Goal: Task Accomplishment & Management: Manage account settings

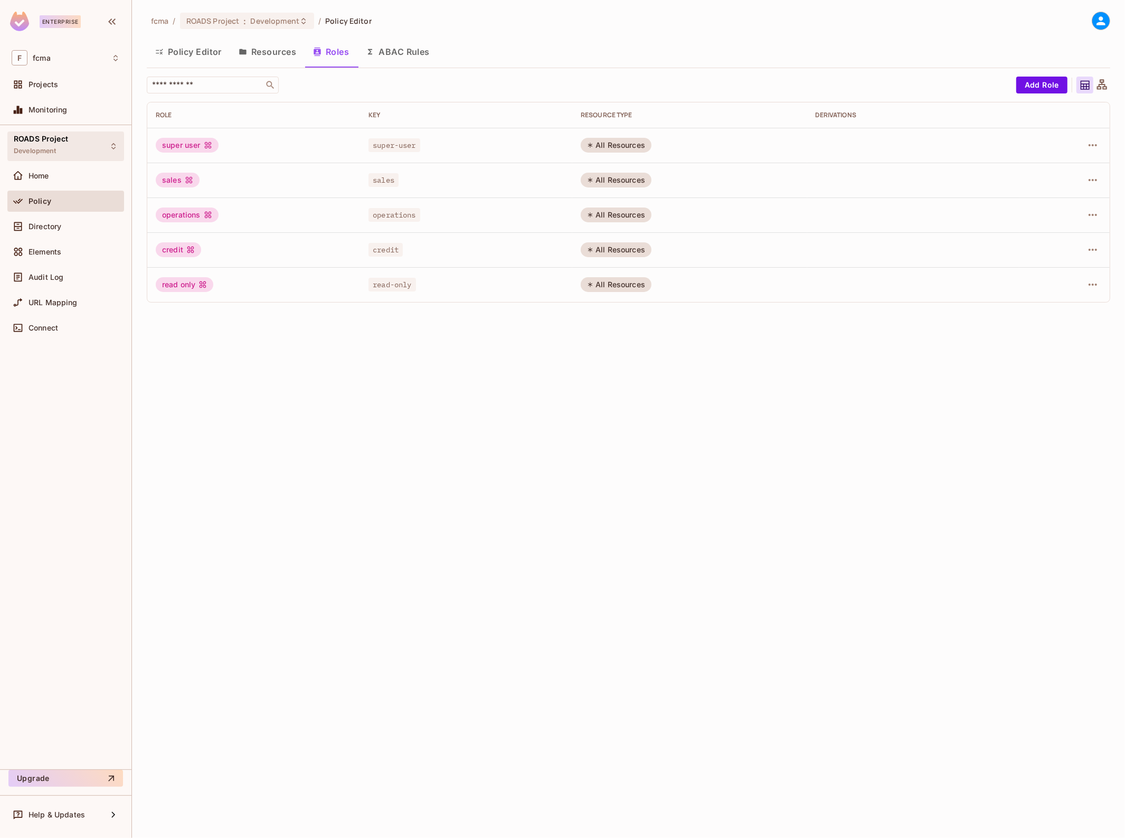
click at [37, 135] on span "ROADS Project" at bounding box center [41, 139] width 54 height 8
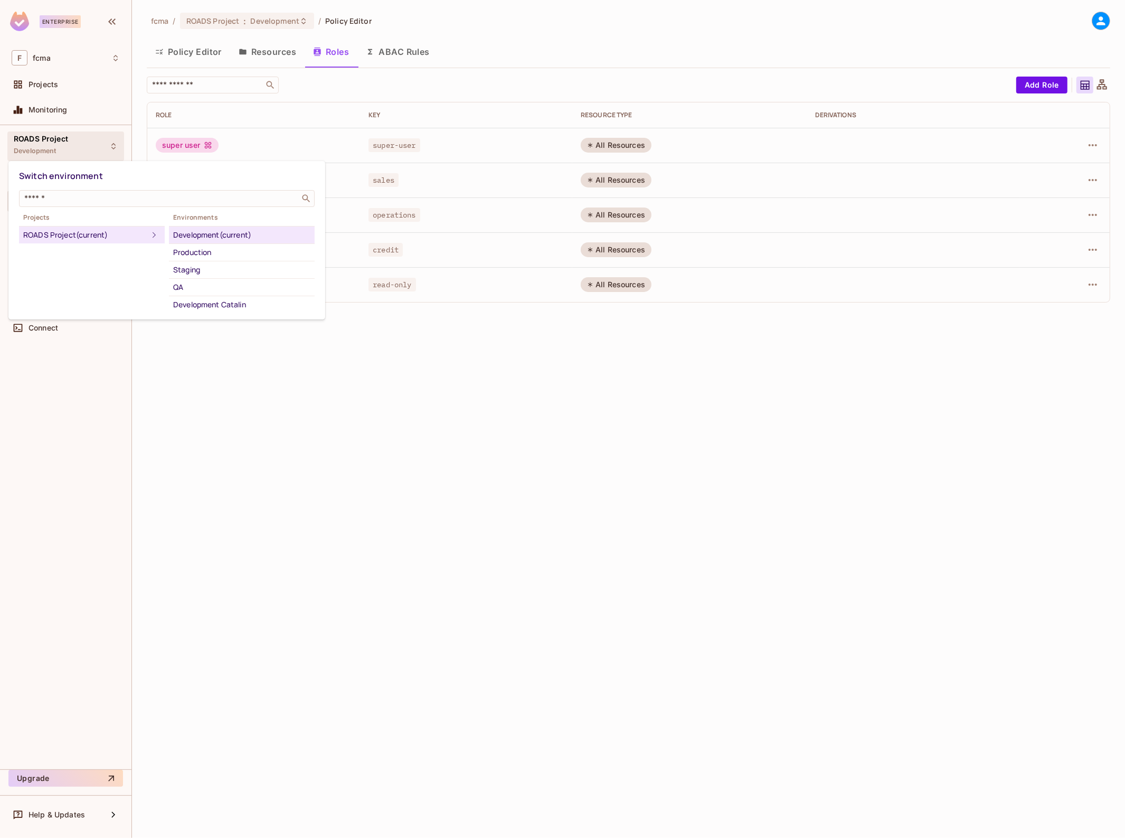
click at [36, 148] on div at bounding box center [562, 419] width 1125 height 838
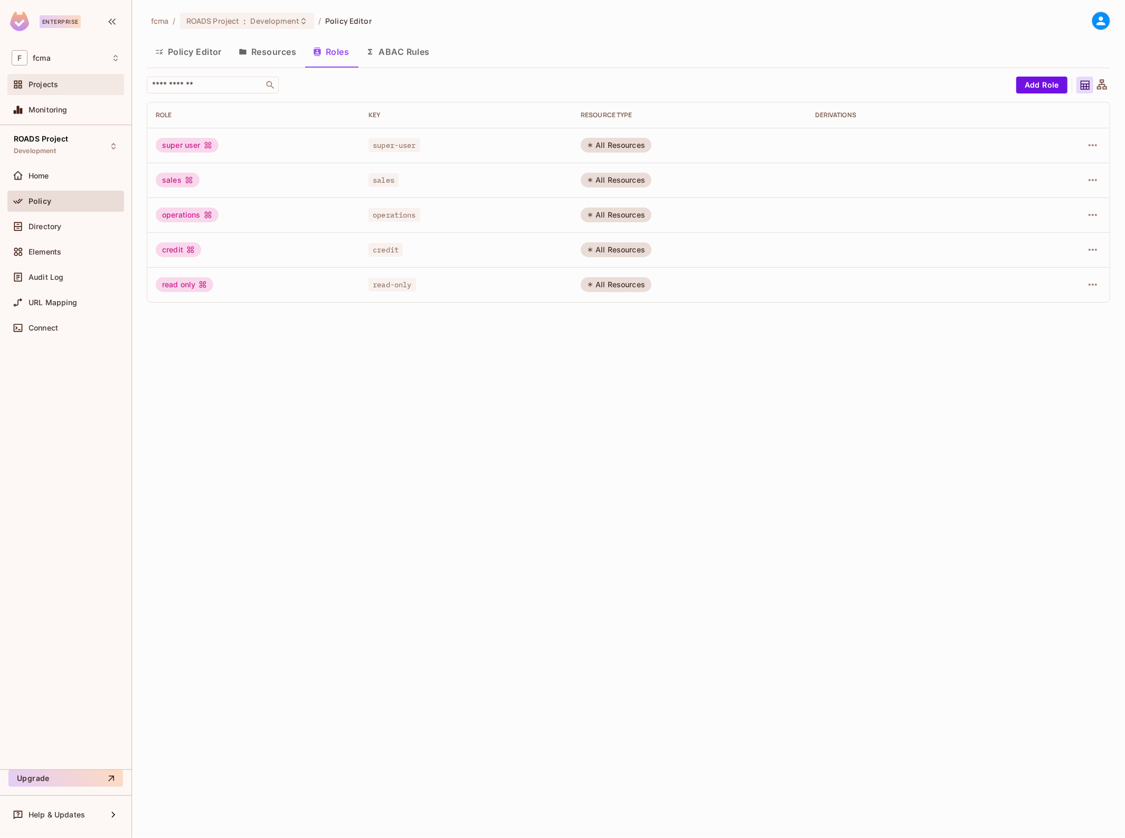
click at [42, 77] on div "Projects" at bounding box center [65, 84] width 117 height 21
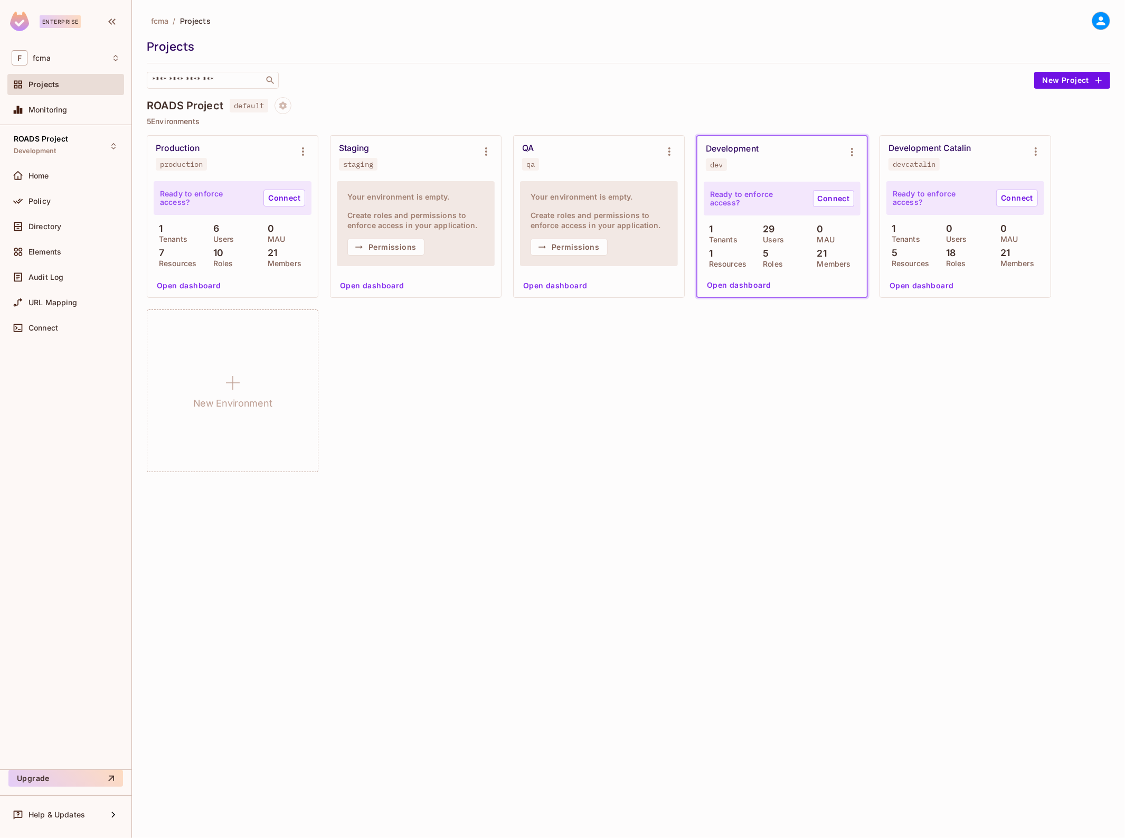
click at [45, 80] on span "Projects" at bounding box center [44, 84] width 31 height 8
click at [744, 147] on div "Development" at bounding box center [732, 149] width 53 height 11
click at [583, 141] on div "QA qa" at bounding box center [599, 157] width 171 height 42
click at [525, 143] on div "QA" at bounding box center [528, 148] width 12 height 11
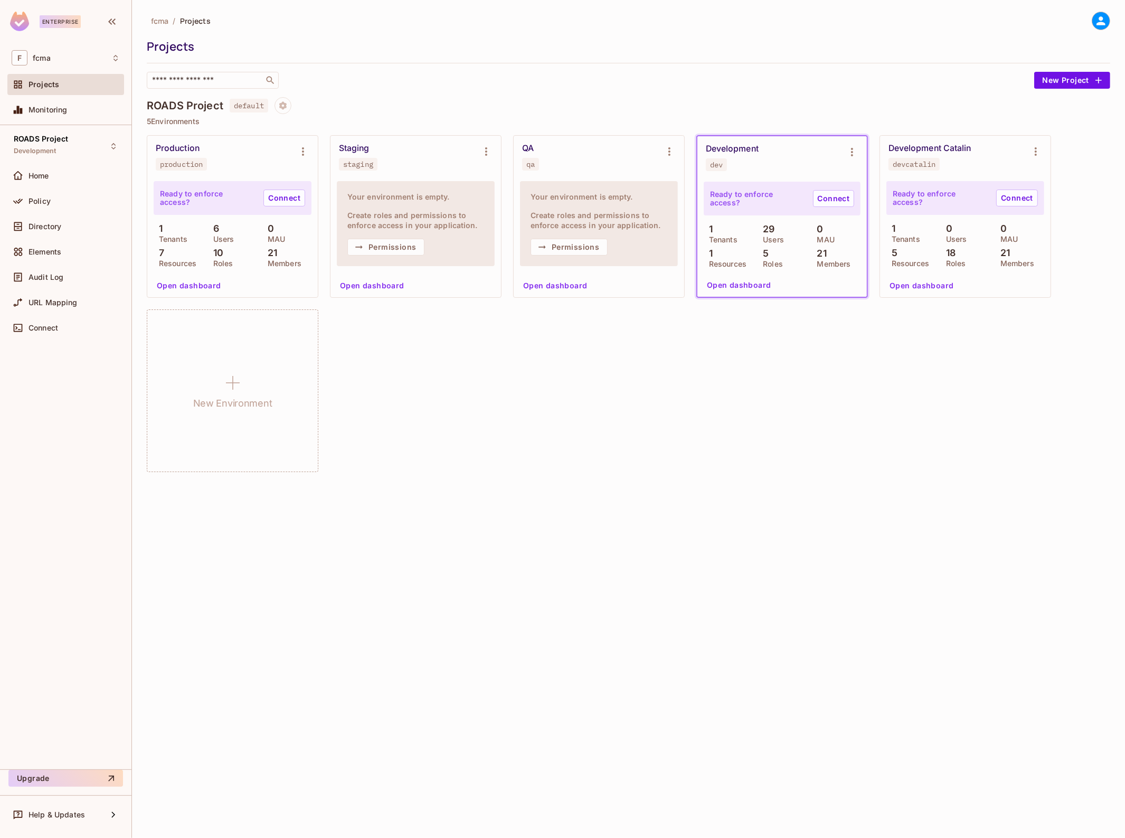
click at [730, 138] on div "Development dev" at bounding box center [781, 157] width 169 height 42
click at [909, 146] on div "Development Catalin" at bounding box center [929, 148] width 83 height 11
click at [950, 153] on div "Development Catalin" at bounding box center [929, 148] width 83 height 11
click at [805, 191] on div "Ready to enforce access? Connect" at bounding box center [782, 199] width 157 height 34
click at [769, 136] on div "Development dev" at bounding box center [781, 157] width 169 height 42
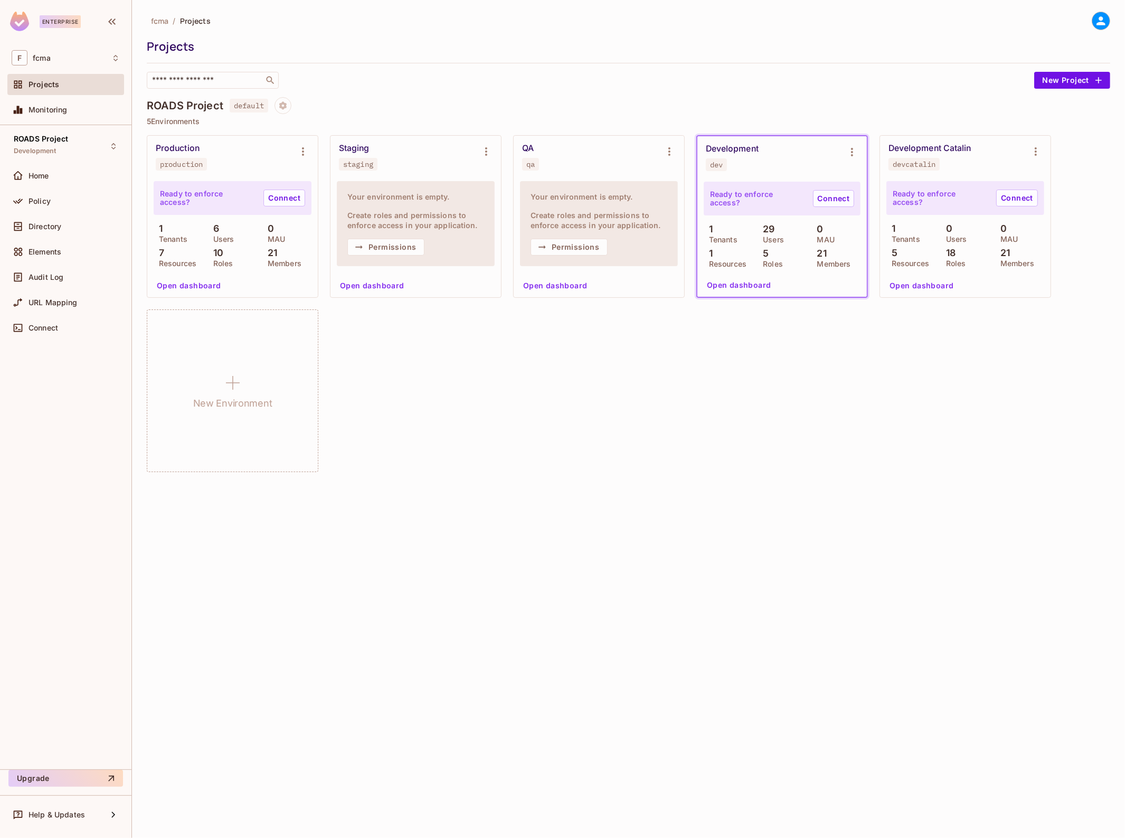
click at [524, 144] on div "QA" at bounding box center [528, 148] width 12 height 11
click at [64, 140] on span "ROADS Project" at bounding box center [41, 139] width 54 height 8
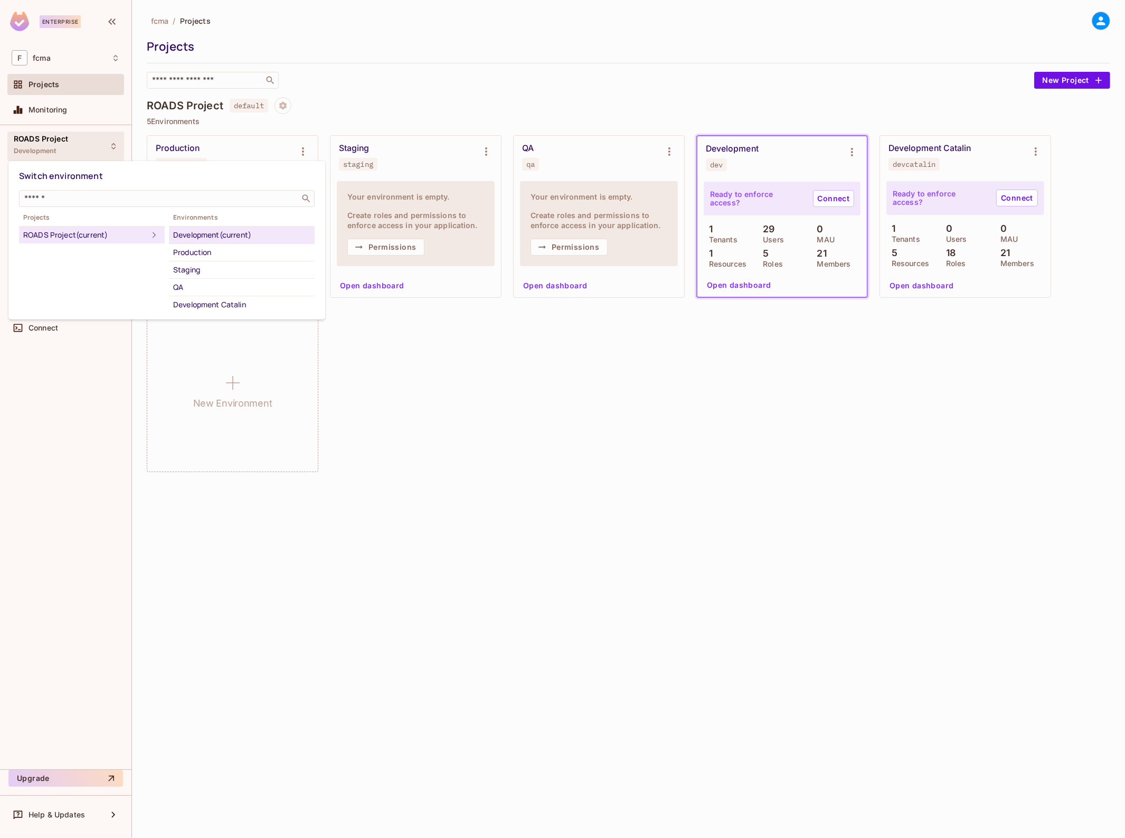
drag, startPoint x: 518, startPoint y: 486, endPoint x: 514, endPoint y: 482, distance: 6.4
click at [519, 486] on div at bounding box center [562, 419] width 1125 height 838
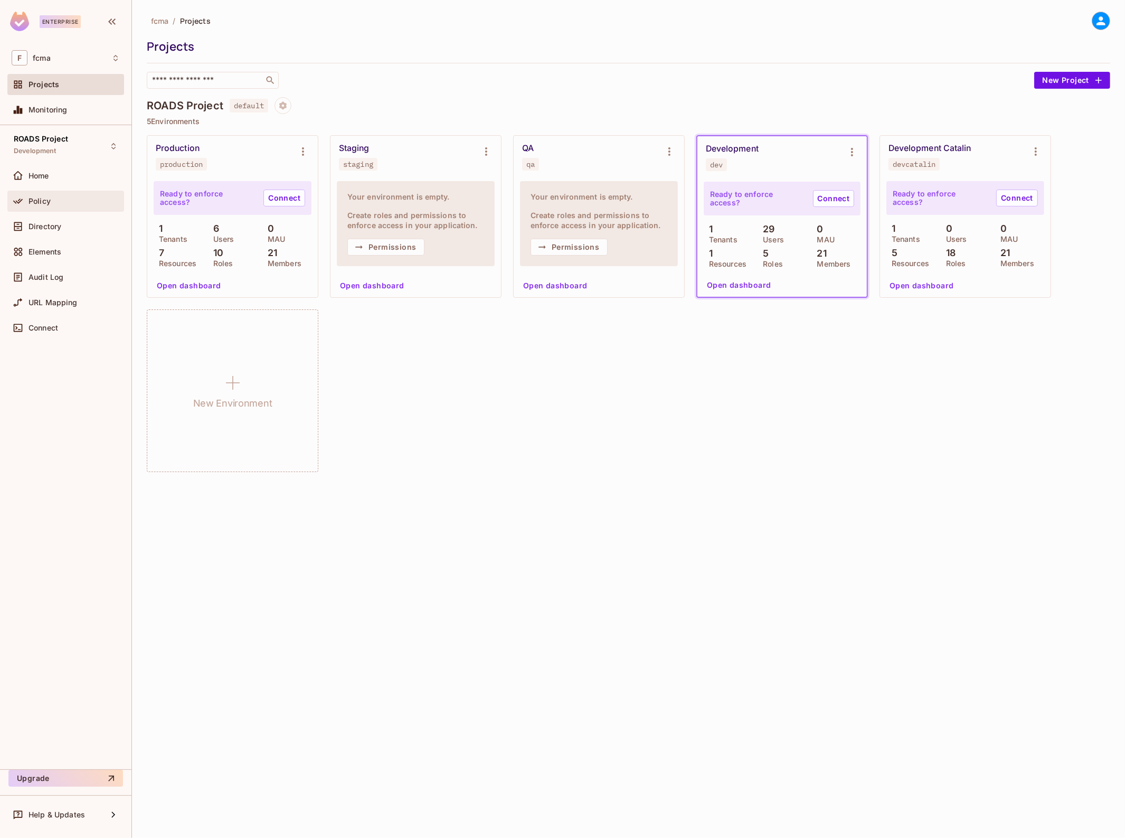
click at [52, 198] on div "Policy" at bounding box center [74, 201] width 91 height 8
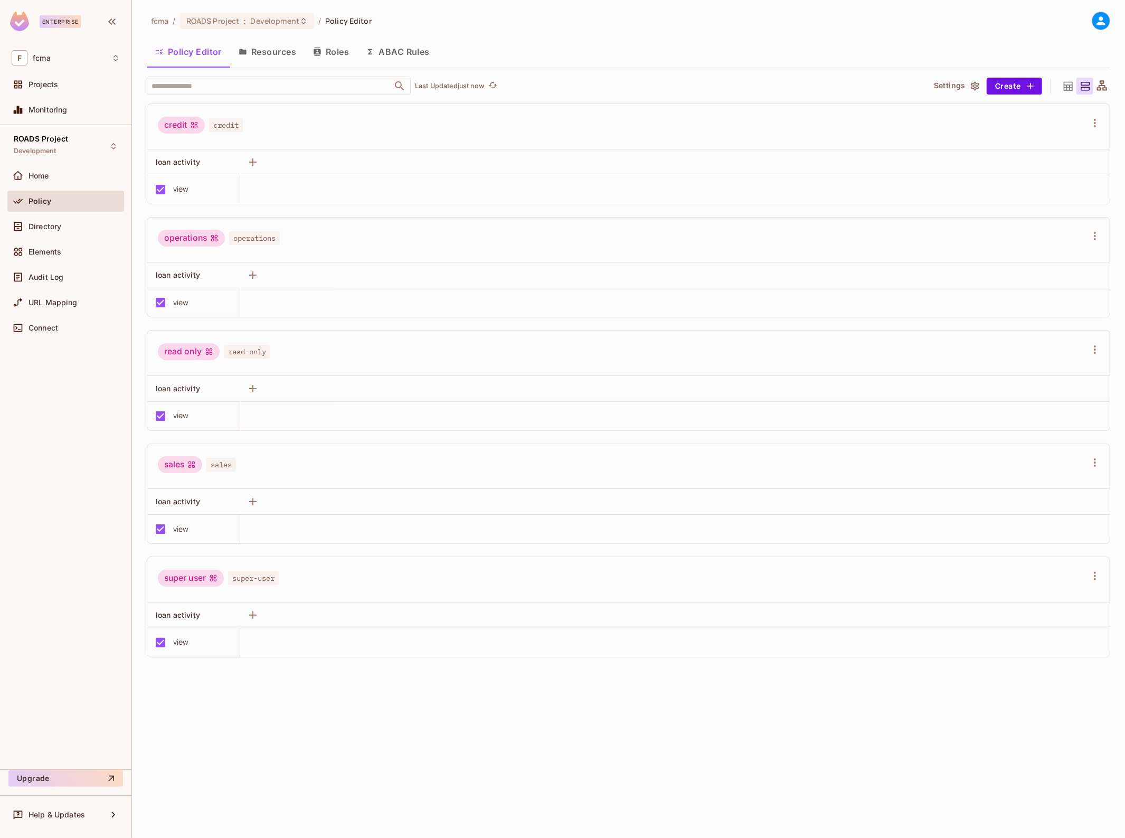
click at [330, 51] on button "Roles" at bounding box center [331, 52] width 53 height 26
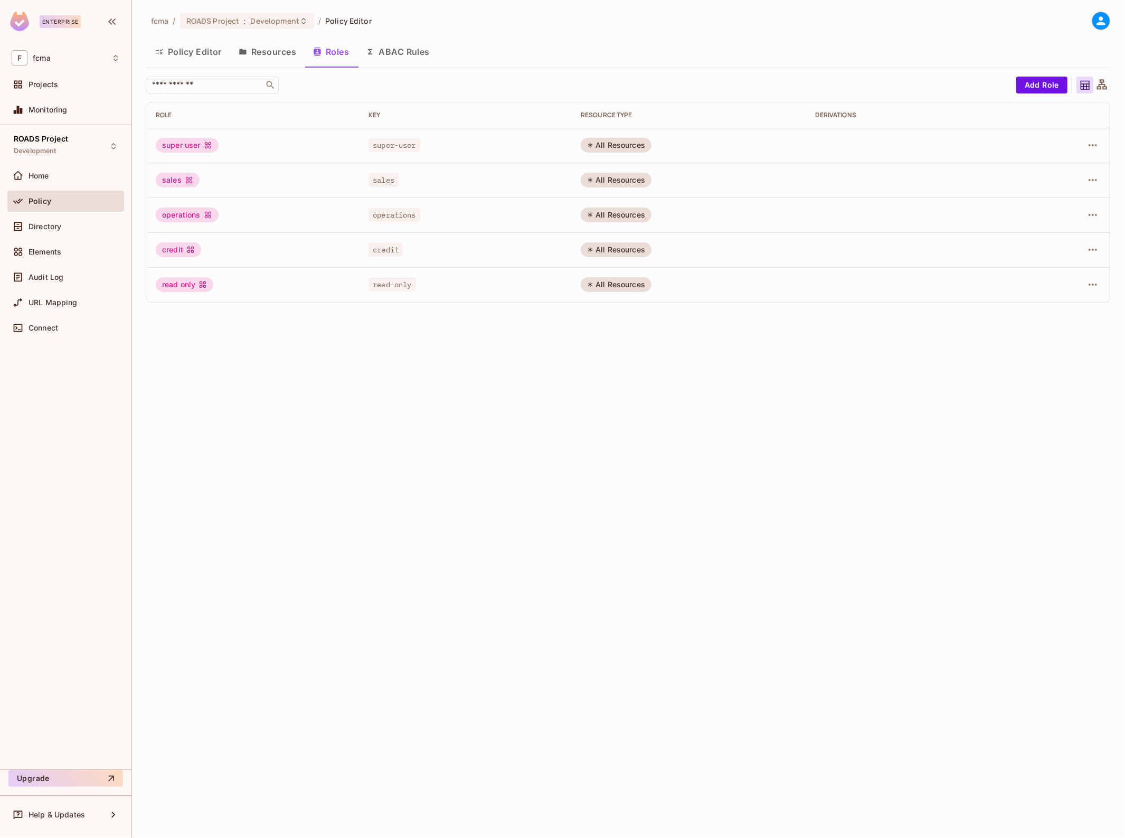
click at [276, 55] on button "Resources" at bounding box center [267, 52] width 74 height 26
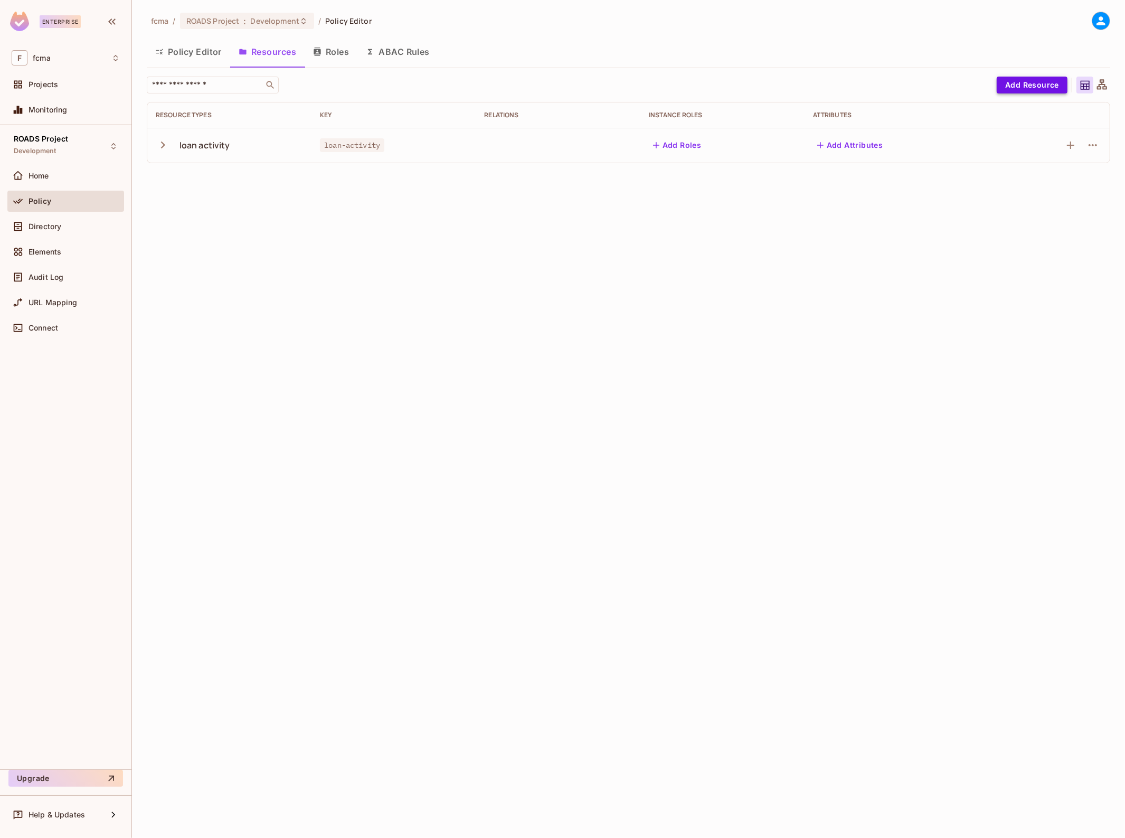
click at [1042, 83] on button "Add Resource" at bounding box center [1032, 85] width 71 height 17
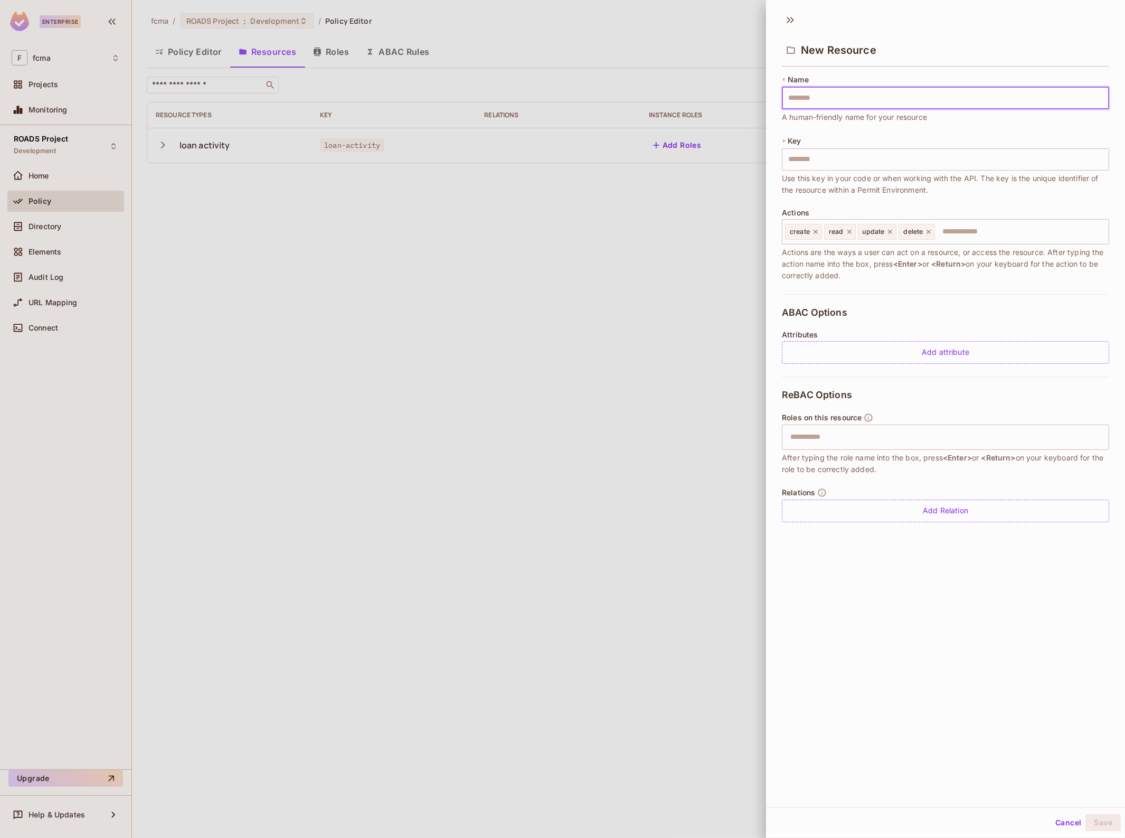
type input "*"
type input "**"
type input "***"
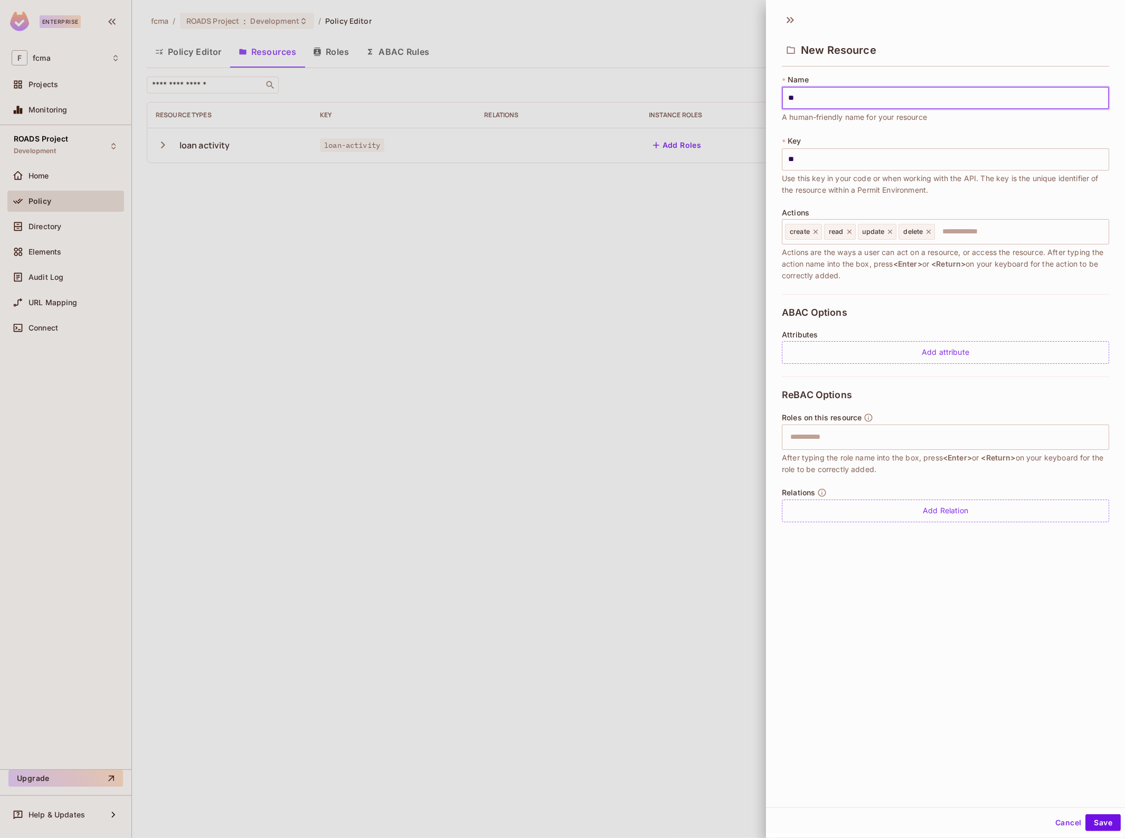
type input "***"
type input "****"
type input "***"
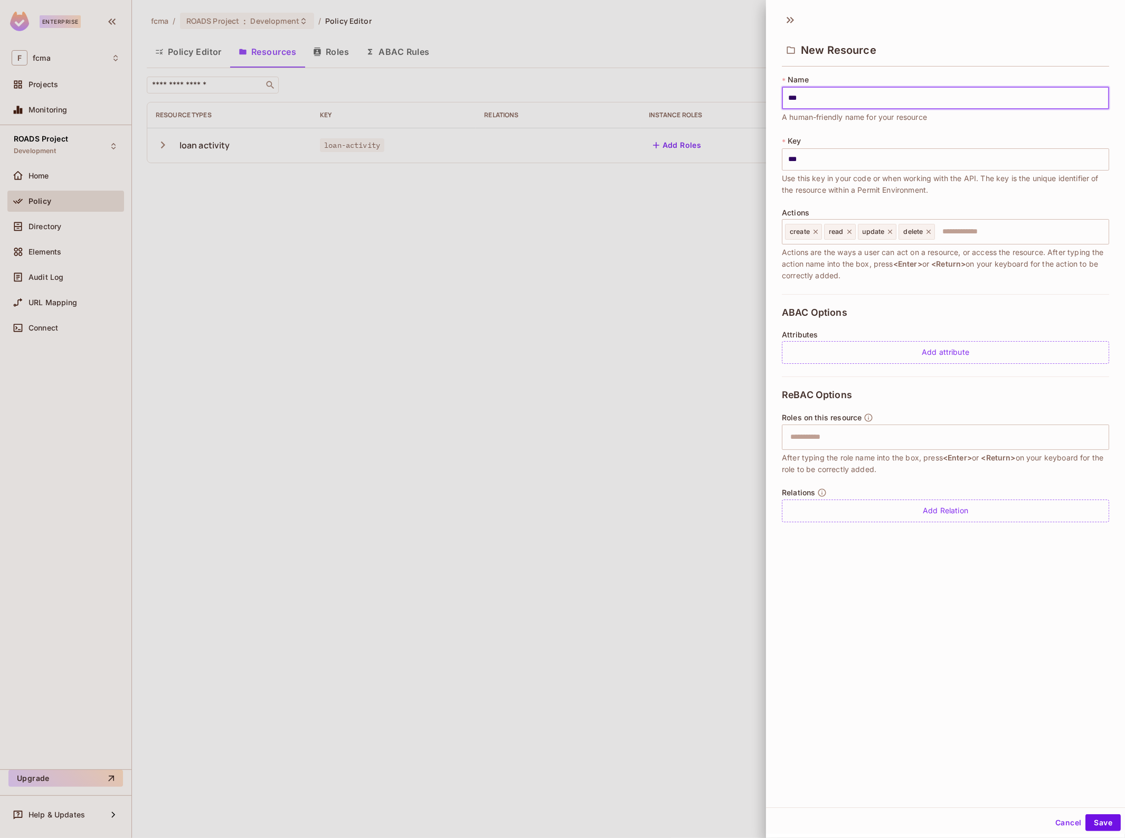
type input "**"
type input "*"
click at [186, 46] on div at bounding box center [562, 419] width 1125 height 838
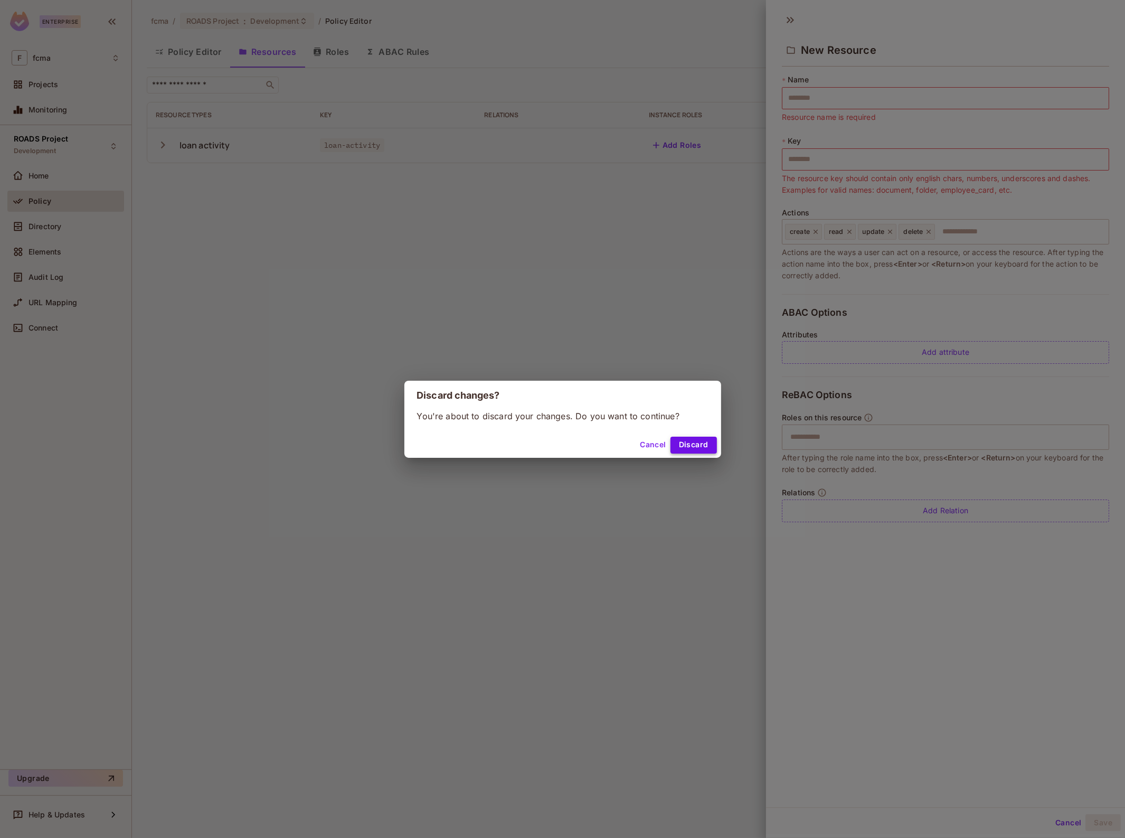
click at [693, 441] on button "Discard" at bounding box center [693, 445] width 46 height 17
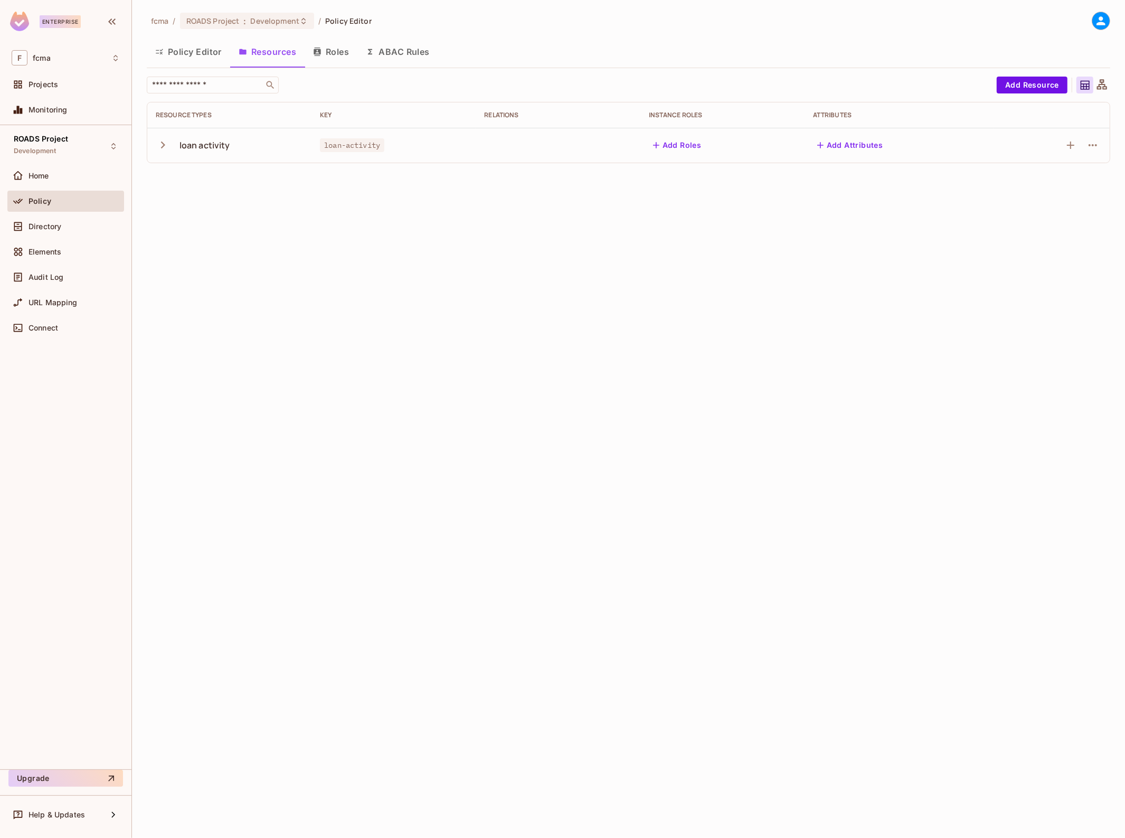
click at [185, 63] on button "Policy Editor" at bounding box center [188, 52] width 83 height 26
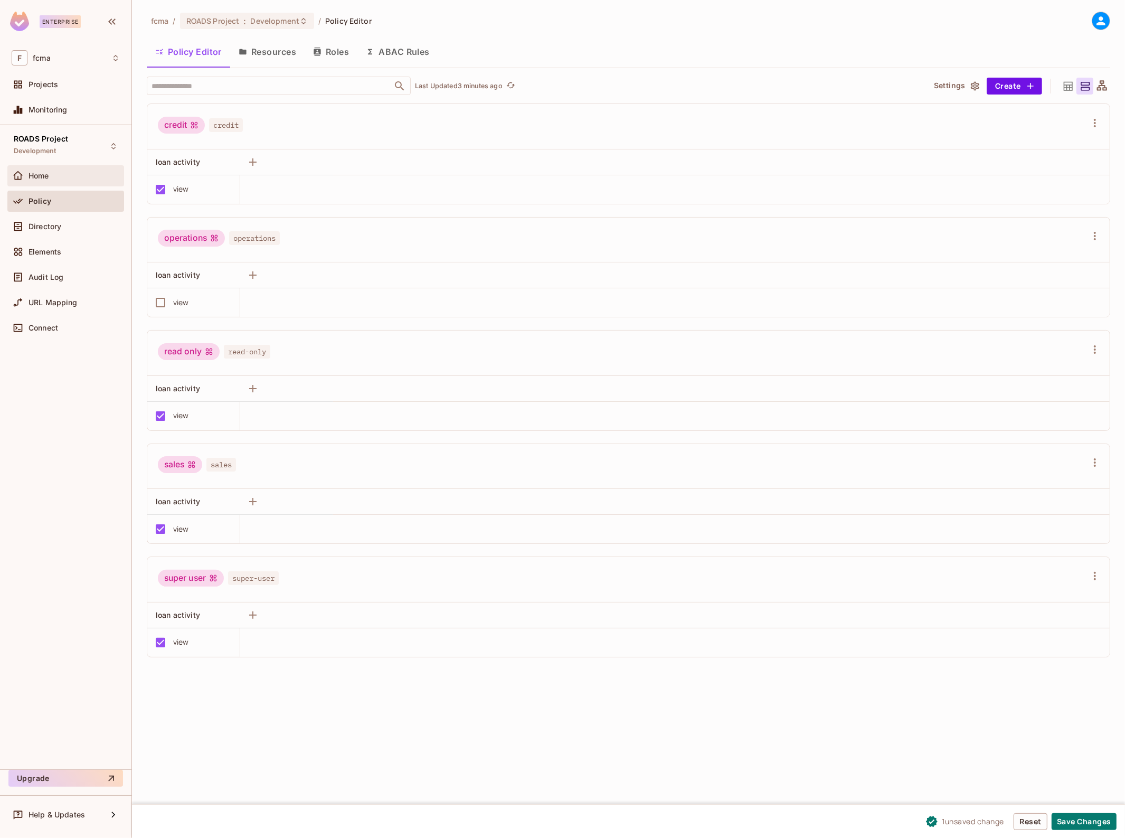
click at [35, 170] on div "Home" at bounding box center [66, 175] width 108 height 13
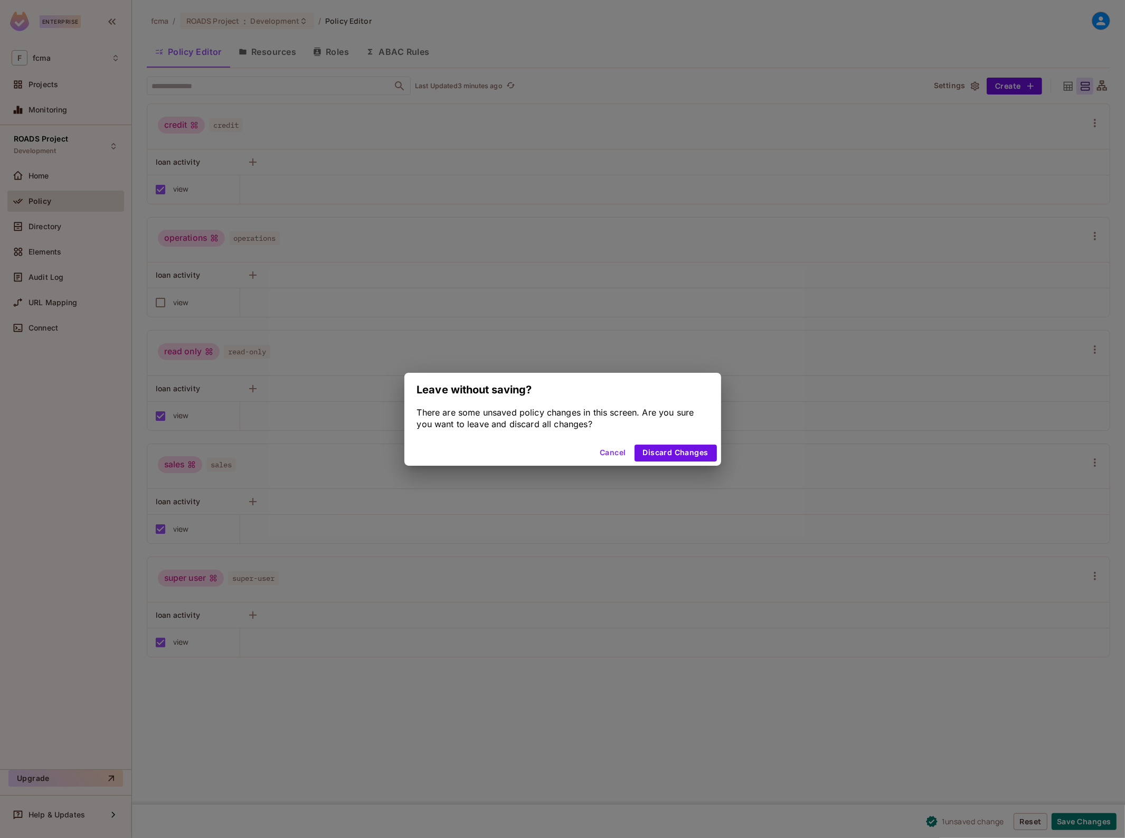
click at [610, 455] on button "Cancel" at bounding box center [612, 453] width 34 height 17
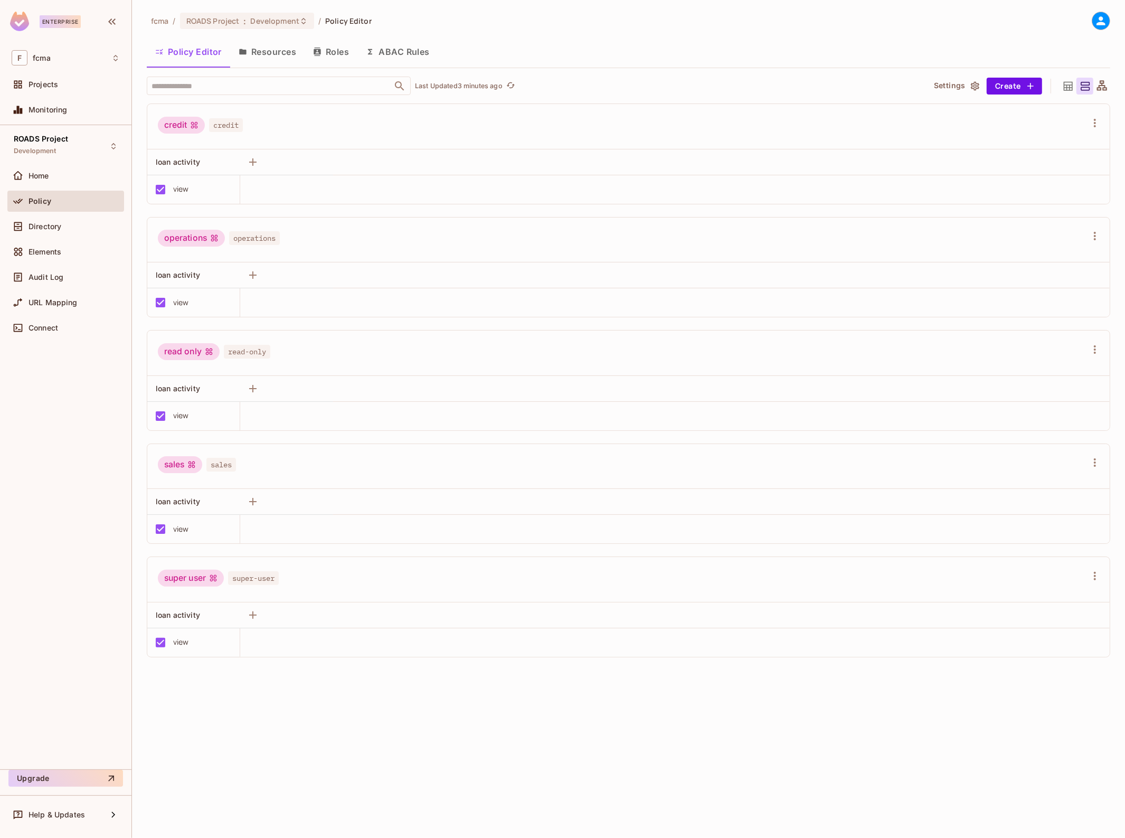
click at [946, 764] on div "fcma / ROADS Project : Development / Policy Editor Policy Editor Resources Role…" at bounding box center [628, 419] width 993 height 838
click at [31, 178] on span "Home" at bounding box center [39, 176] width 21 height 8
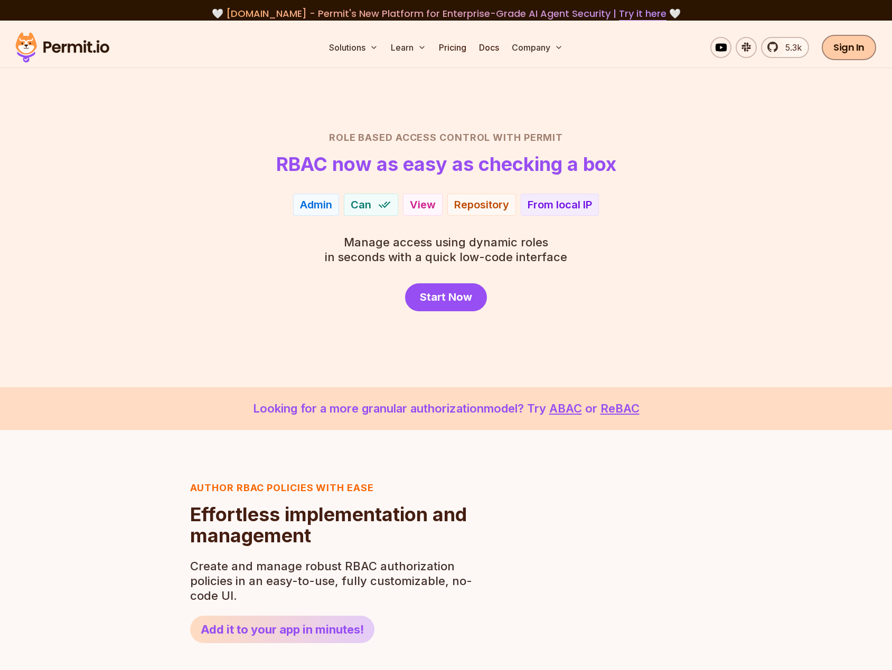
drag, startPoint x: 0, startPoint y: 0, endPoint x: 854, endPoint y: 50, distance: 855.1
click at [854, 50] on link "Sign In" at bounding box center [848, 47] width 54 height 25
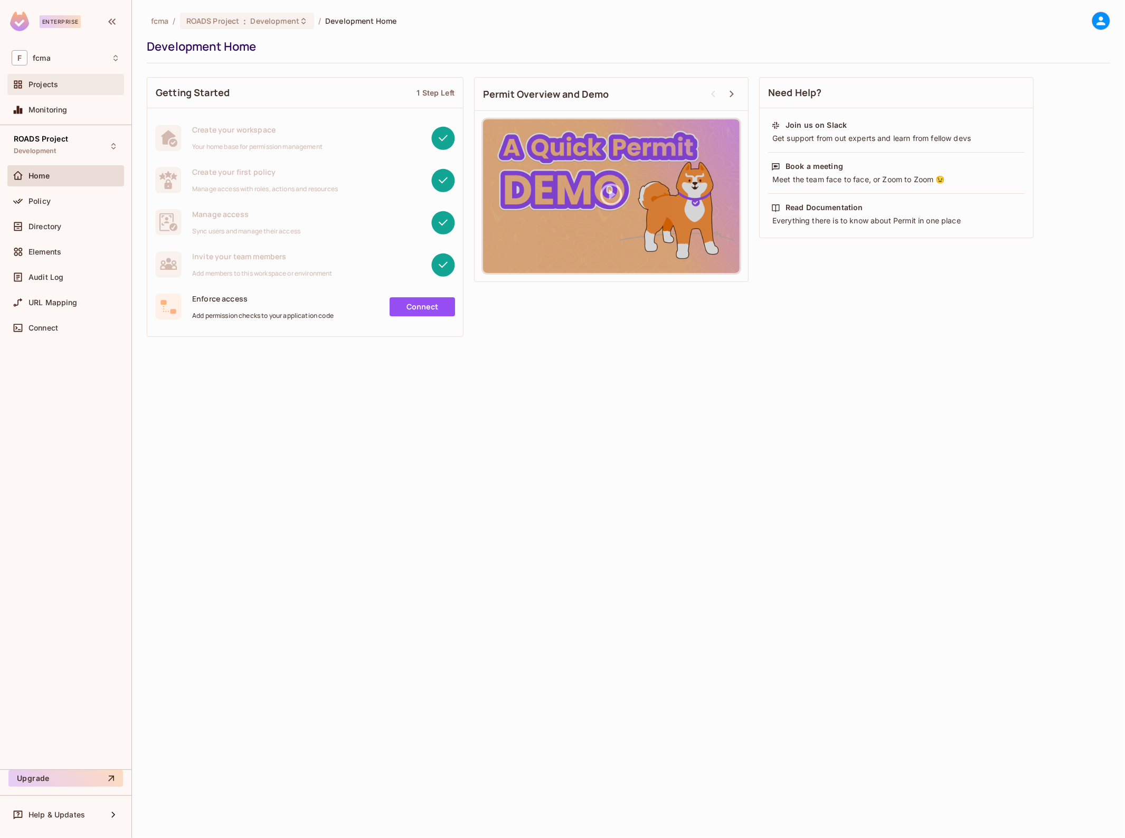
click at [41, 79] on div "Projects" at bounding box center [66, 84] width 108 height 13
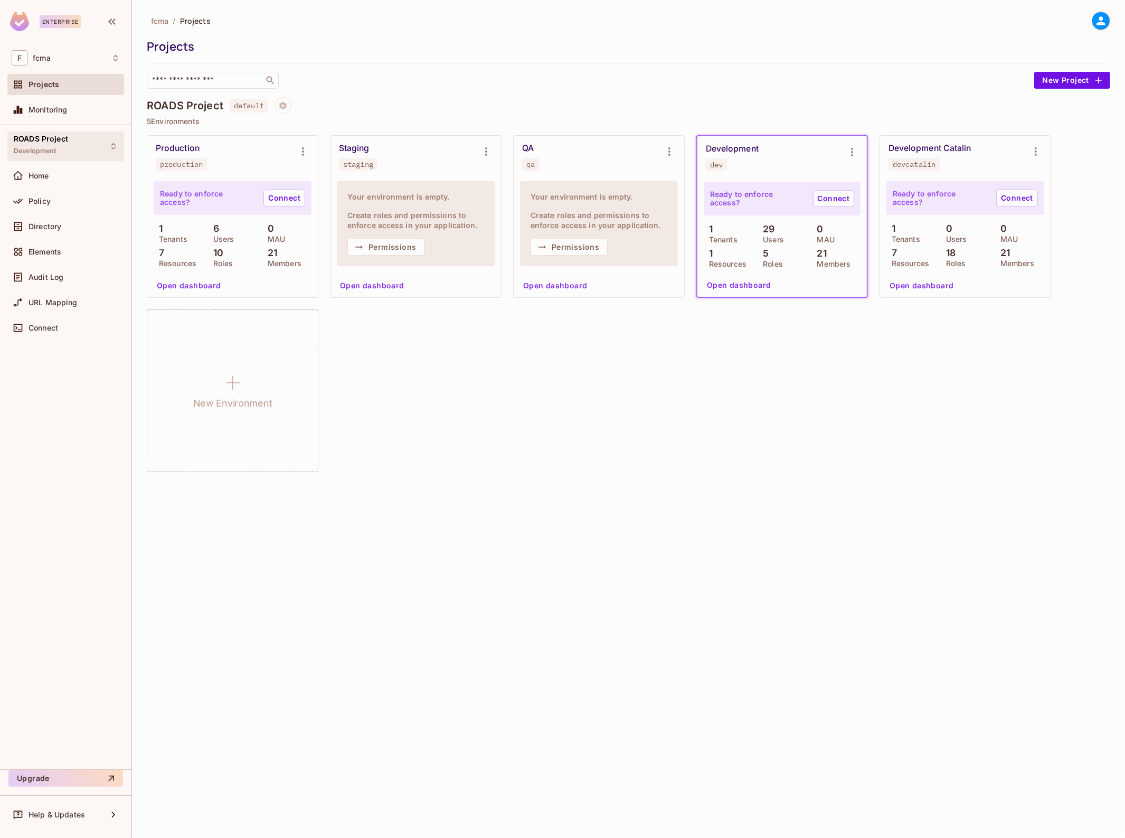
click at [54, 140] on span "ROADS Project" at bounding box center [41, 139] width 54 height 8
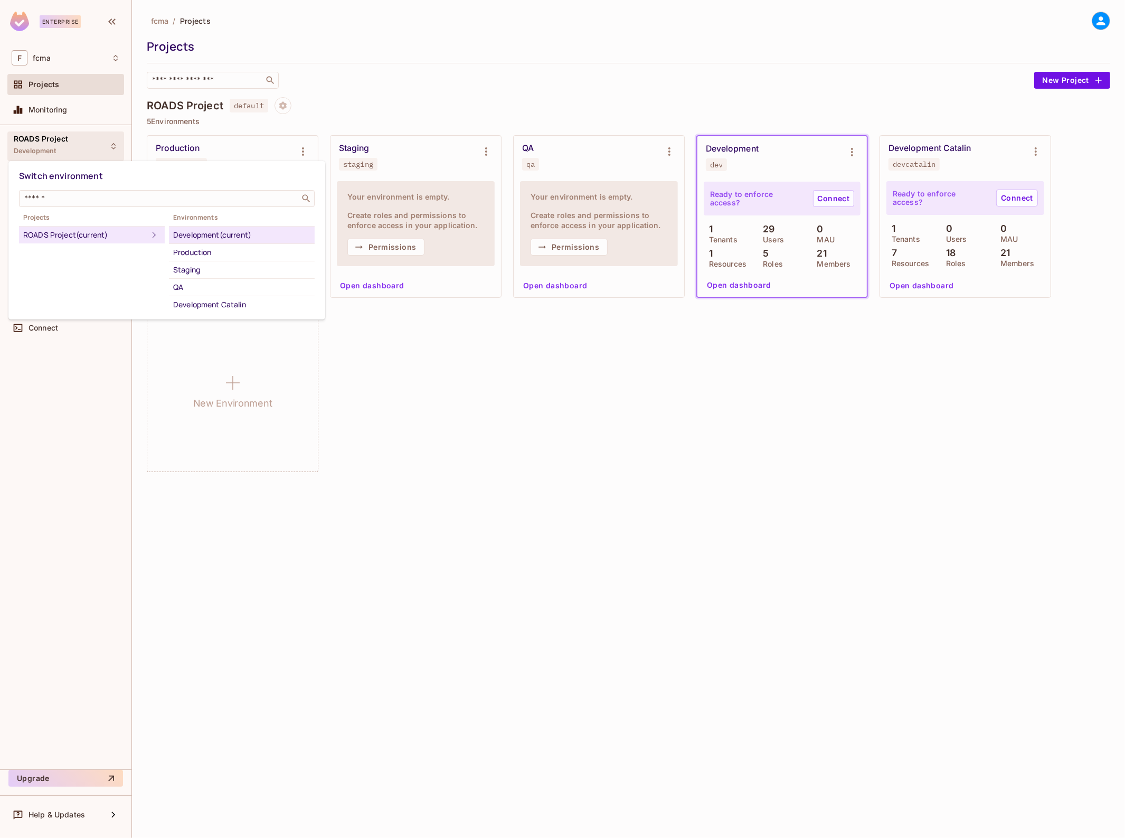
click at [247, 229] on div "Development (current)" at bounding box center [241, 235] width 137 height 13
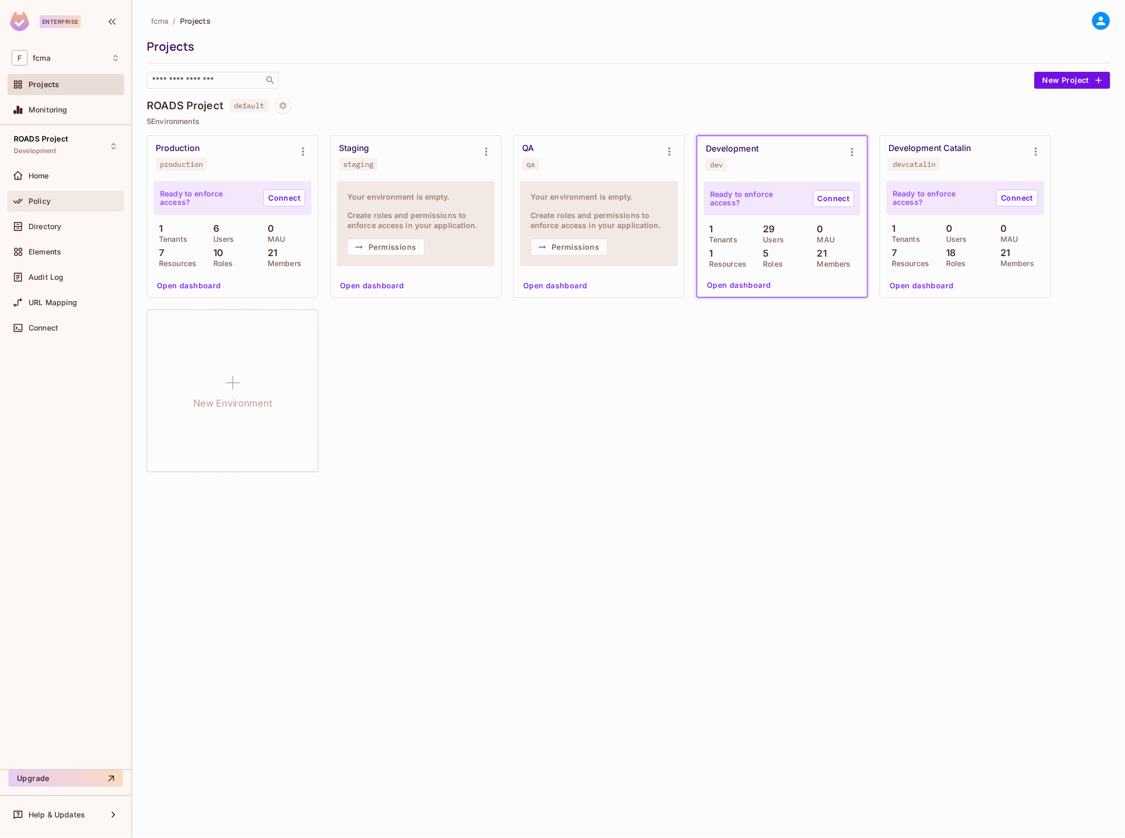
click at [54, 197] on div "Policy" at bounding box center [74, 201] width 91 height 8
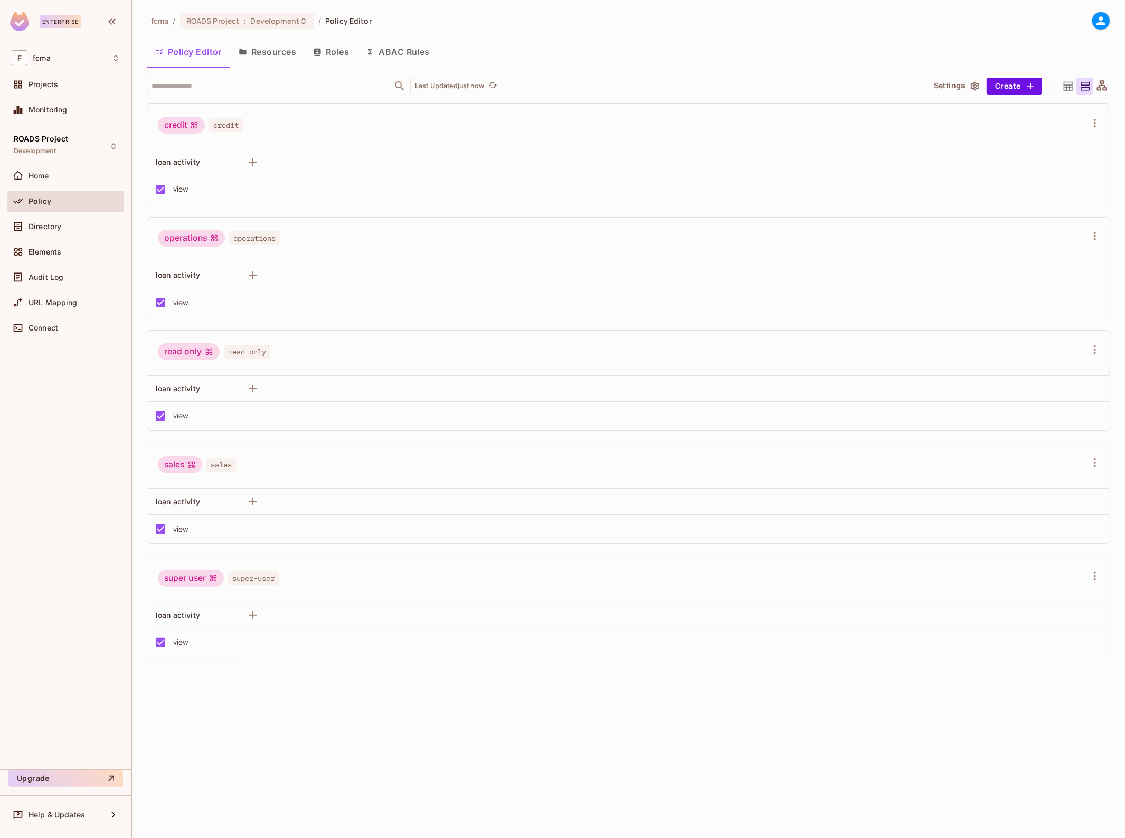
click at [328, 49] on button "Roles" at bounding box center [331, 52] width 53 height 26
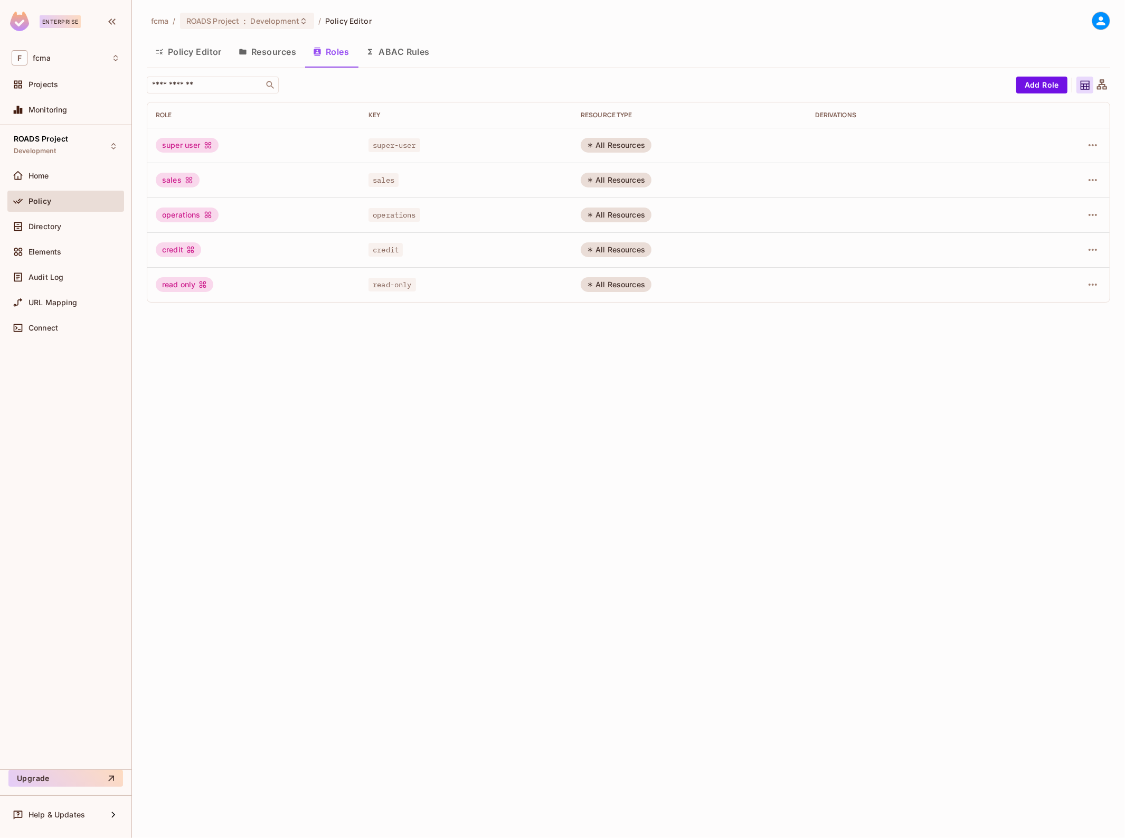
click at [272, 45] on button "Resources" at bounding box center [267, 52] width 74 height 26
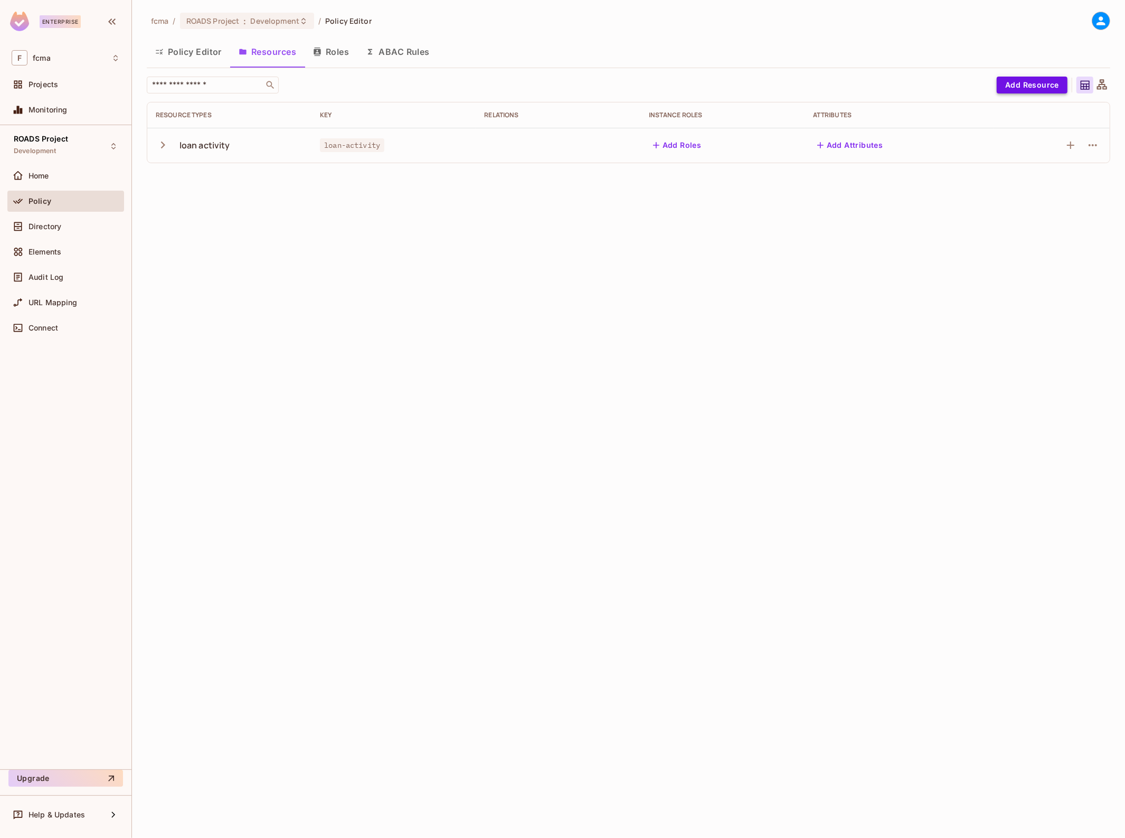
click at [1016, 80] on button "Add Resource" at bounding box center [1032, 85] width 71 height 17
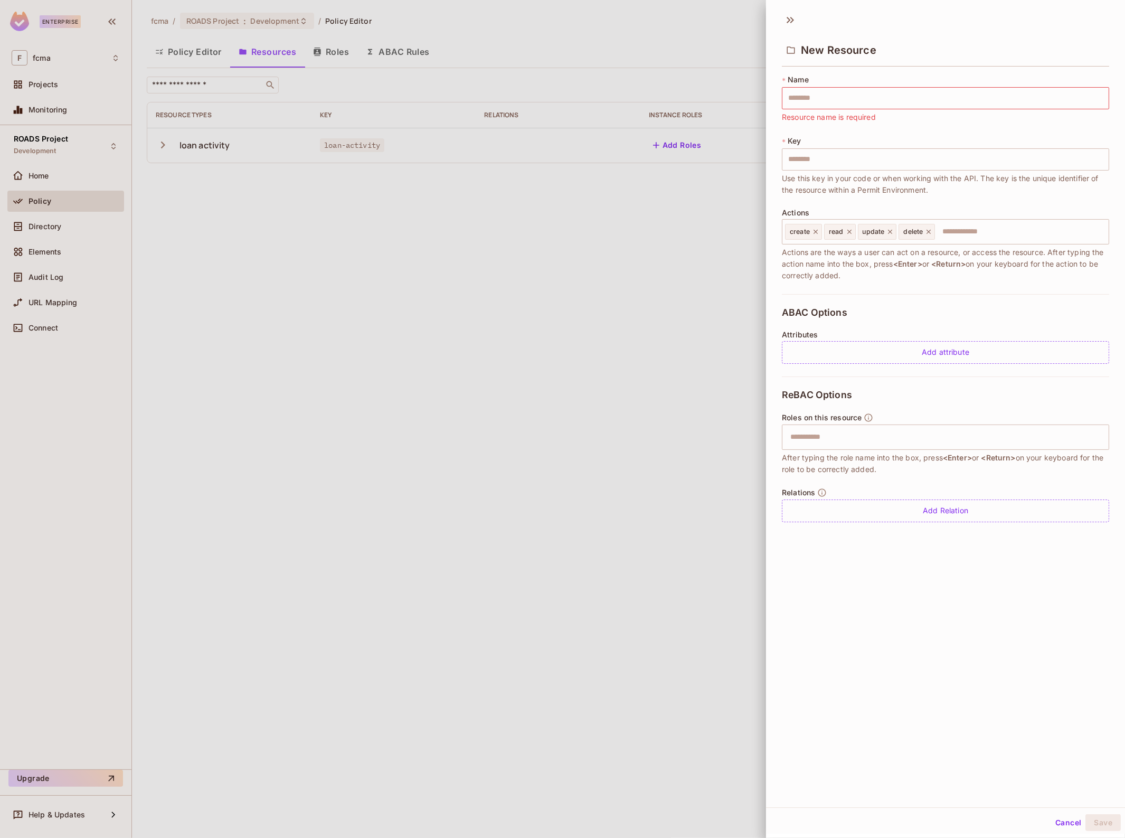
click at [1054, 817] on button "Cancel" at bounding box center [1068, 822] width 34 height 17
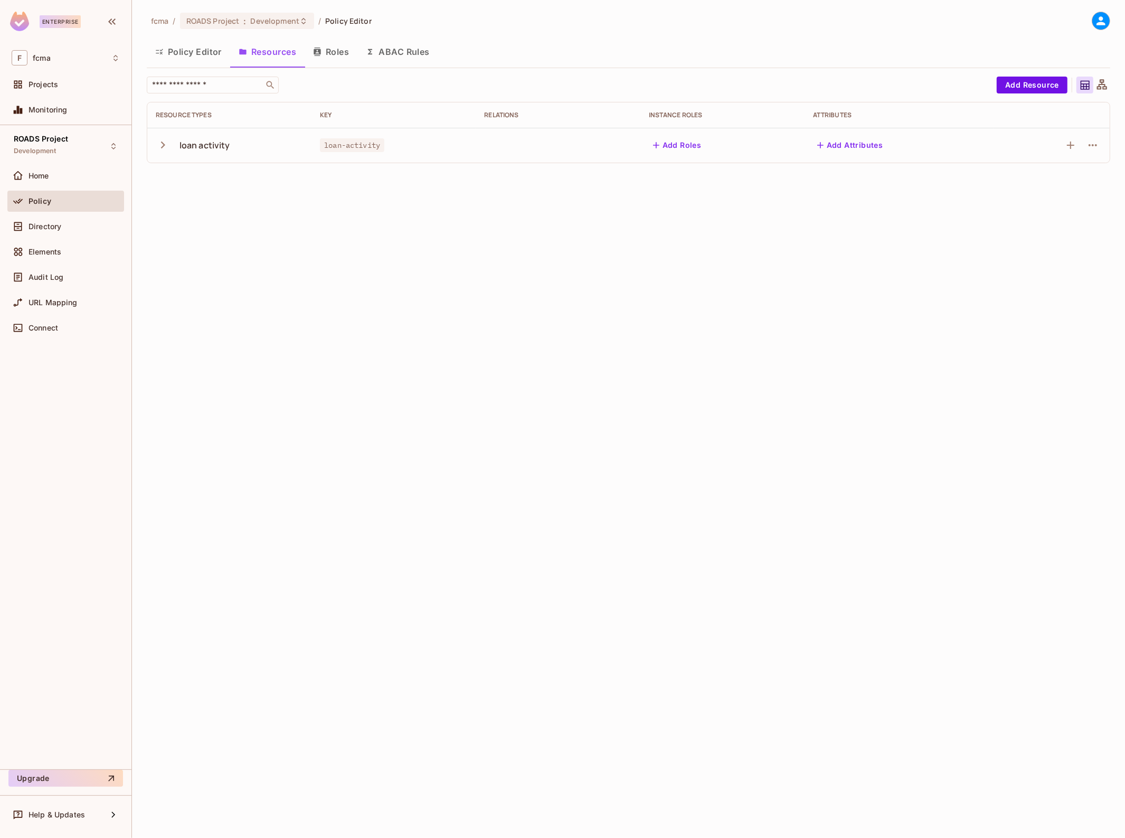
click at [189, 48] on button "Policy Editor" at bounding box center [188, 52] width 83 height 26
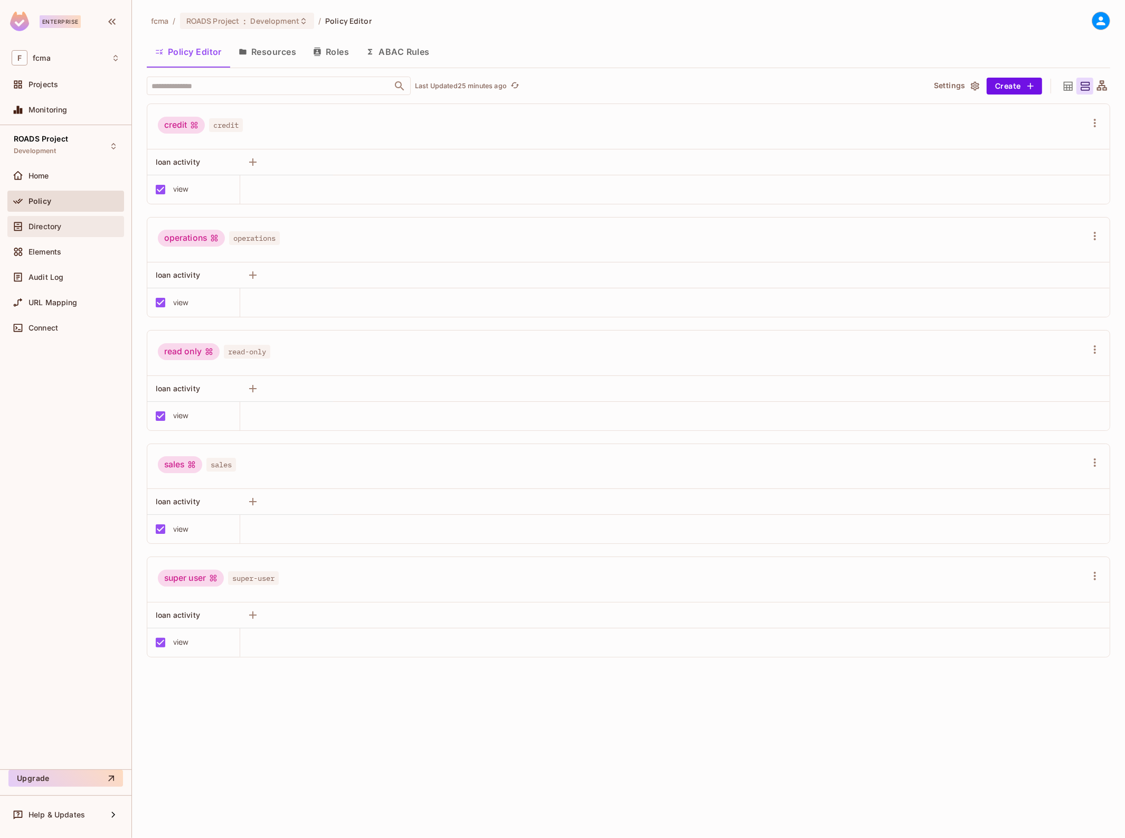
click at [56, 222] on span "Directory" at bounding box center [45, 226] width 33 height 8
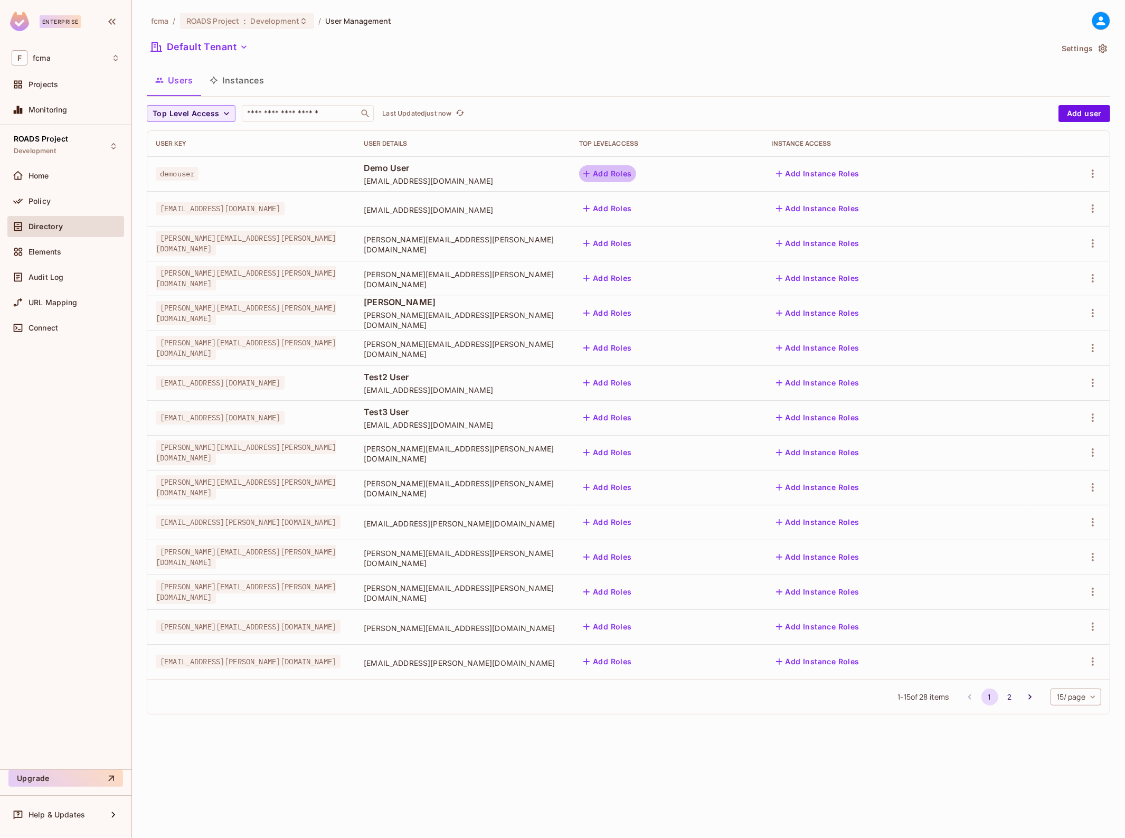
click at [636, 171] on button "Add Roles" at bounding box center [607, 173] width 57 height 17
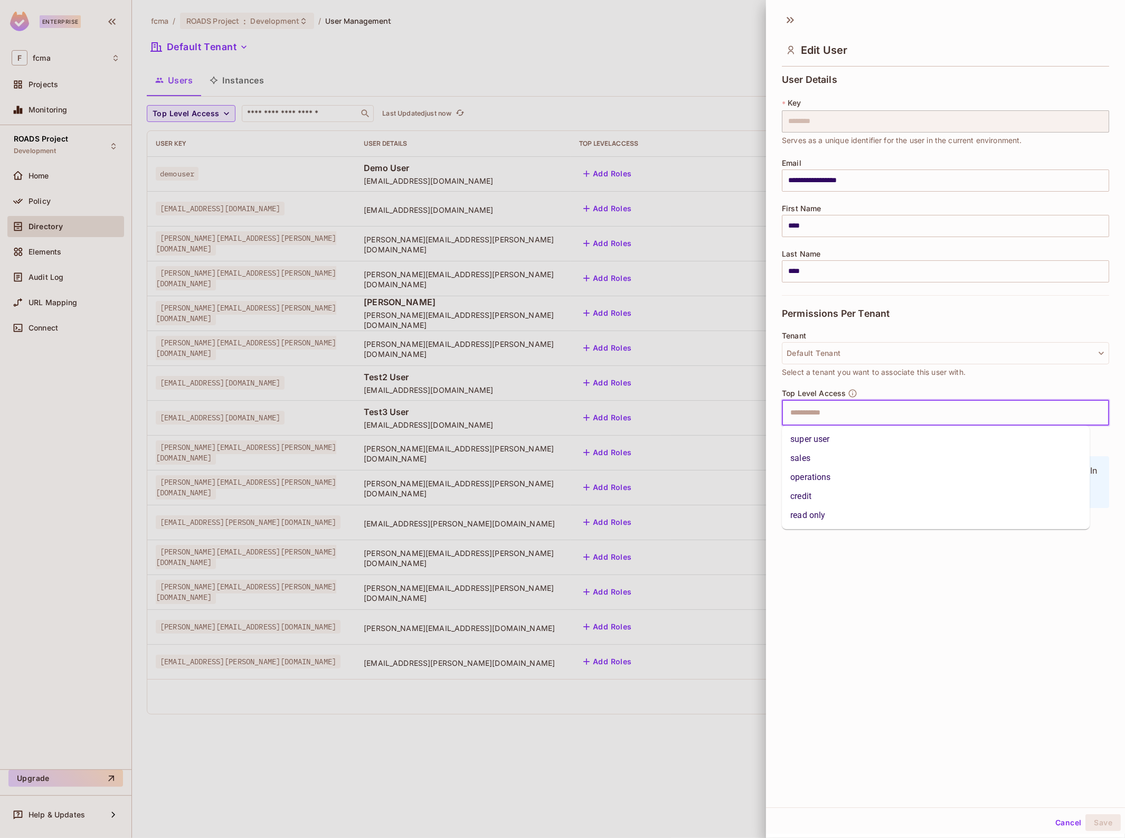
click at [850, 406] on input "text" at bounding box center [936, 412] width 305 height 21
click at [838, 433] on li "super user" at bounding box center [936, 439] width 308 height 19
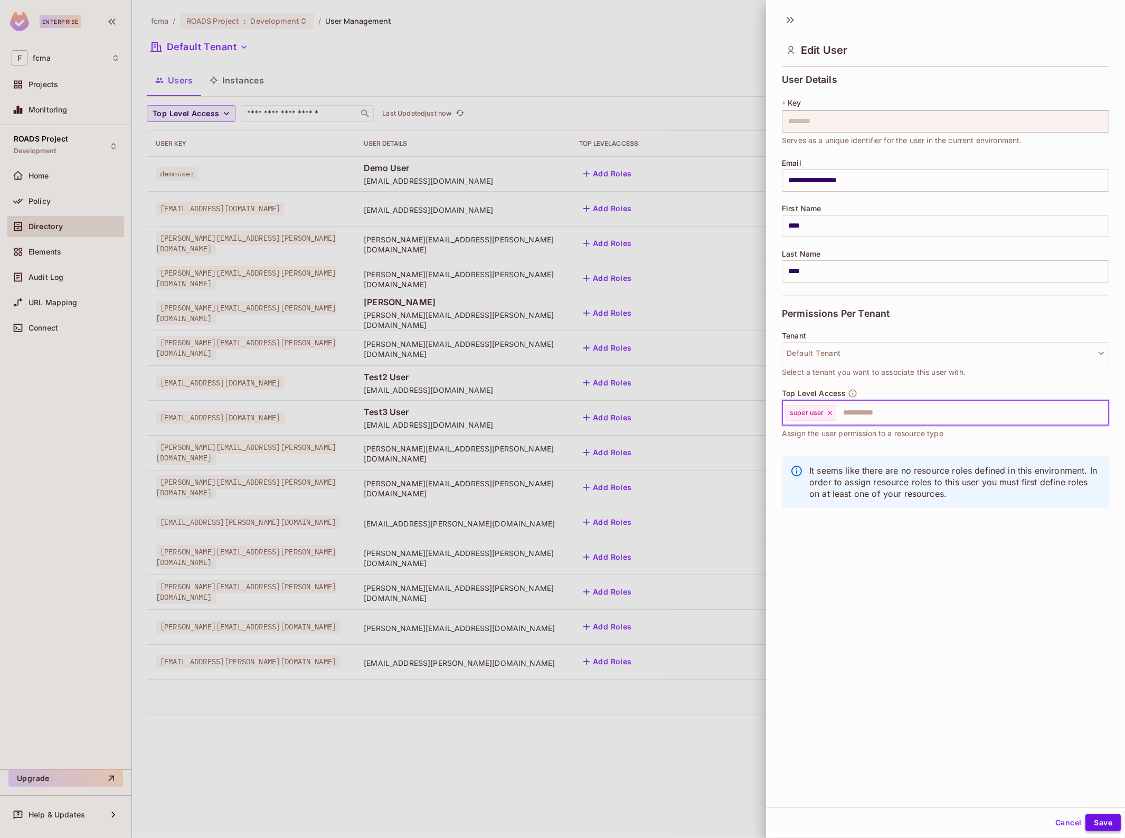
click at [1085, 821] on button "Save" at bounding box center [1102, 822] width 35 height 17
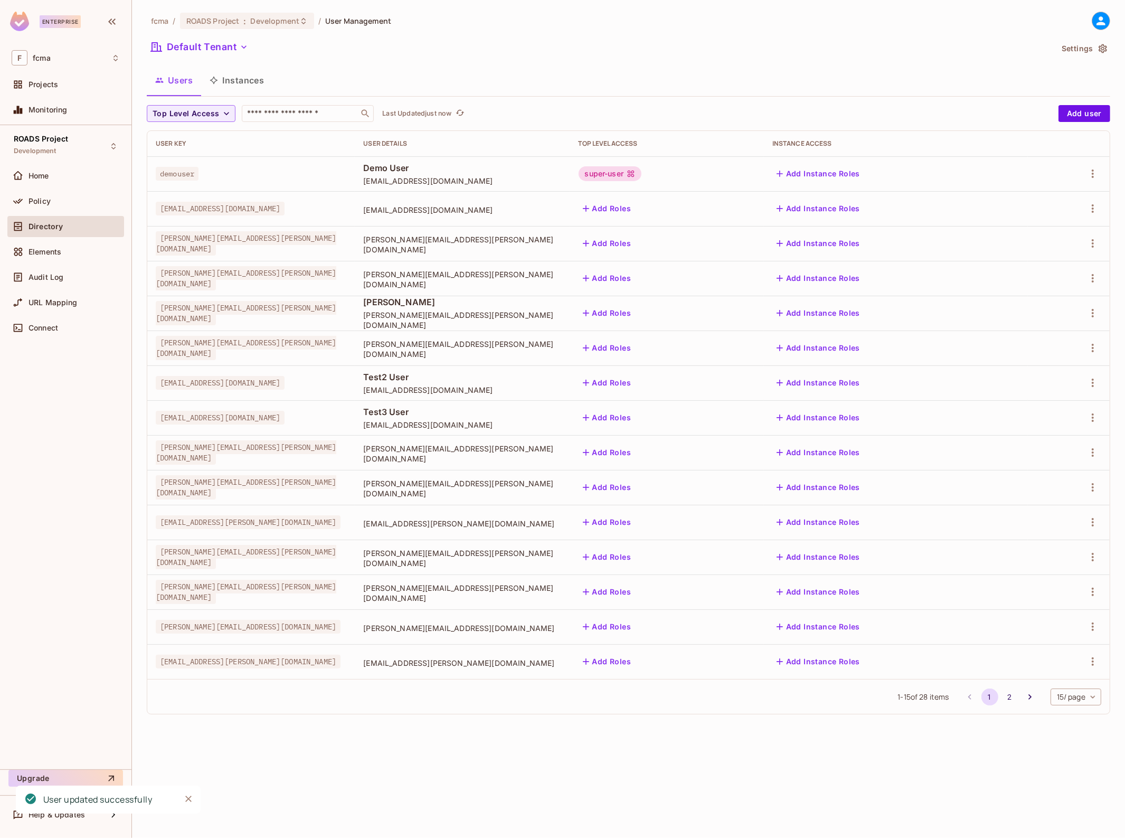
click at [636, 207] on button "Add Roles" at bounding box center [607, 208] width 57 height 17
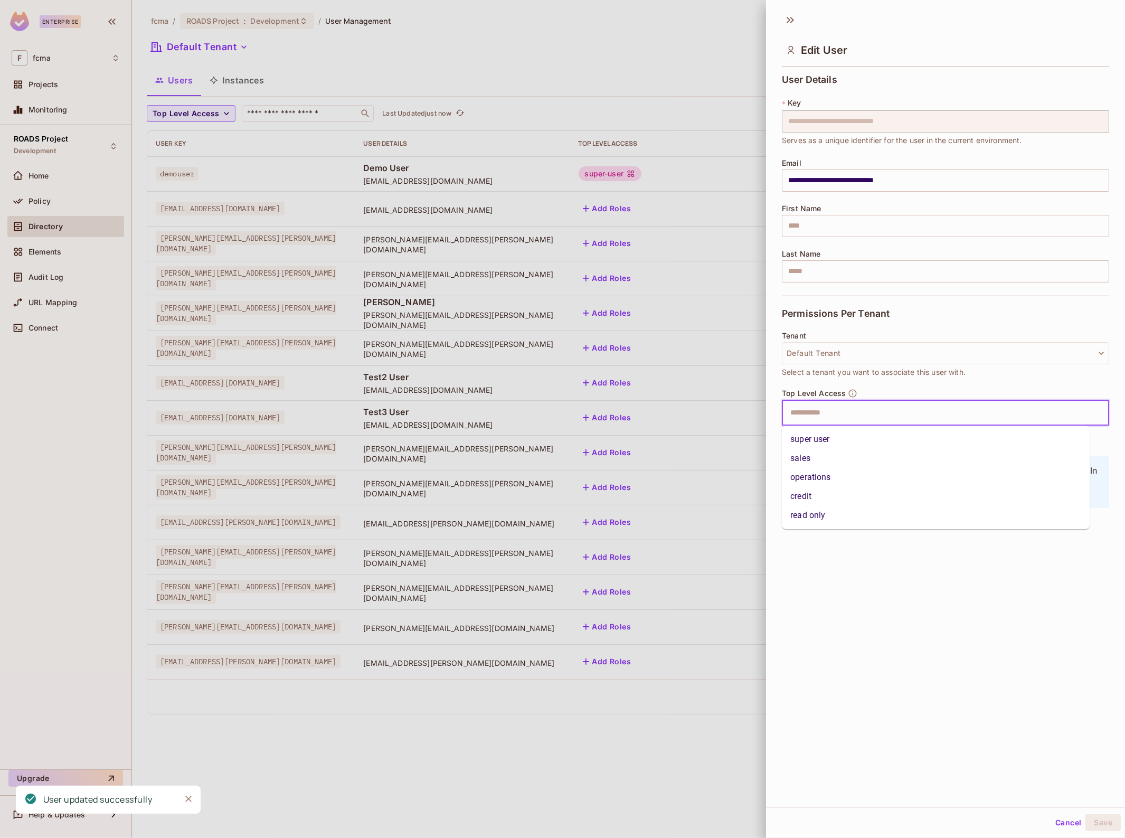
click at [853, 409] on input "text" at bounding box center [936, 412] width 305 height 21
click at [824, 442] on li "super user" at bounding box center [936, 439] width 308 height 19
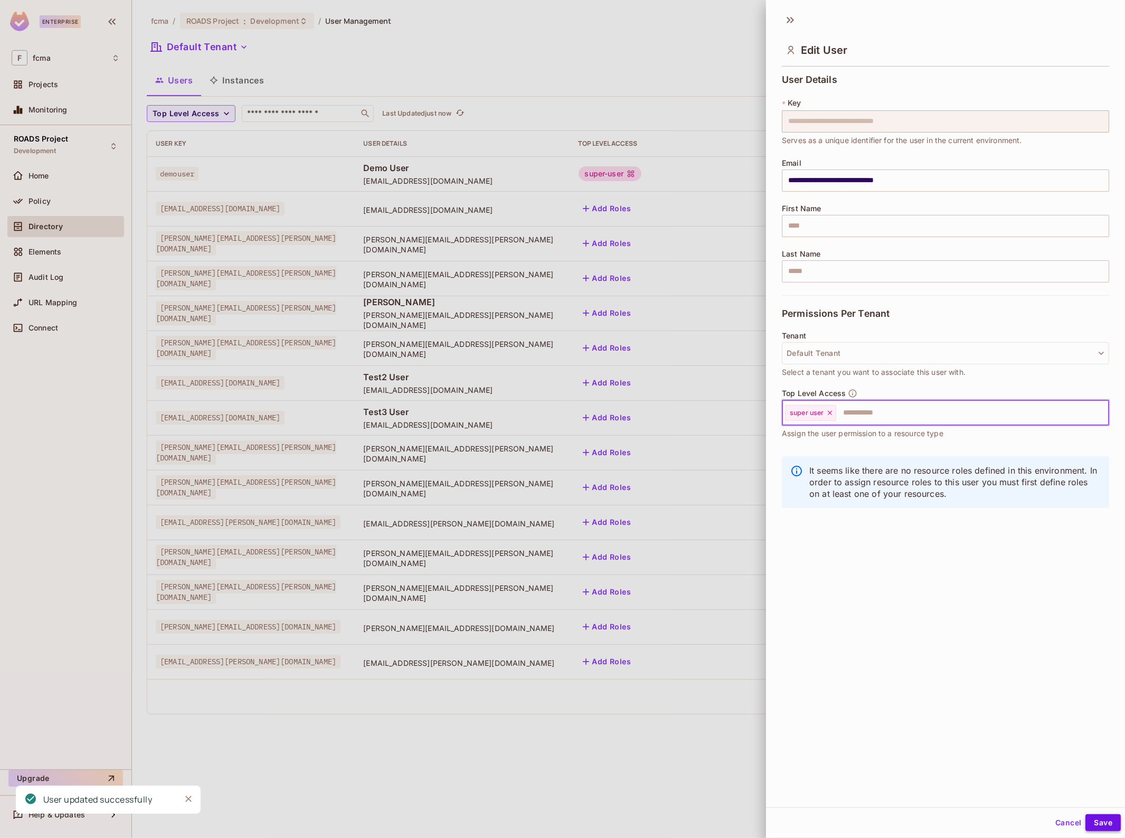
click at [1102, 827] on button "Save" at bounding box center [1102, 822] width 35 height 17
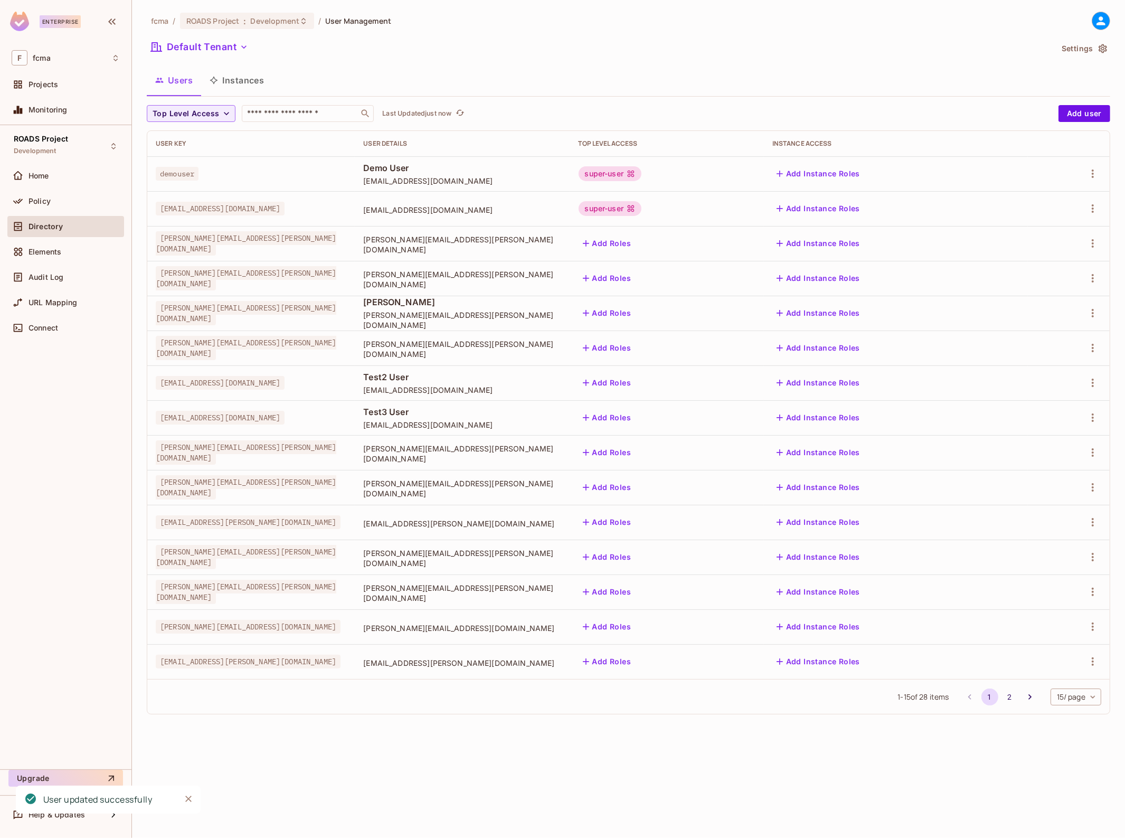
click at [636, 243] on button "Add Roles" at bounding box center [607, 243] width 57 height 17
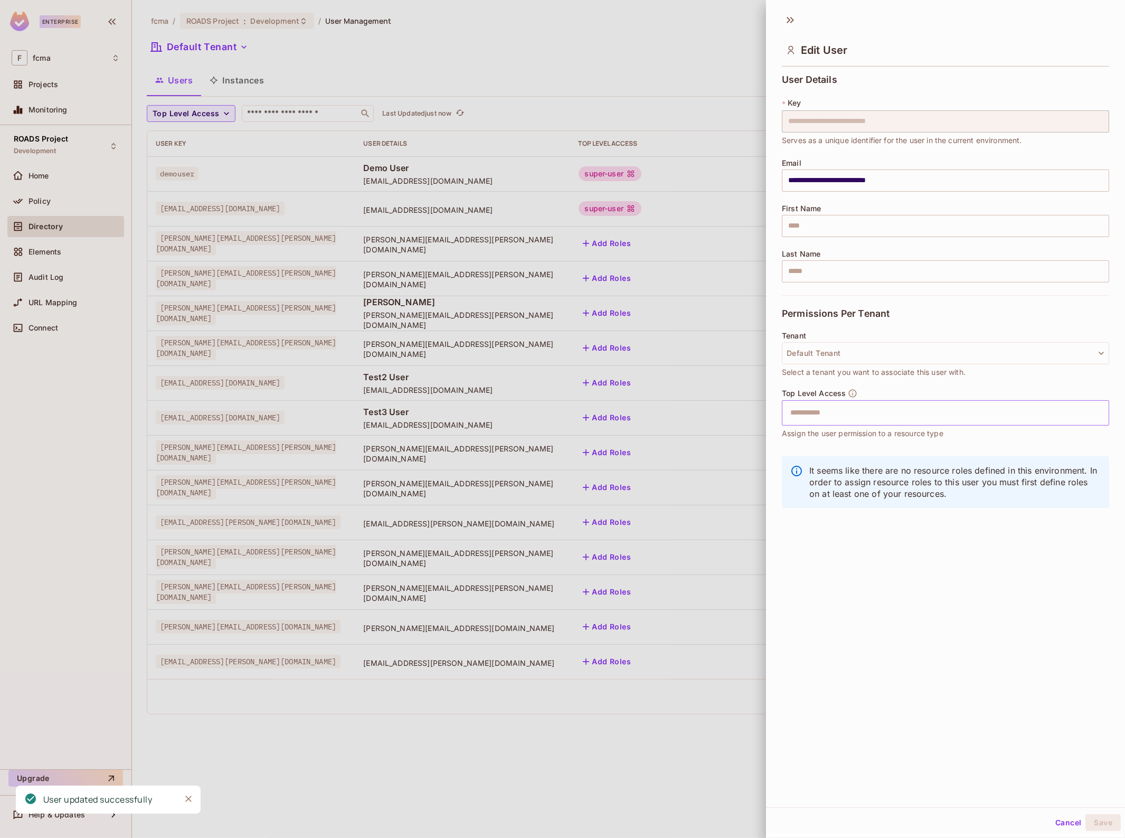
click at [805, 413] on input "text" at bounding box center [936, 412] width 305 height 21
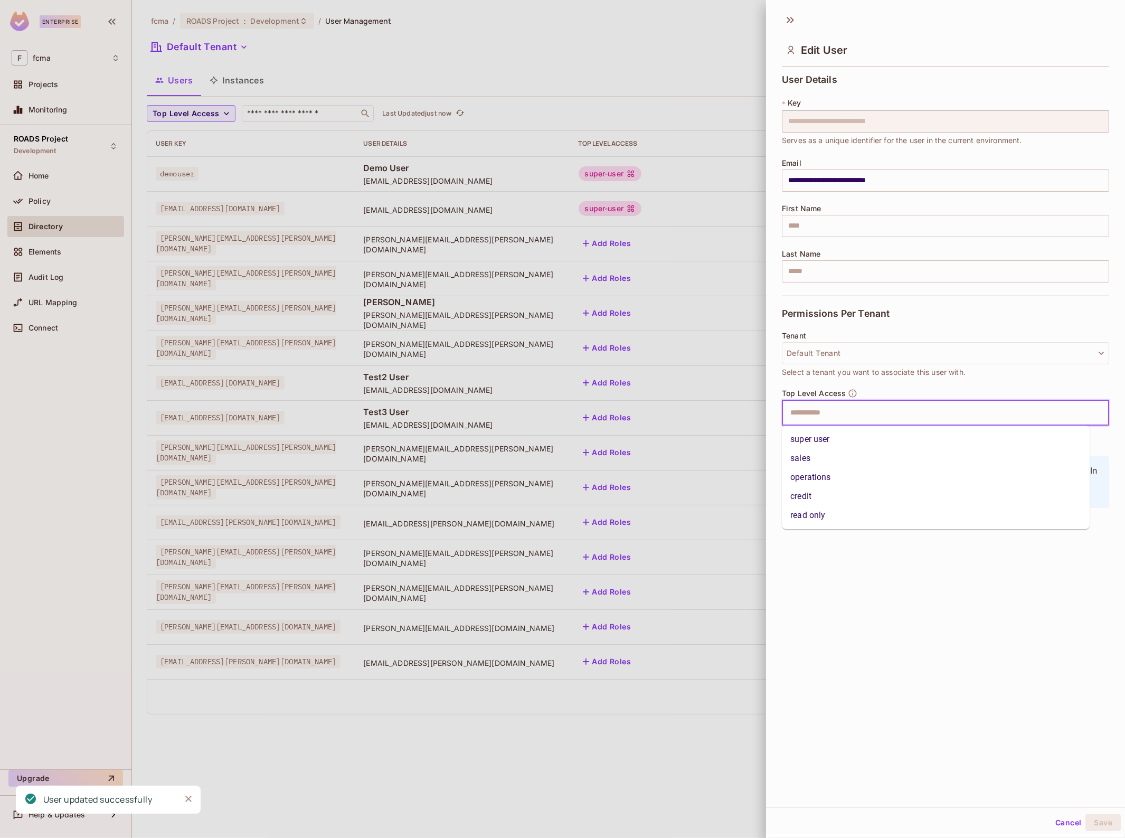
click at [825, 434] on li "super user" at bounding box center [936, 439] width 308 height 19
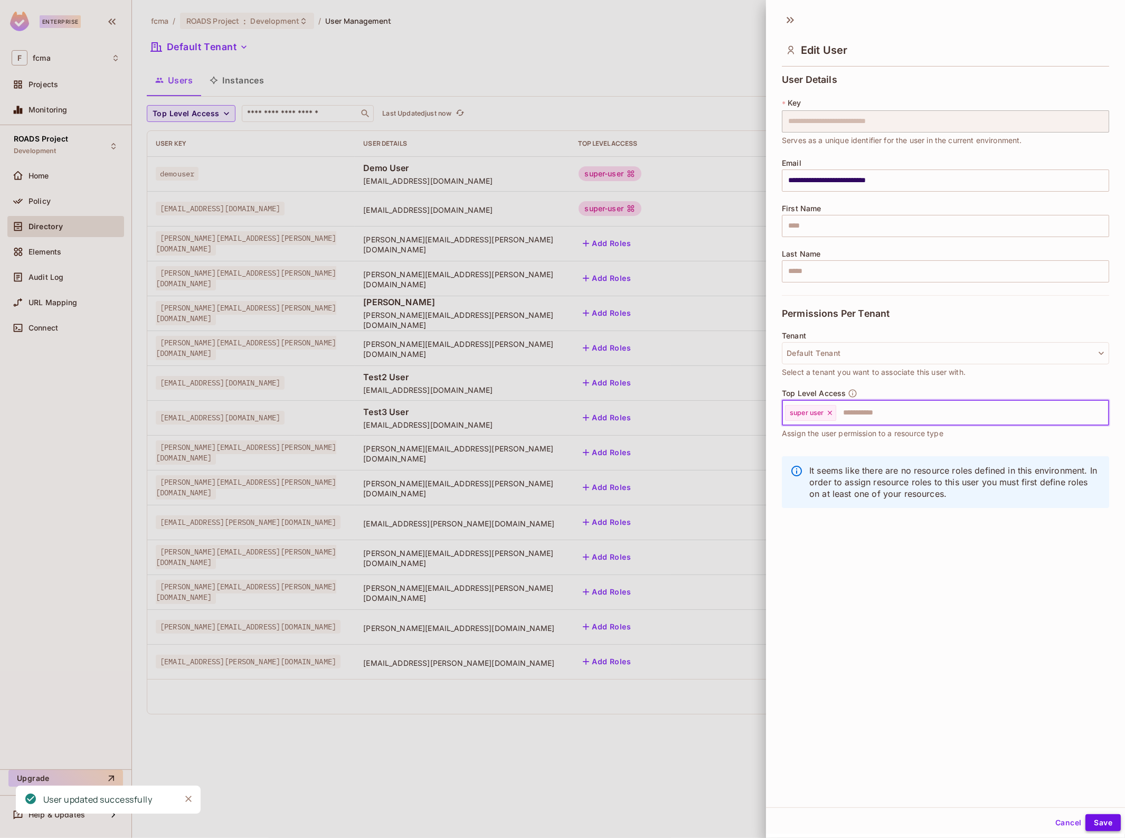
click at [1101, 827] on button "Save" at bounding box center [1102, 822] width 35 height 17
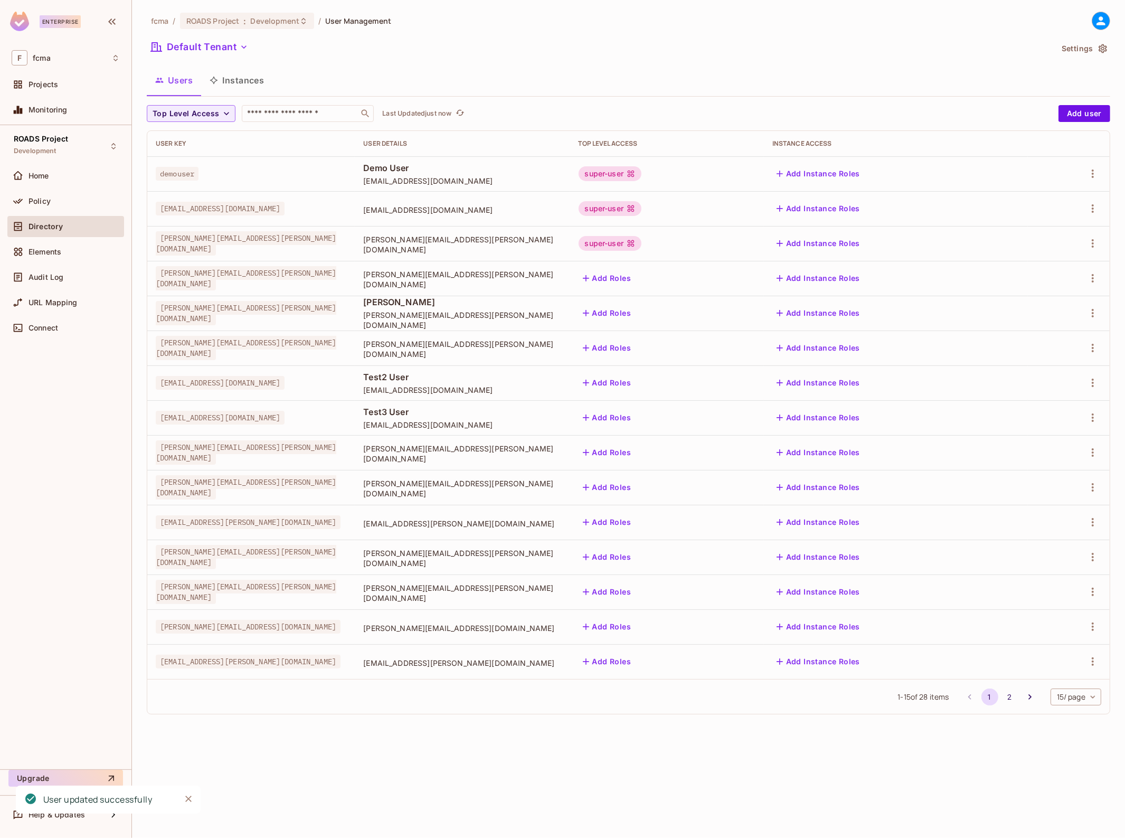
click at [642, 243] on div "super-user" at bounding box center [610, 243] width 63 height 15
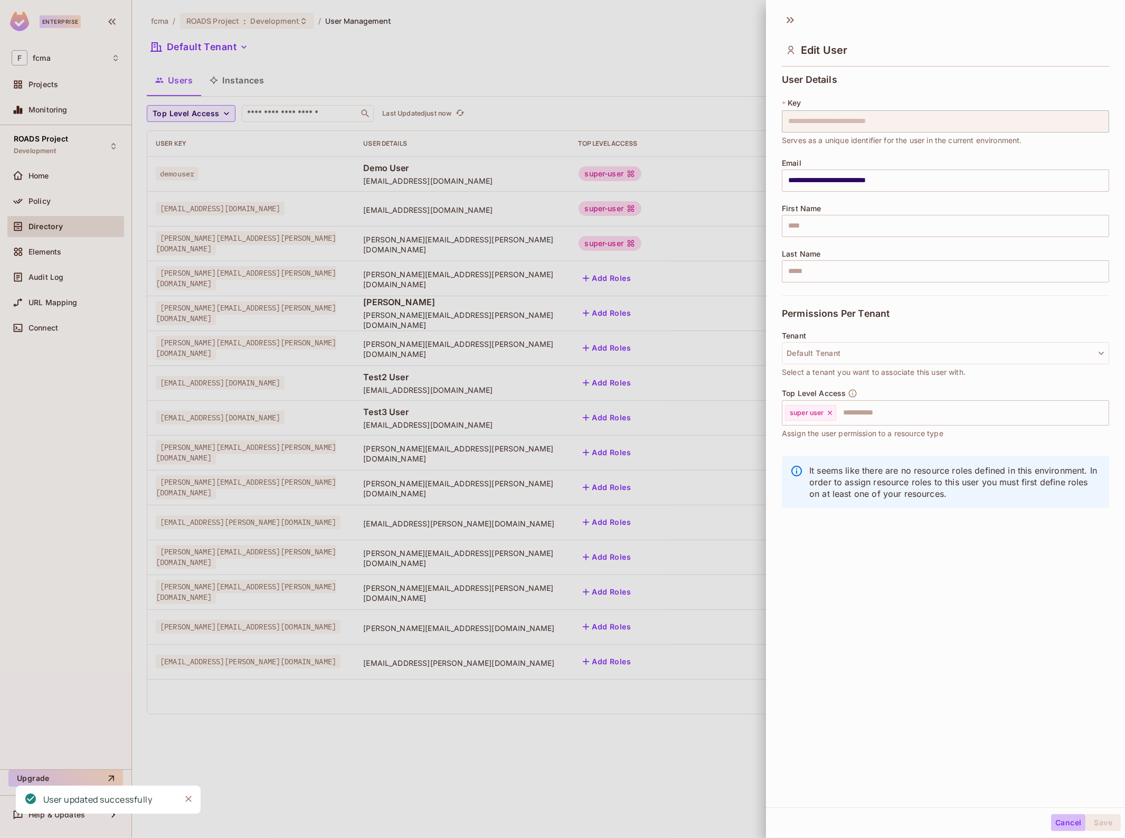
click at [1057, 825] on button "Cancel" at bounding box center [1068, 822] width 34 height 17
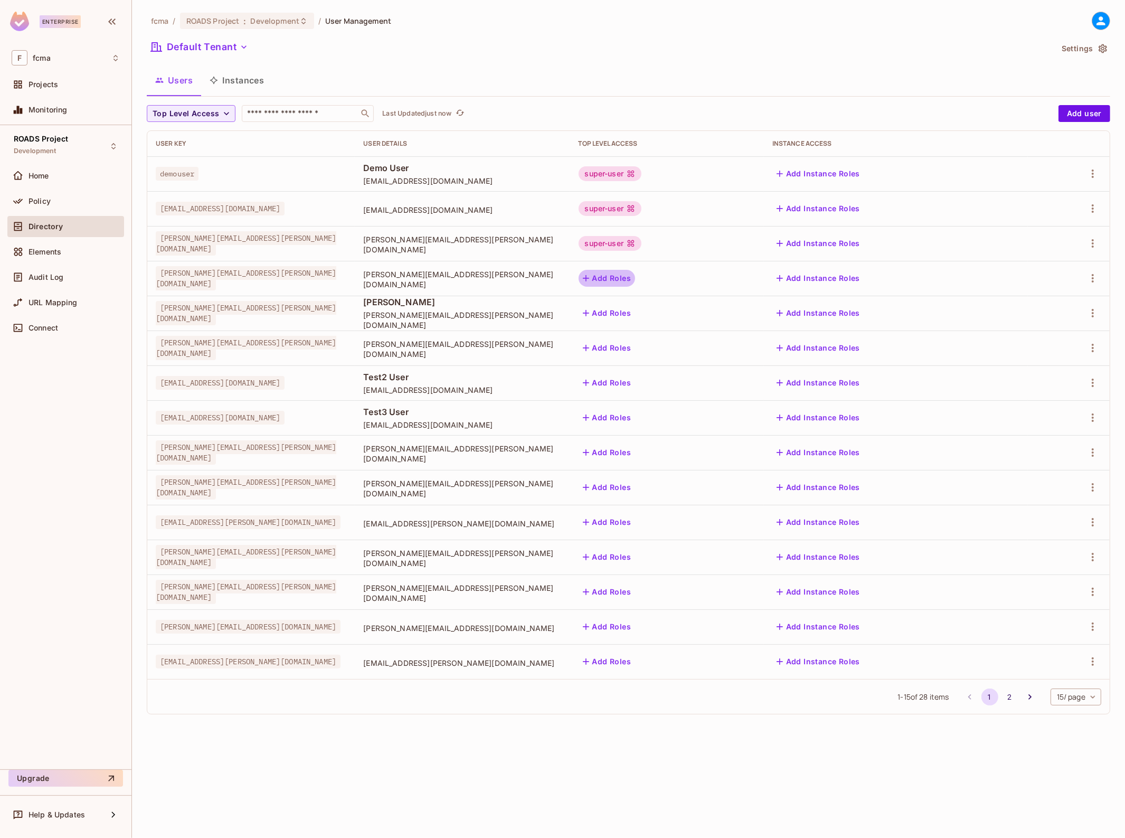
click at [636, 273] on button "Add Roles" at bounding box center [607, 278] width 57 height 17
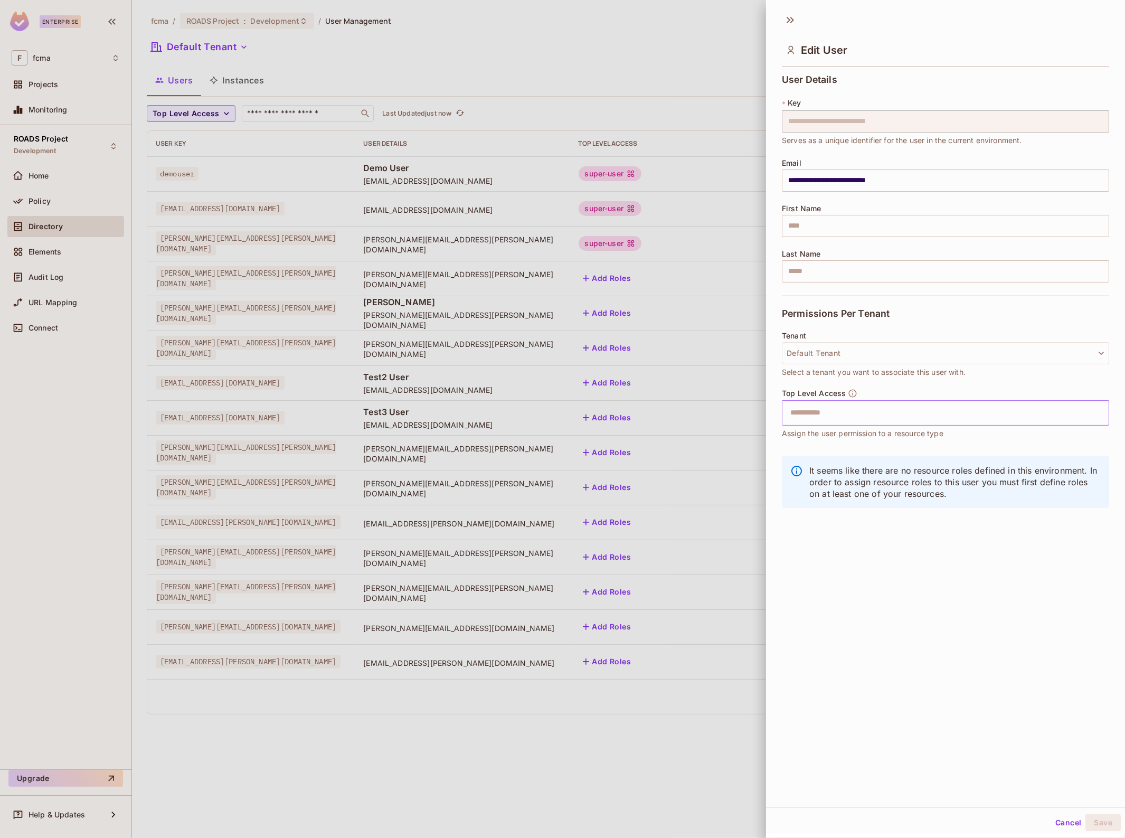
click at [835, 410] on input "text" at bounding box center [936, 412] width 305 height 21
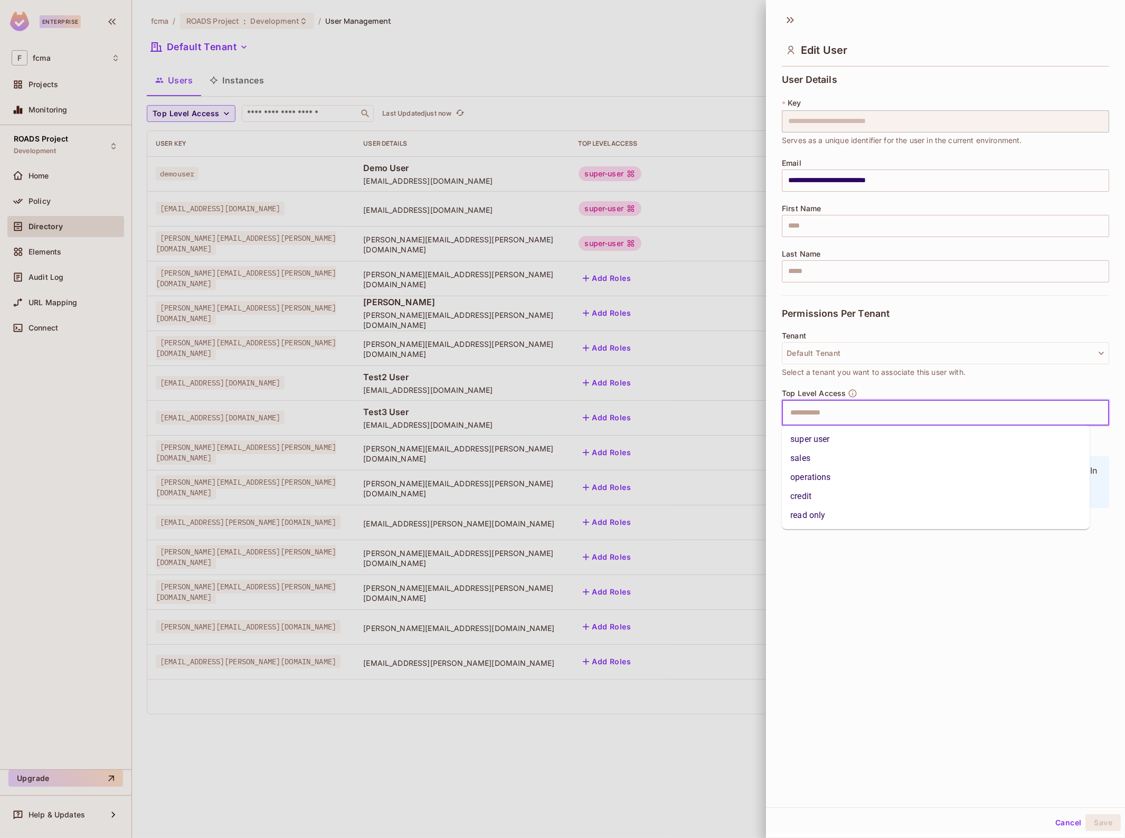
click at [838, 442] on li "super user" at bounding box center [936, 439] width 308 height 19
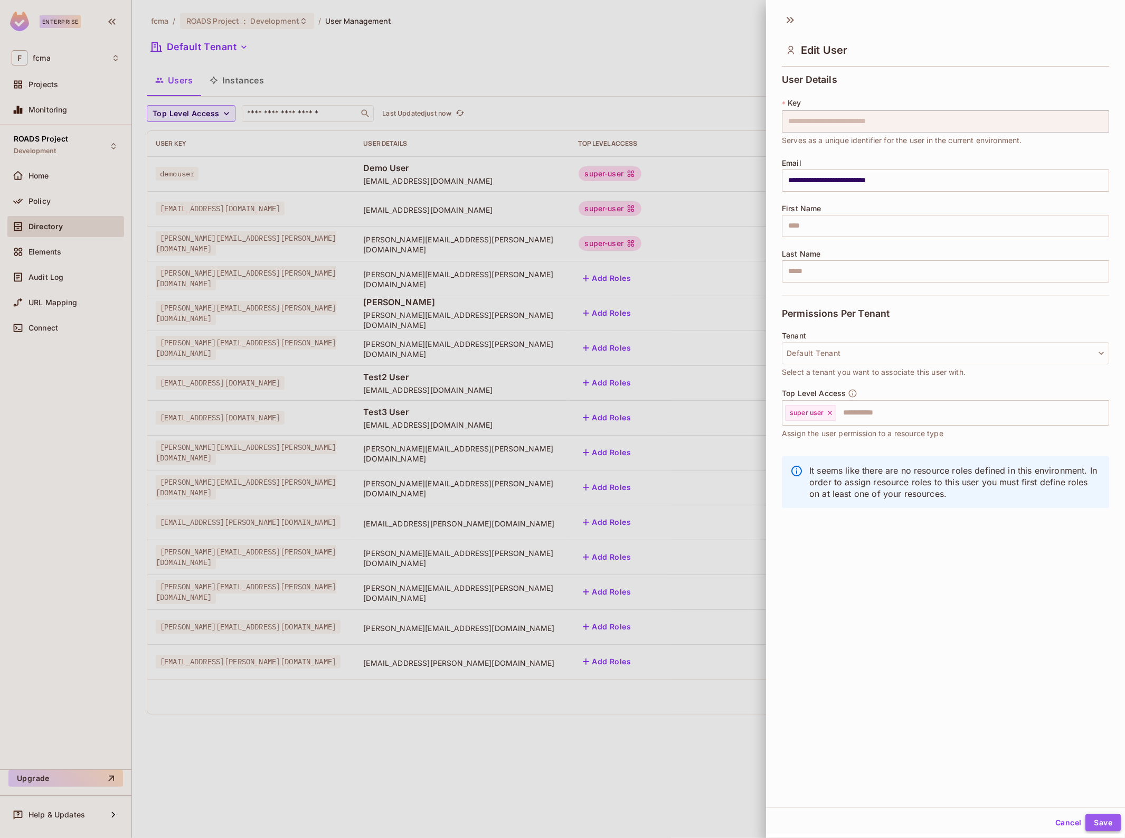
click at [1103, 828] on button "Save" at bounding box center [1102, 822] width 35 height 17
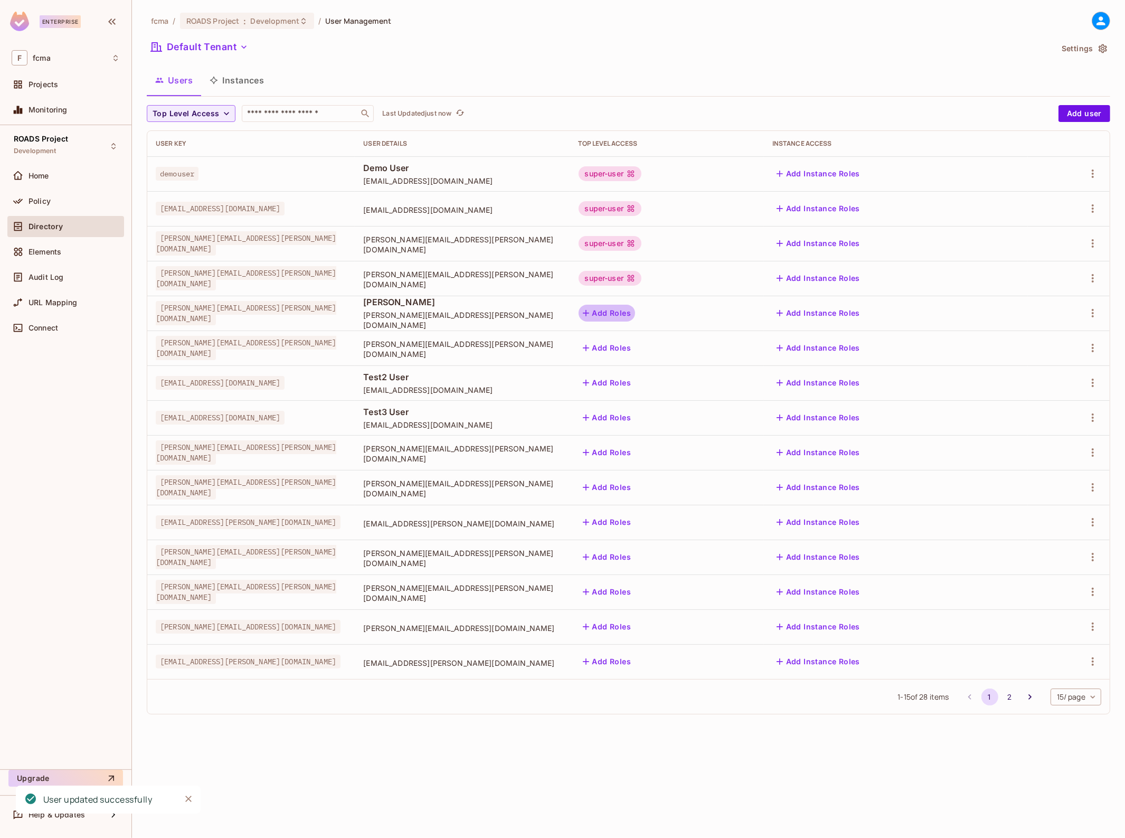
click at [636, 315] on button "Add Roles" at bounding box center [607, 313] width 57 height 17
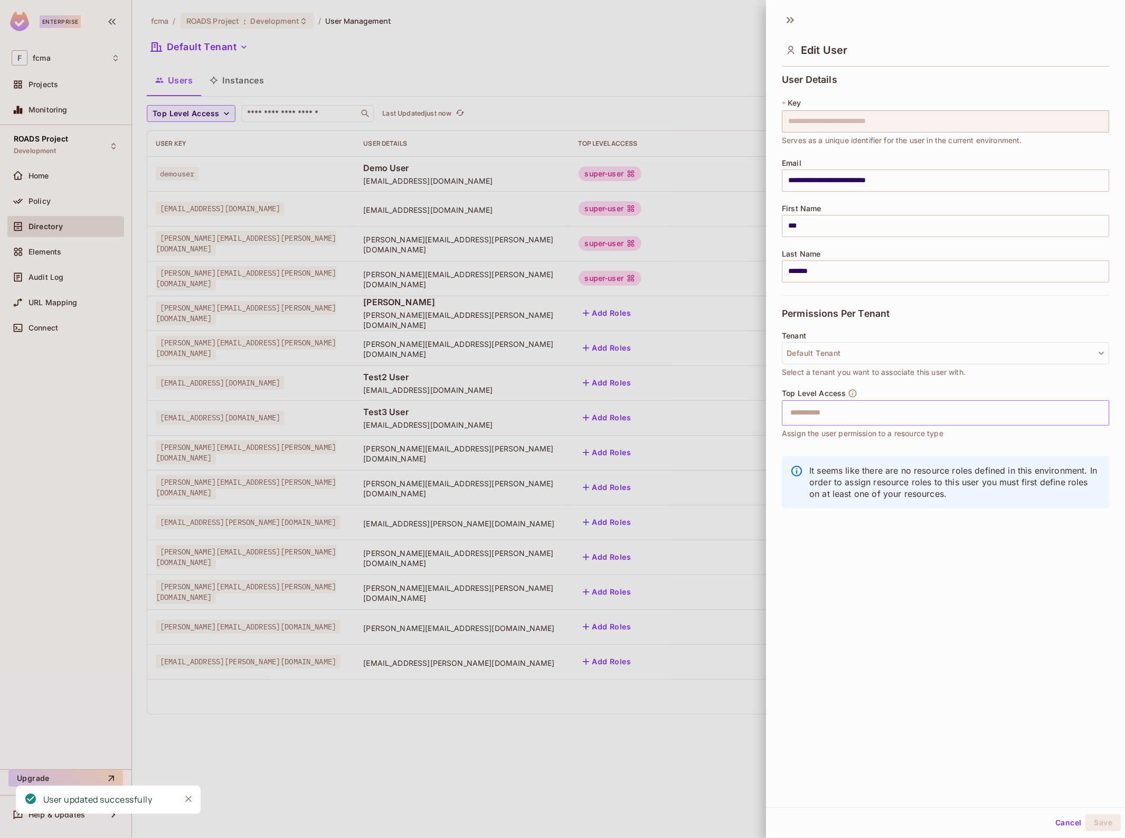
click at [856, 416] on input "text" at bounding box center [936, 412] width 305 height 21
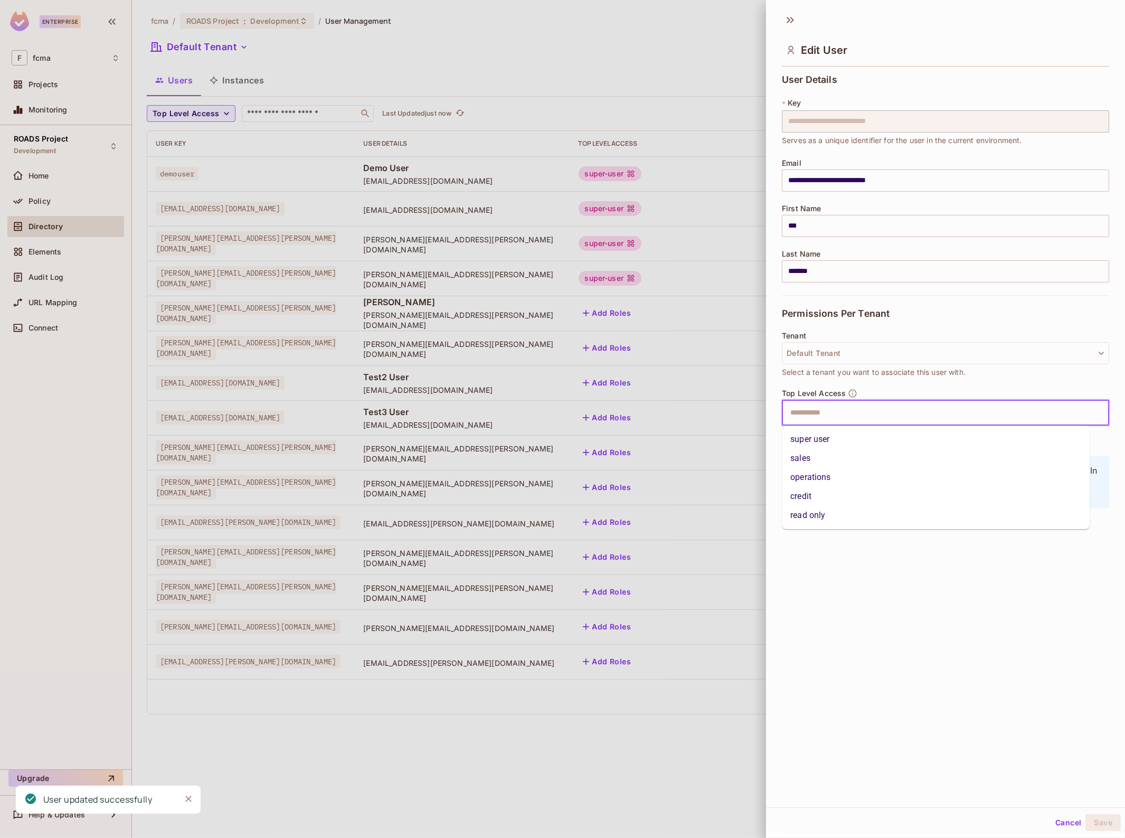
click at [848, 444] on li "super user" at bounding box center [936, 439] width 308 height 19
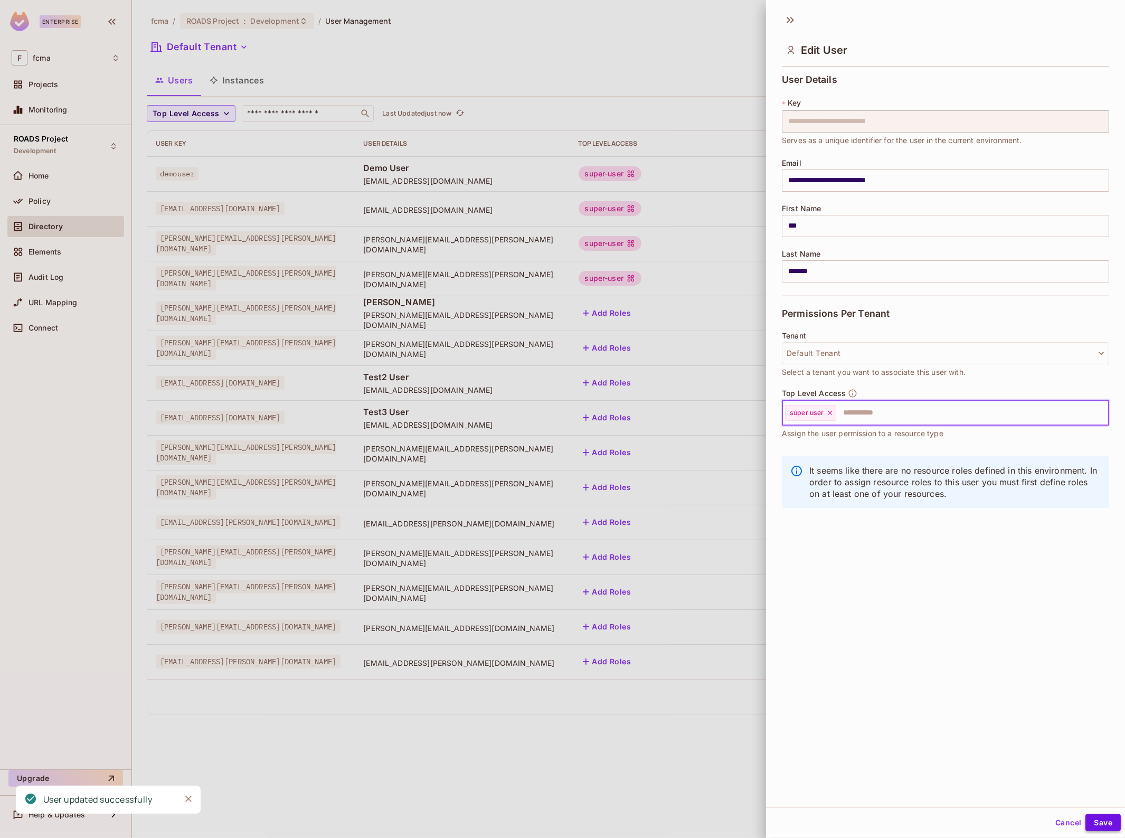
click at [1100, 826] on button "Save" at bounding box center [1102, 822] width 35 height 17
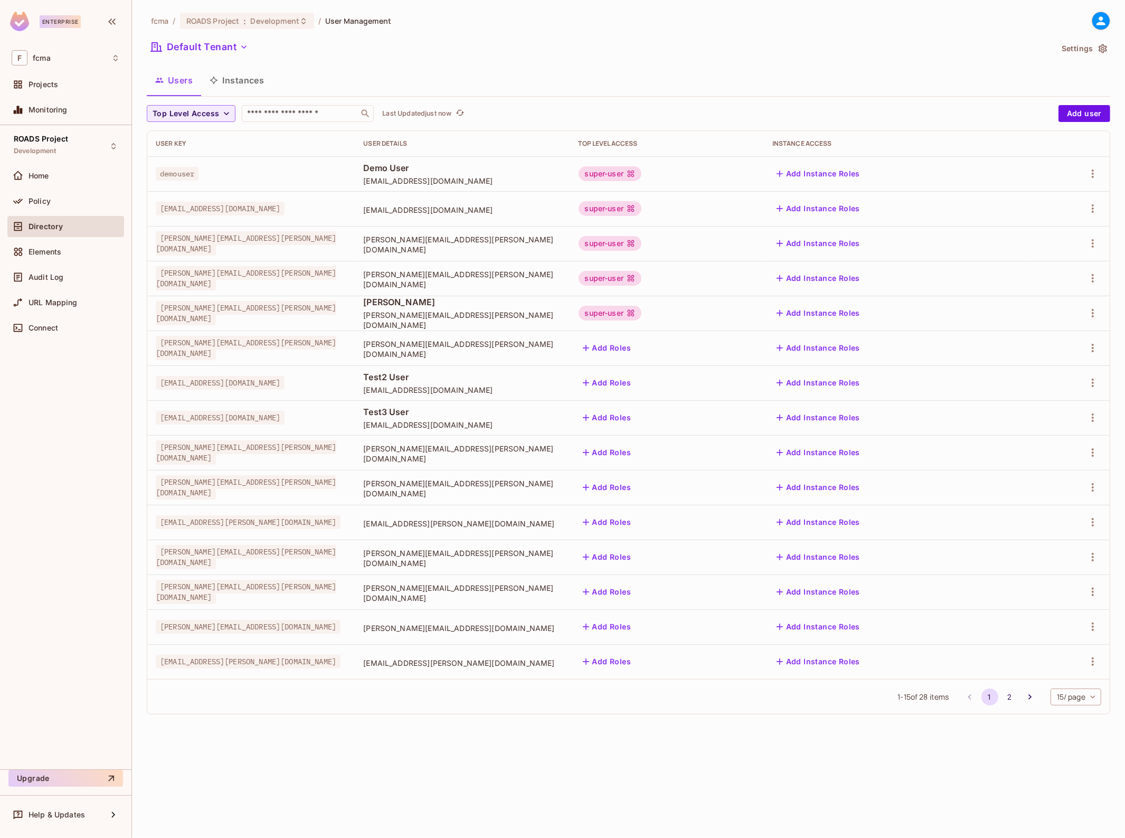
click at [636, 346] on button "Add Roles" at bounding box center [607, 347] width 57 height 17
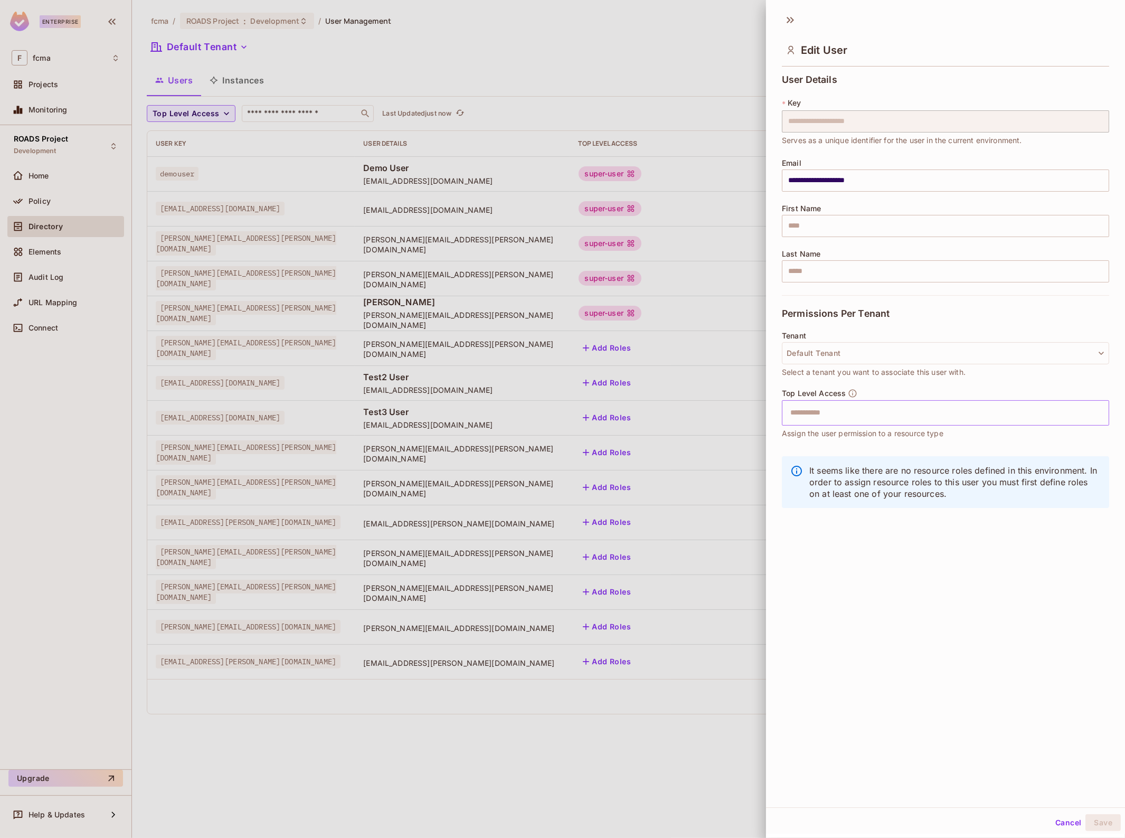
click at [812, 404] on input "text" at bounding box center [936, 412] width 305 height 21
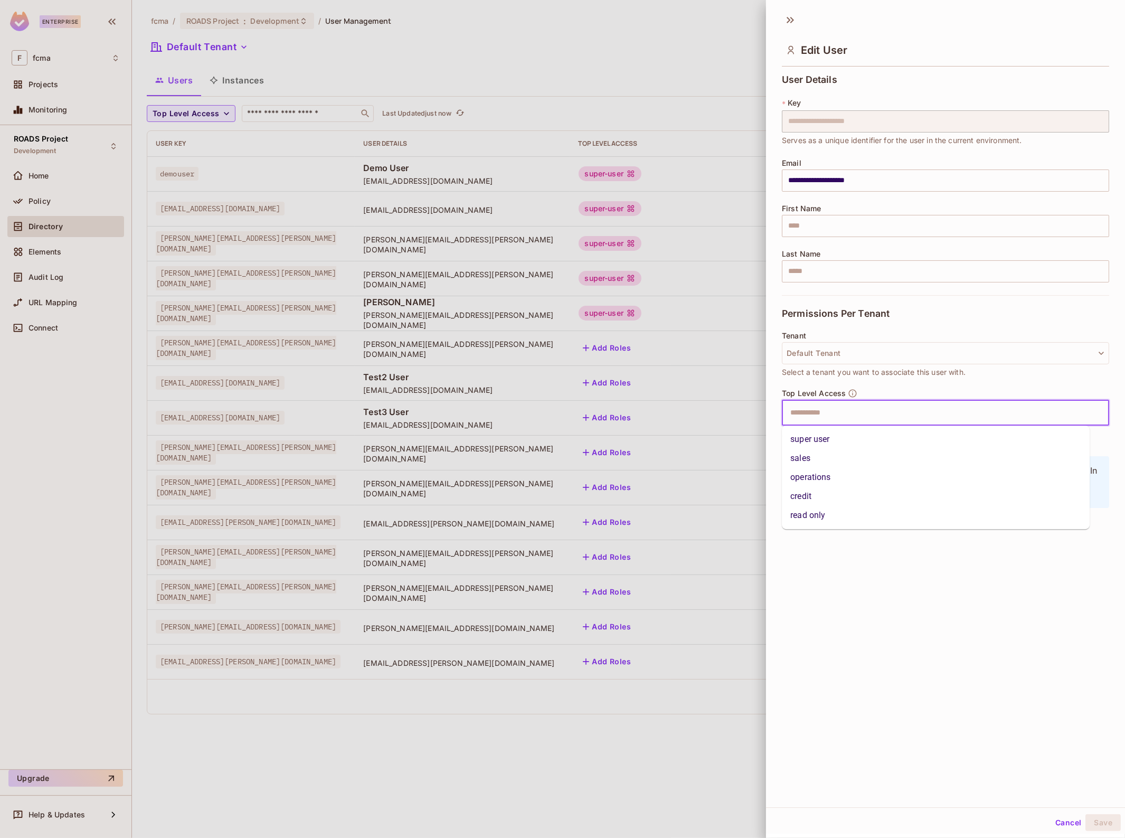
click at [816, 439] on li "super user" at bounding box center [936, 439] width 308 height 19
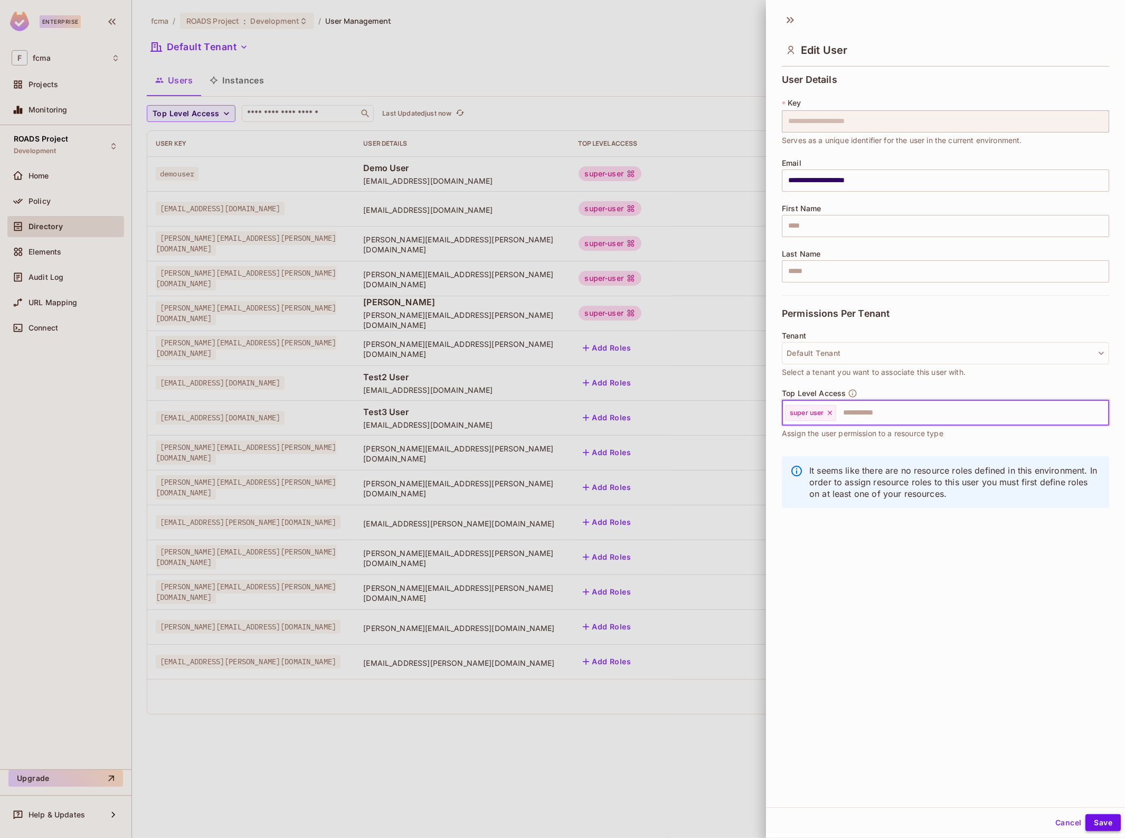
click at [1102, 824] on button "Save" at bounding box center [1102, 822] width 35 height 17
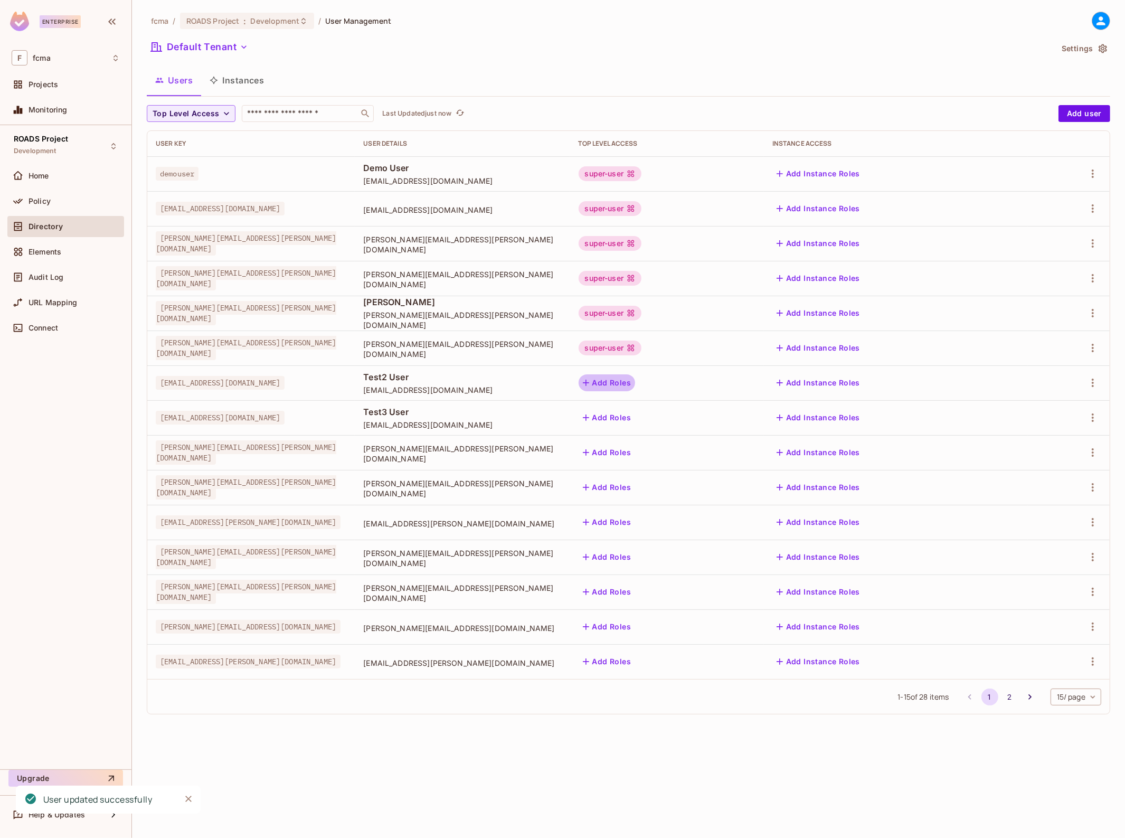
click at [636, 379] on button "Add Roles" at bounding box center [607, 382] width 57 height 17
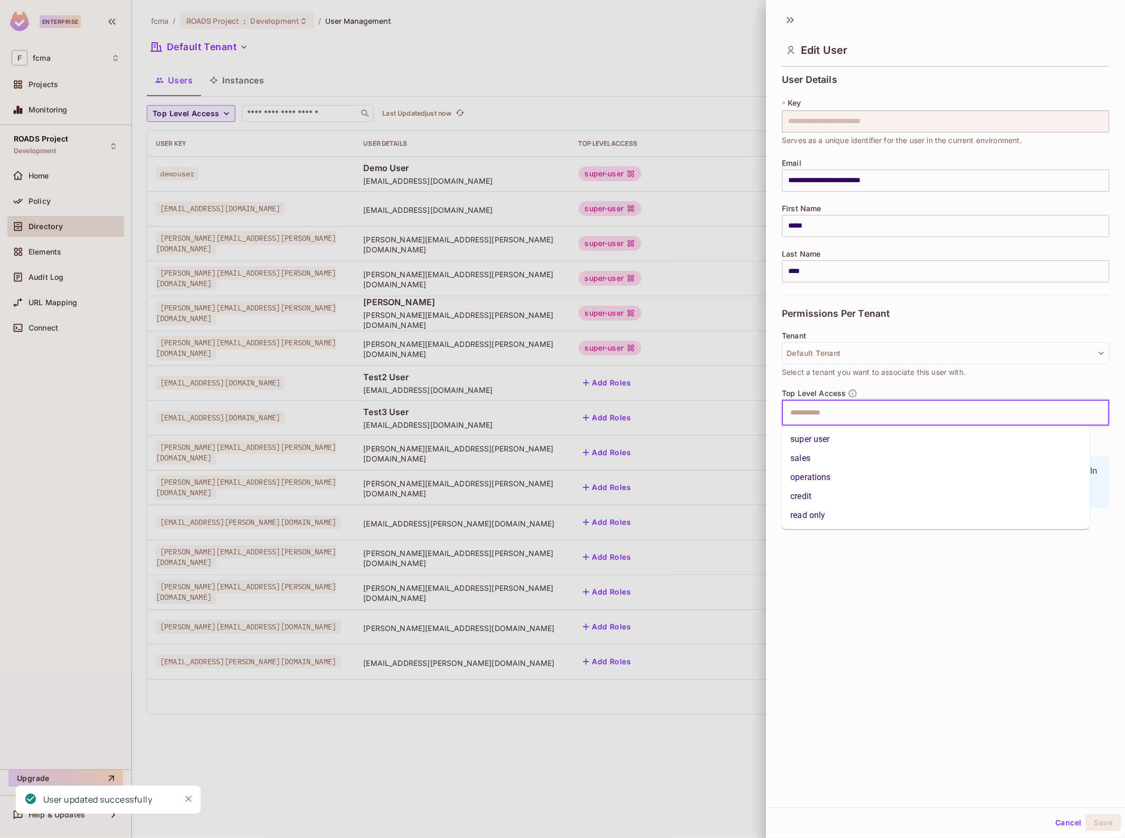
click at [809, 421] on input "text" at bounding box center [936, 412] width 305 height 21
click at [817, 442] on li "super user" at bounding box center [936, 439] width 308 height 19
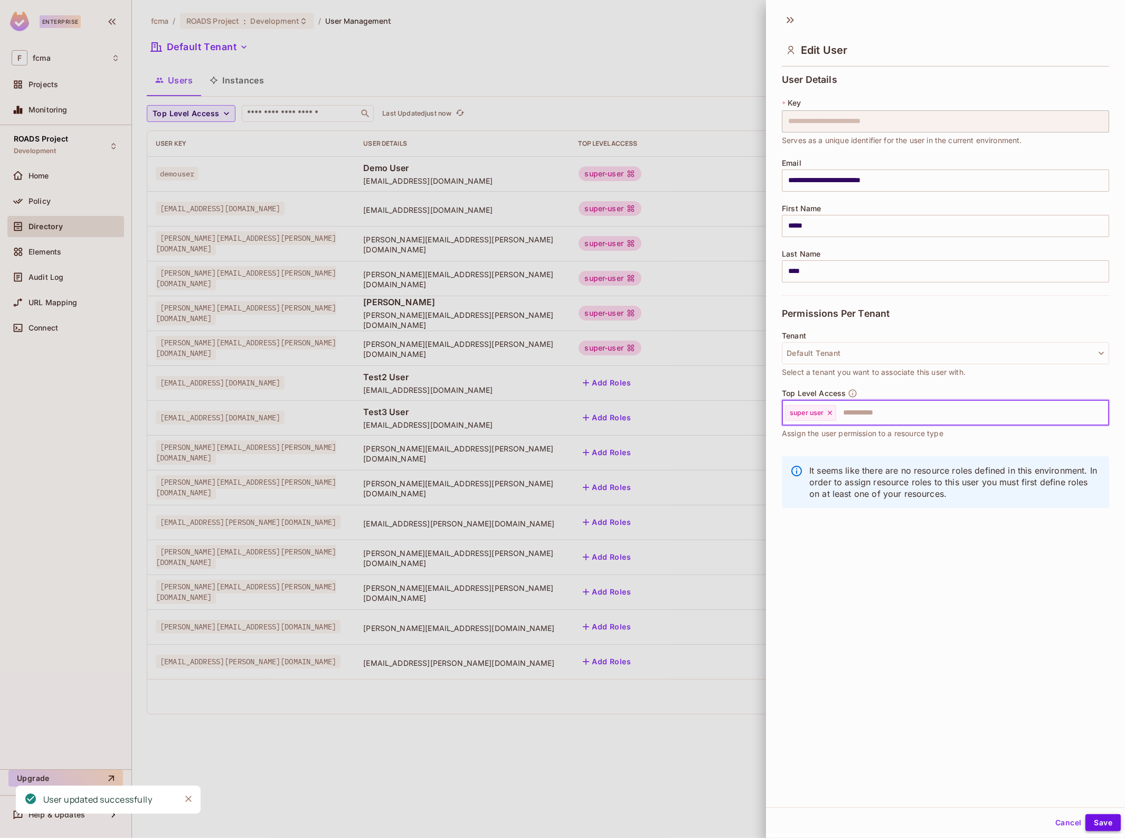
click at [1095, 825] on button "Save" at bounding box center [1102, 822] width 35 height 17
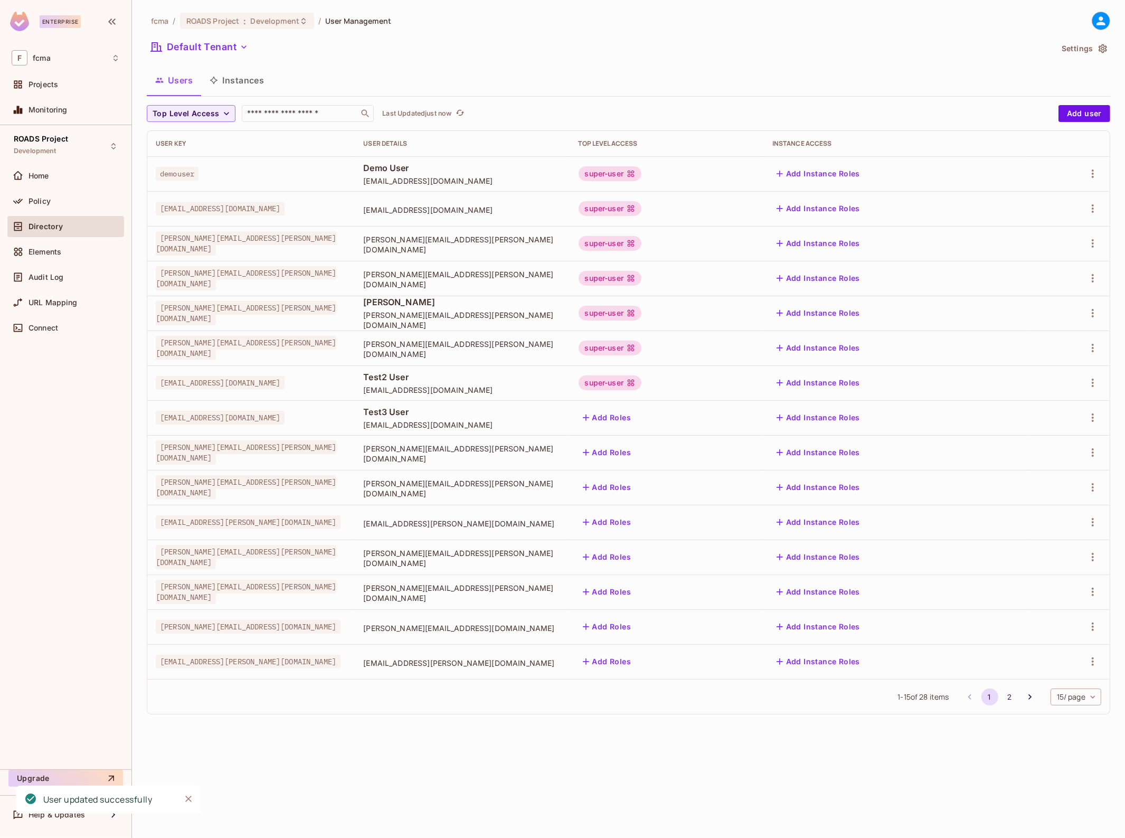
click at [636, 415] on button "Add Roles" at bounding box center [607, 417] width 57 height 17
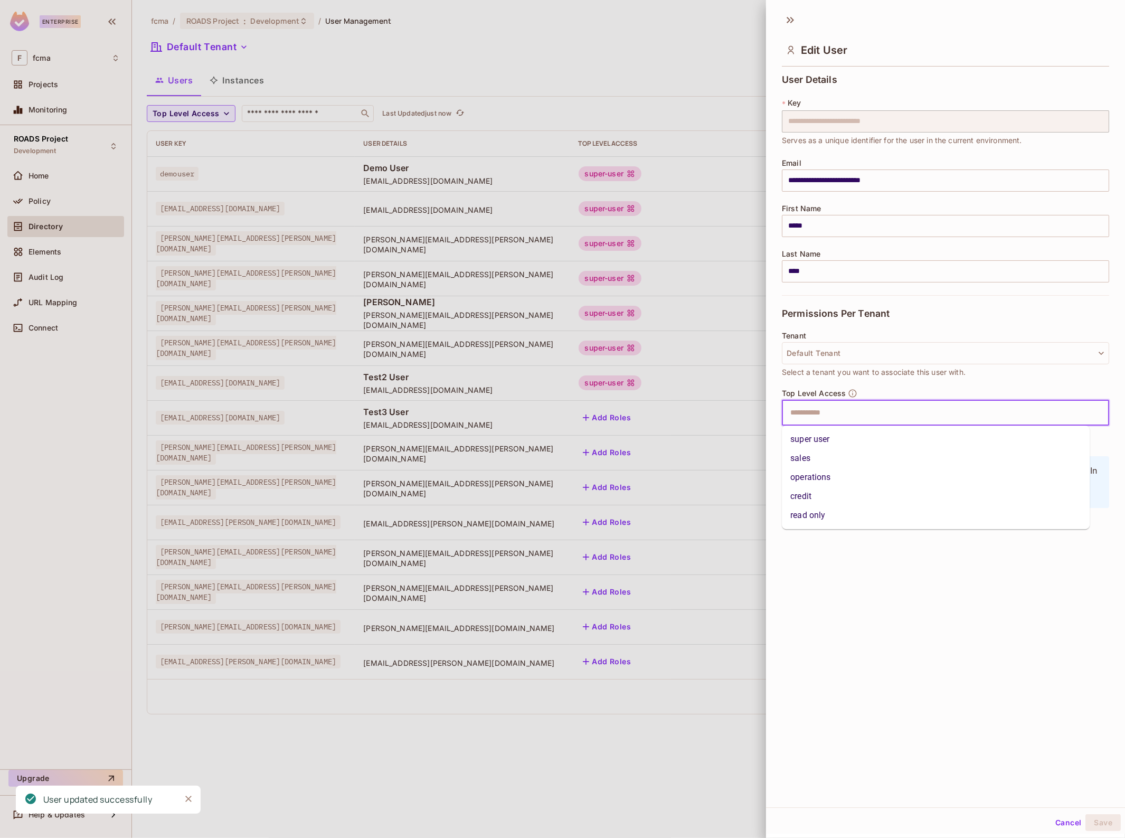
click at [797, 412] on input "text" at bounding box center [936, 412] width 305 height 21
click at [833, 448] on li "super user" at bounding box center [936, 439] width 308 height 19
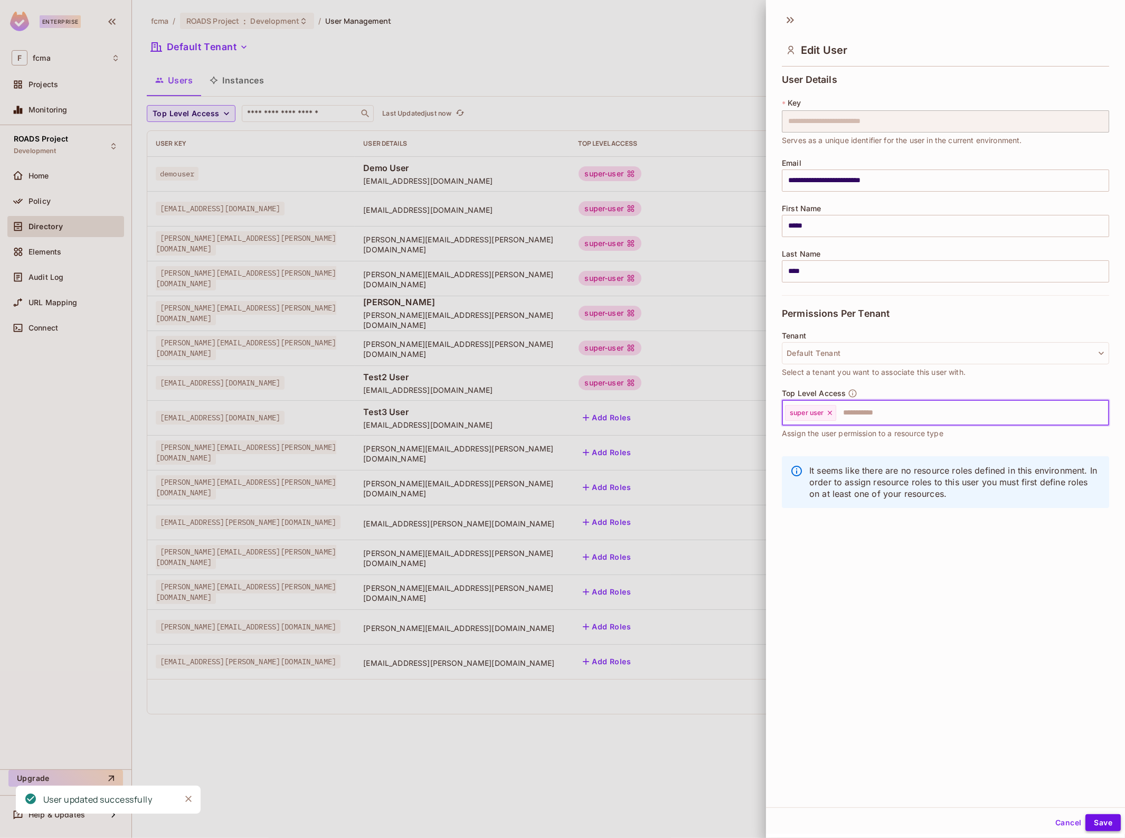
click at [1091, 819] on button "Save" at bounding box center [1102, 822] width 35 height 17
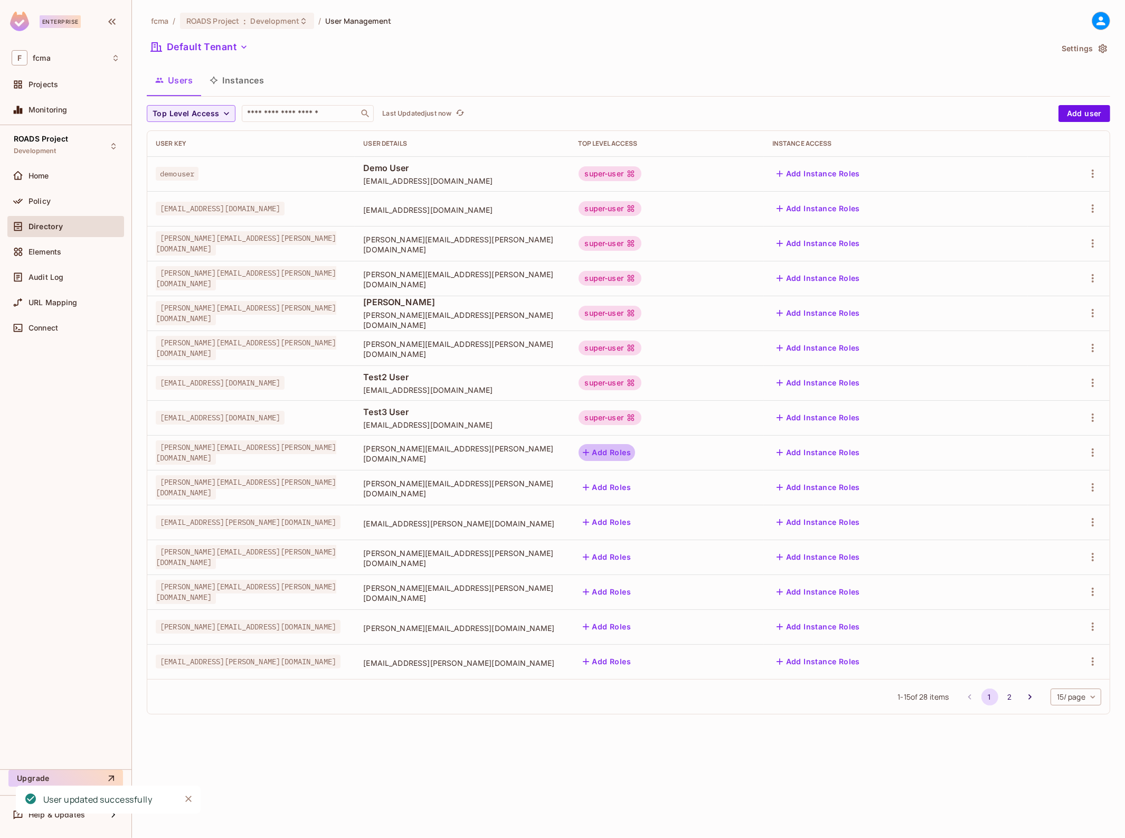
click at [636, 451] on button "Add Roles" at bounding box center [607, 452] width 57 height 17
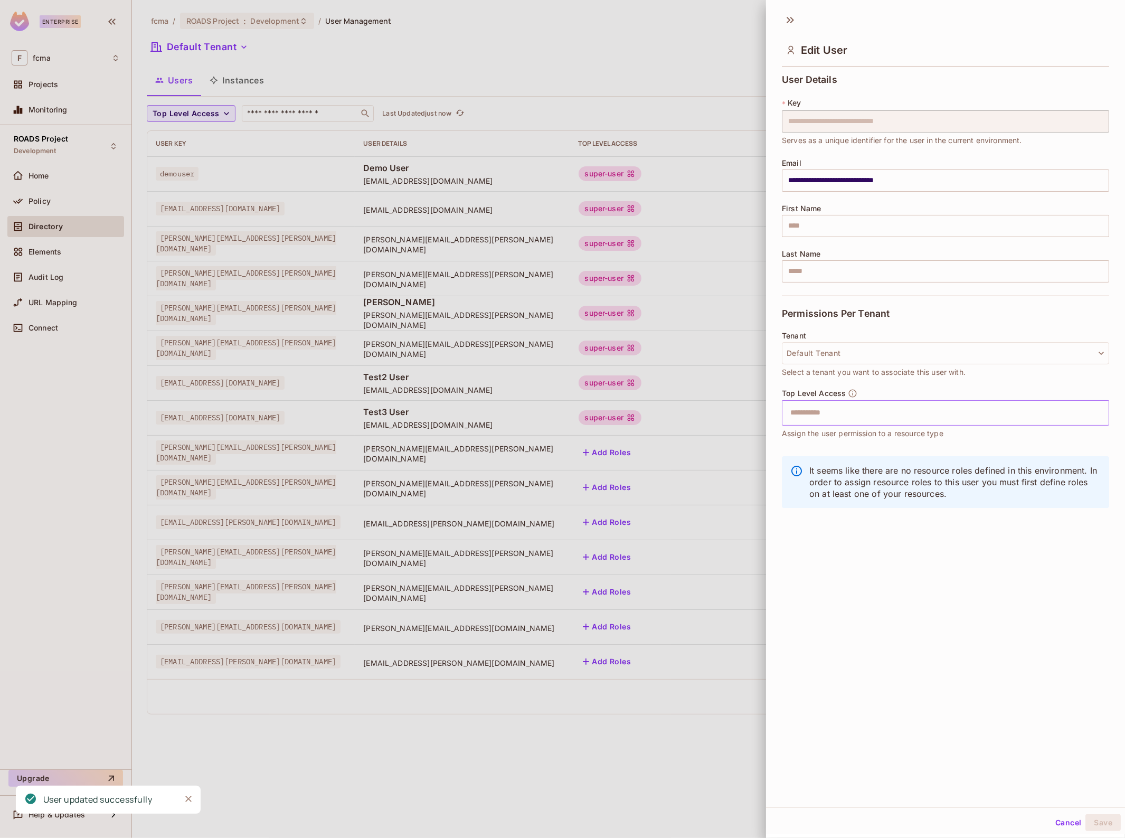
click at [833, 420] on input "text" at bounding box center [936, 412] width 305 height 21
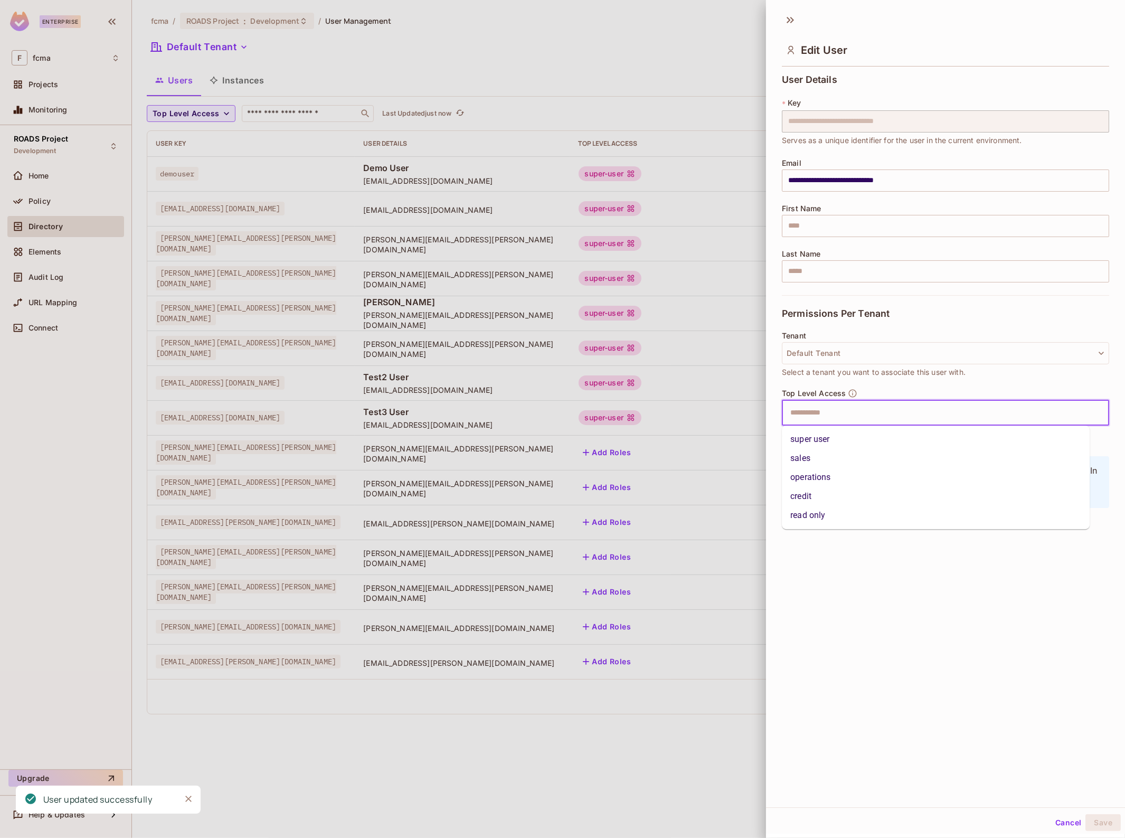
click at [825, 436] on li "super user" at bounding box center [936, 439] width 308 height 19
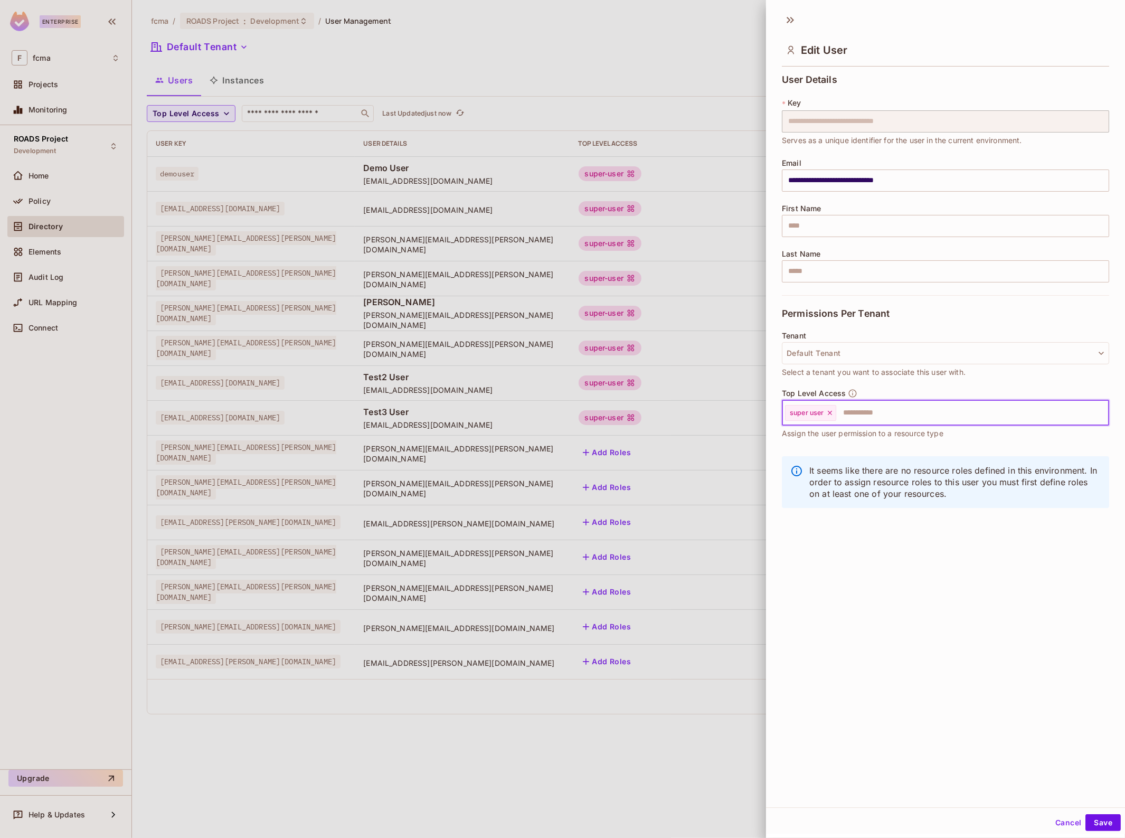
click at [1099, 831] on div "Cancel Save" at bounding box center [945, 822] width 359 height 25
click at [1095, 821] on button "Save" at bounding box center [1102, 822] width 35 height 17
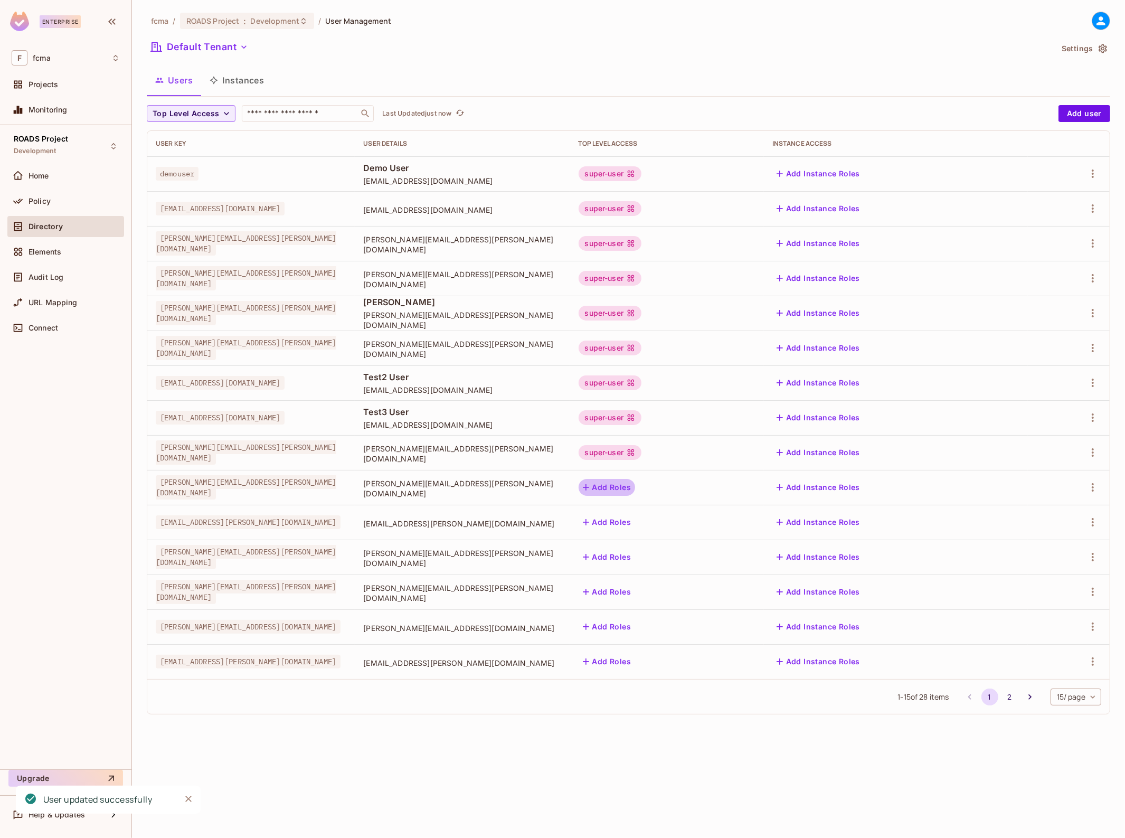
click at [636, 486] on button "Add Roles" at bounding box center [607, 487] width 57 height 17
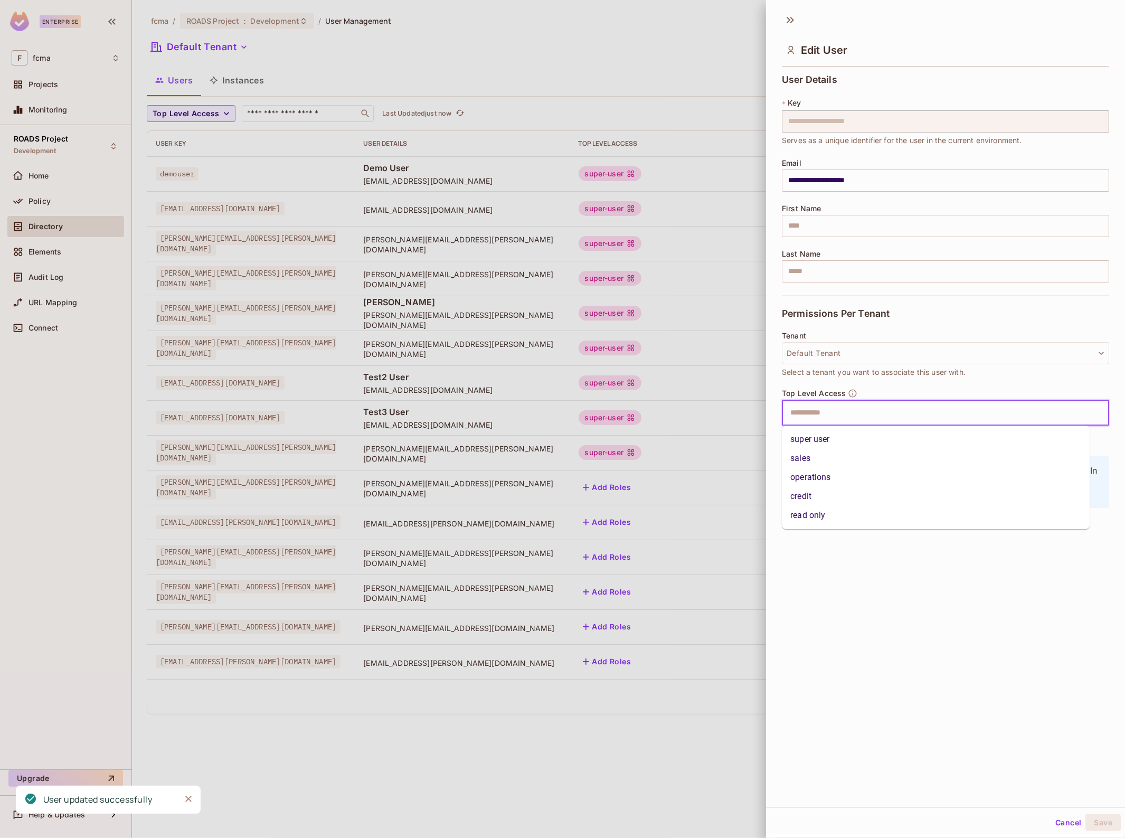
click at [790, 416] on input "text" at bounding box center [936, 412] width 305 height 21
click at [835, 437] on li "super user" at bounding box center [936, 439] width 308 height 19
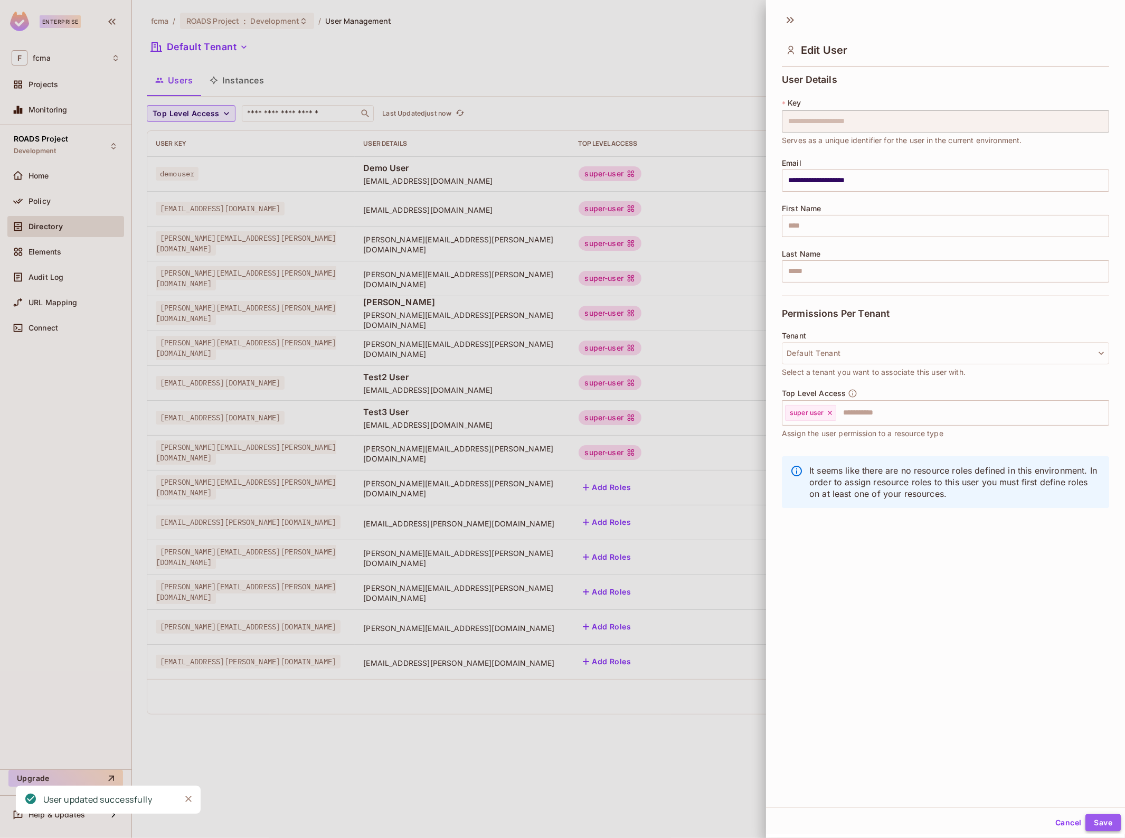
click at [1094, 824] on button "Save" at bounding box center [1102, 822] width 35 height 17
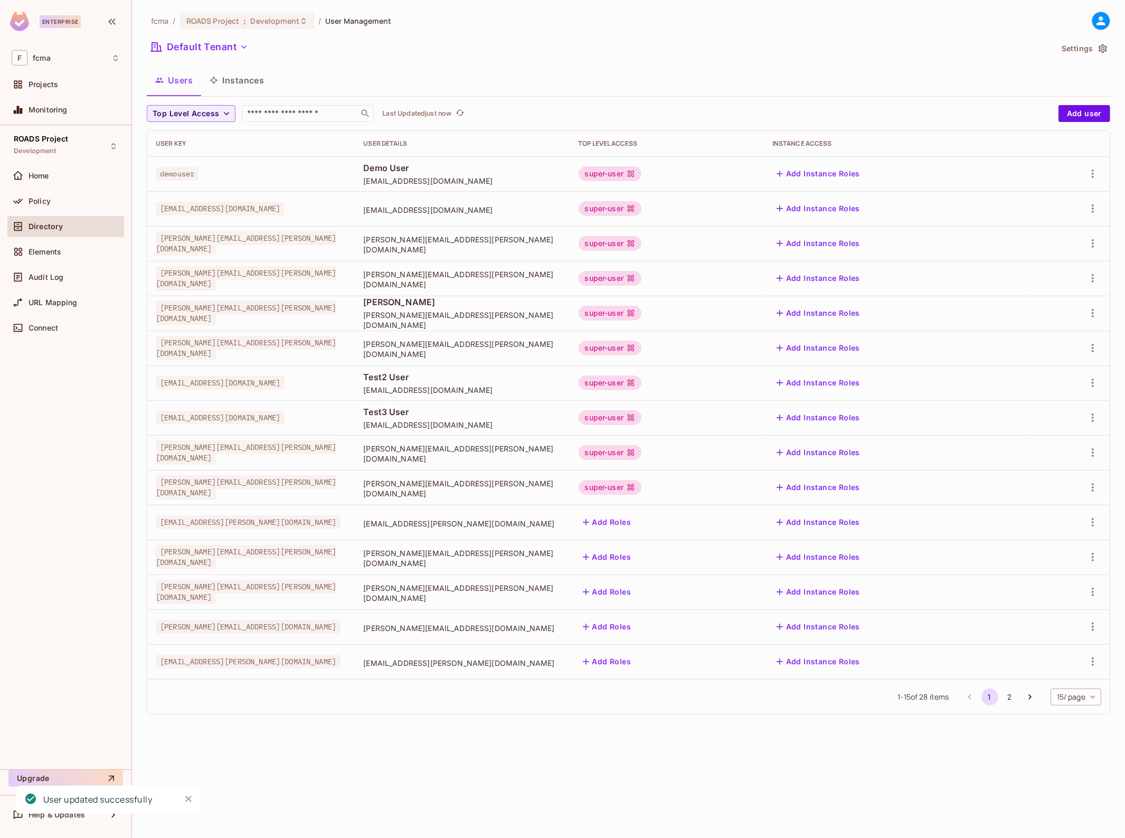
click at [636, 518] on button "Add Roles" at bounding box center [607, 522] width 57 height 17
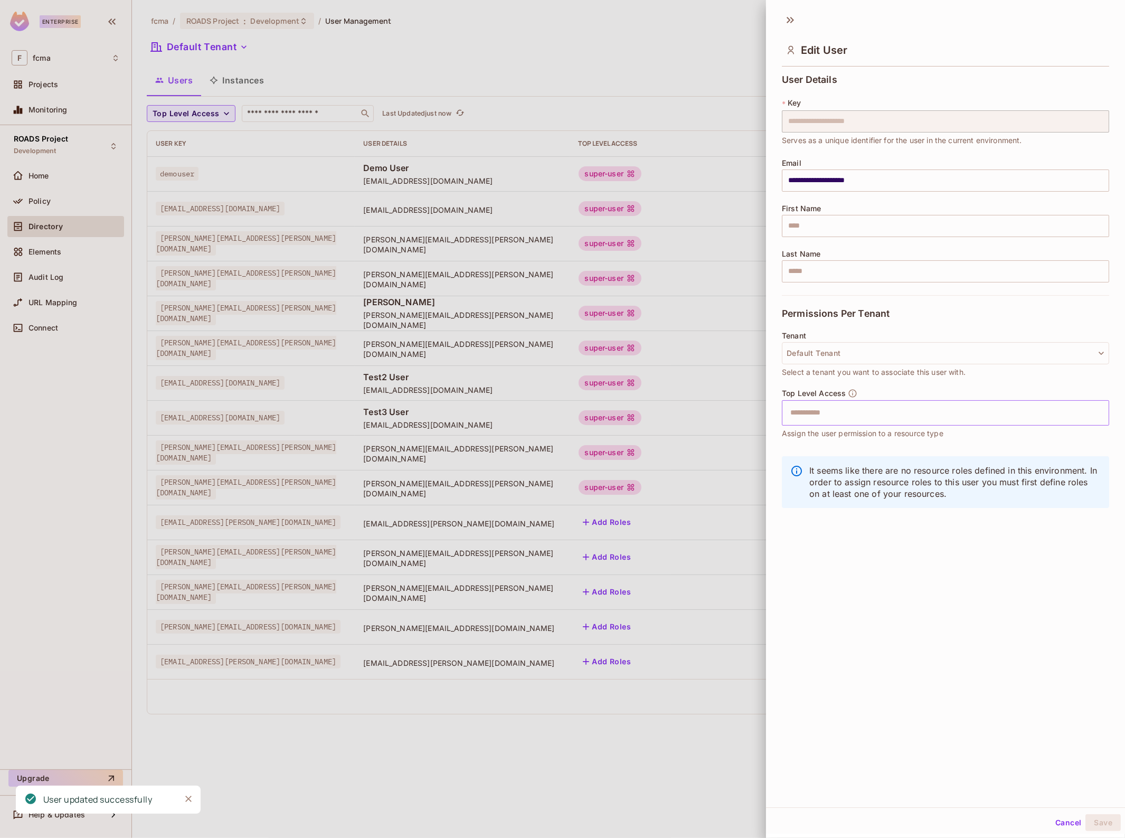
click at [854, 403] on input "text" at bounding box center [936, 412] width 305 height 21
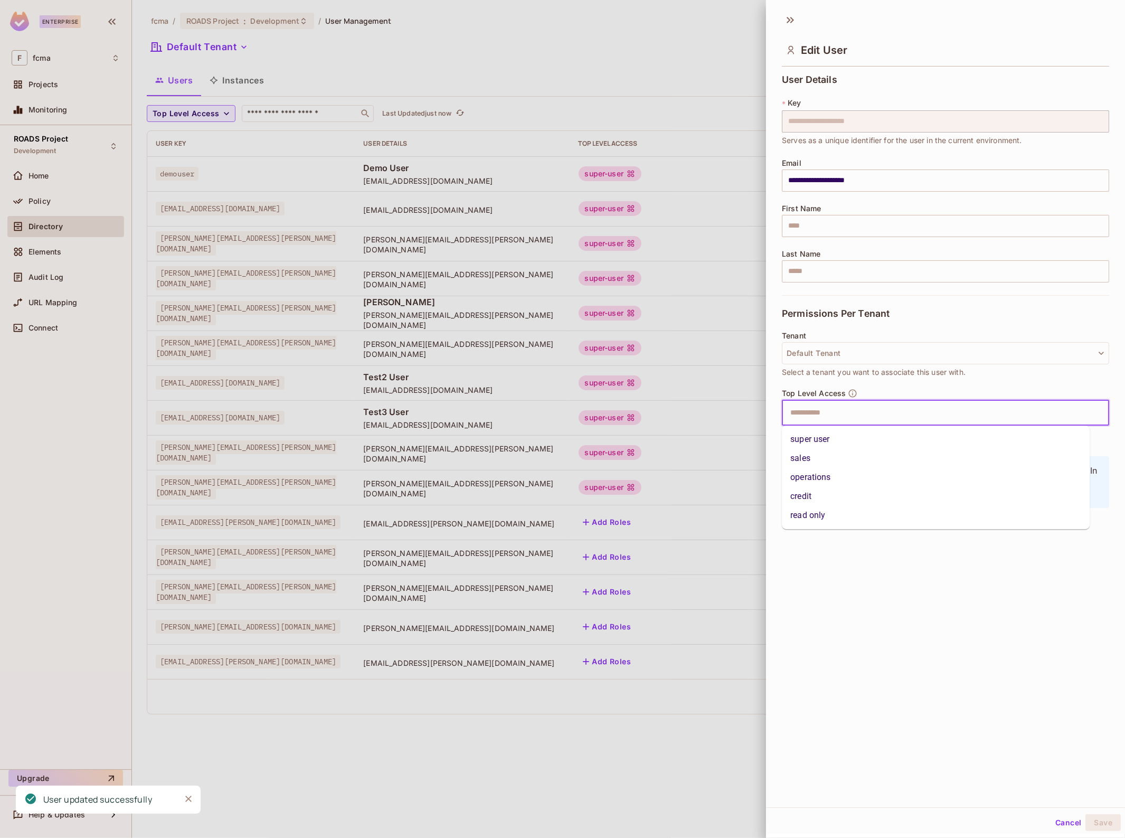
click at [856, 434] on li "super user" at bounding box center [936, 439] width 308 height 19
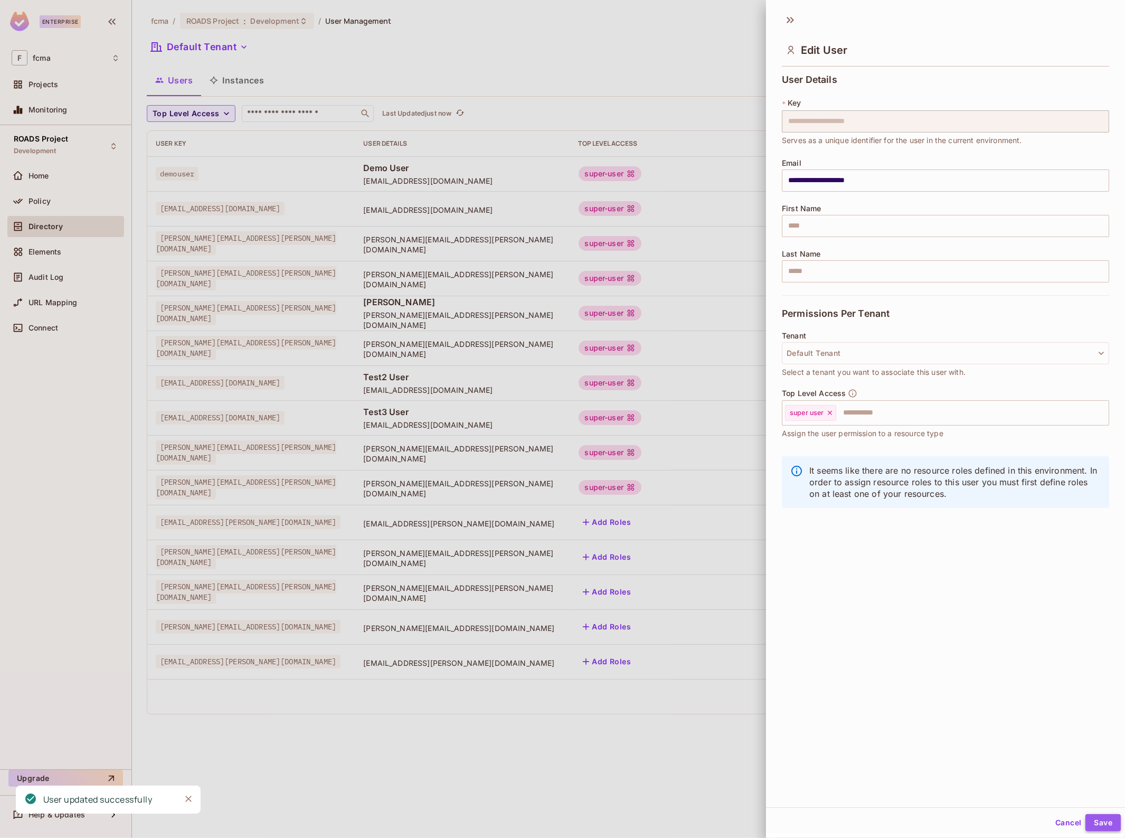
click at [1094, 826] on button "Save" at bounding box center [1102, 822] width 35 height 17
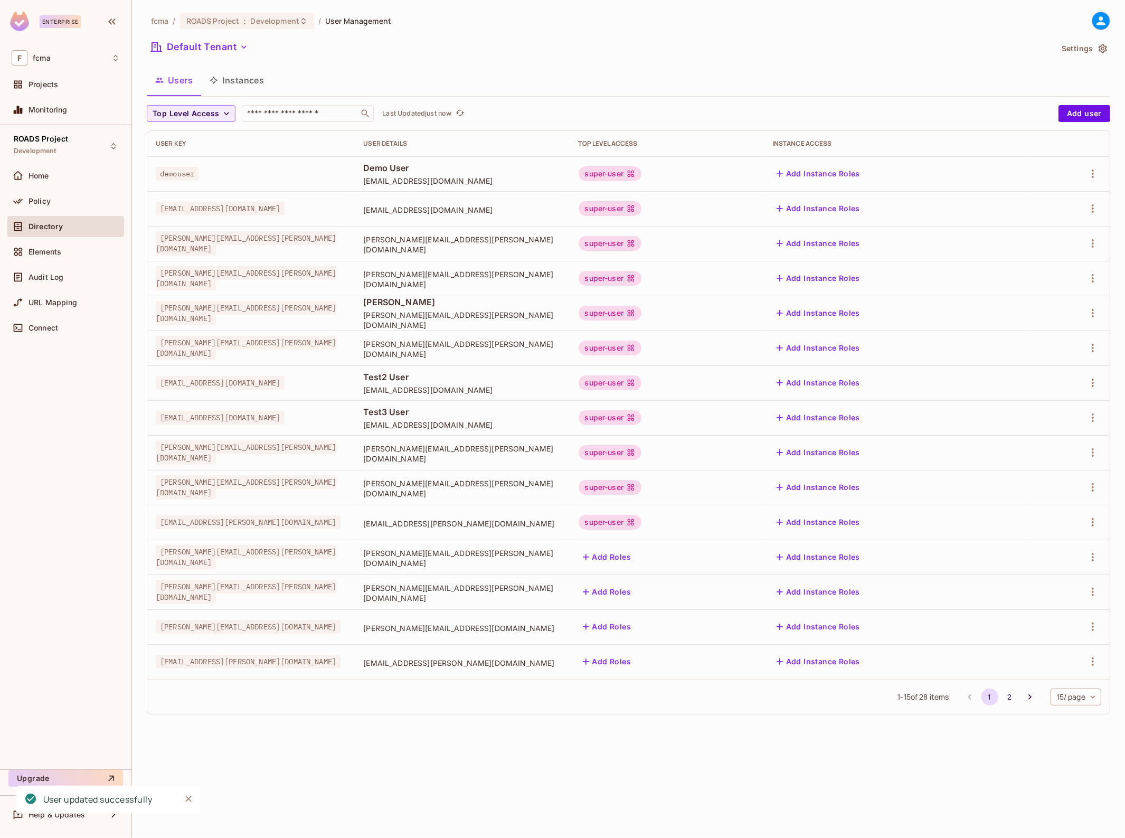
click at [636, 557] on button "Add Roles" at bounding box center [607, 557] width 57 height 17
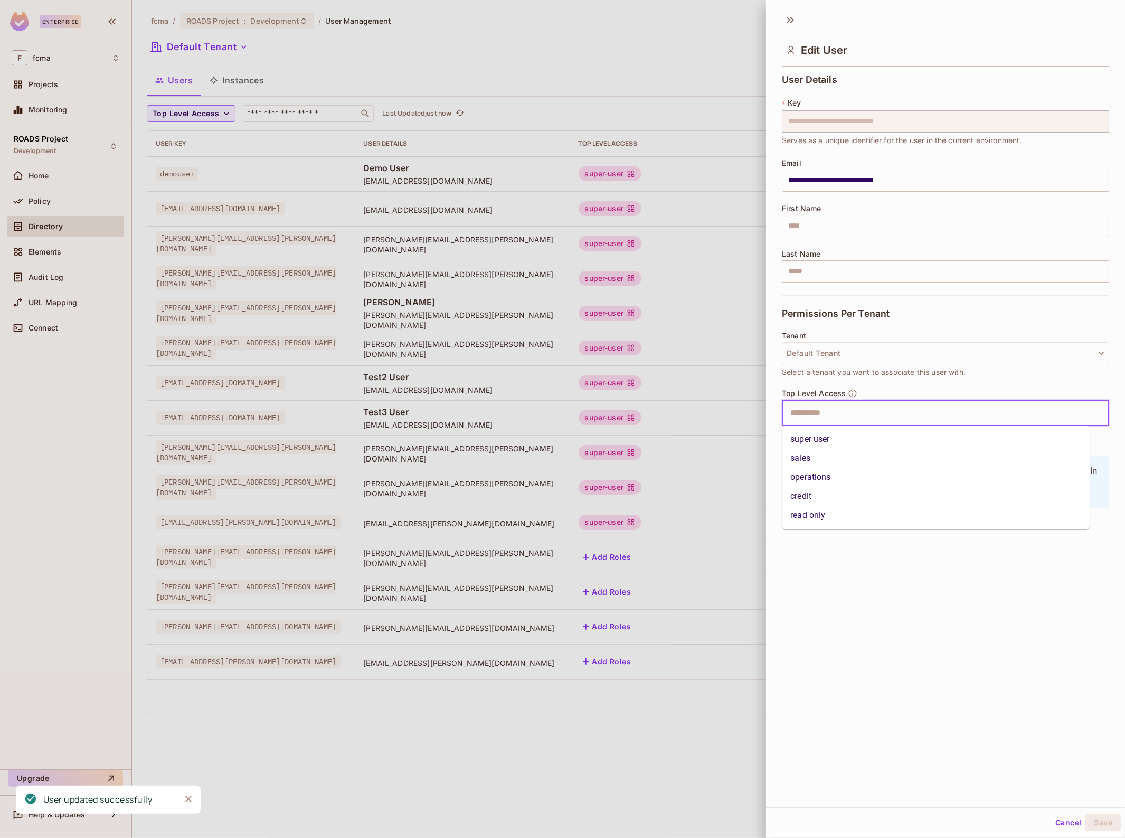
click at [806, 417] on input "text" at bounding box center [936, 412] width 305 height 21
click at [821, 443] on li "super user" at bounding box center [936, 439] width 308 height 19
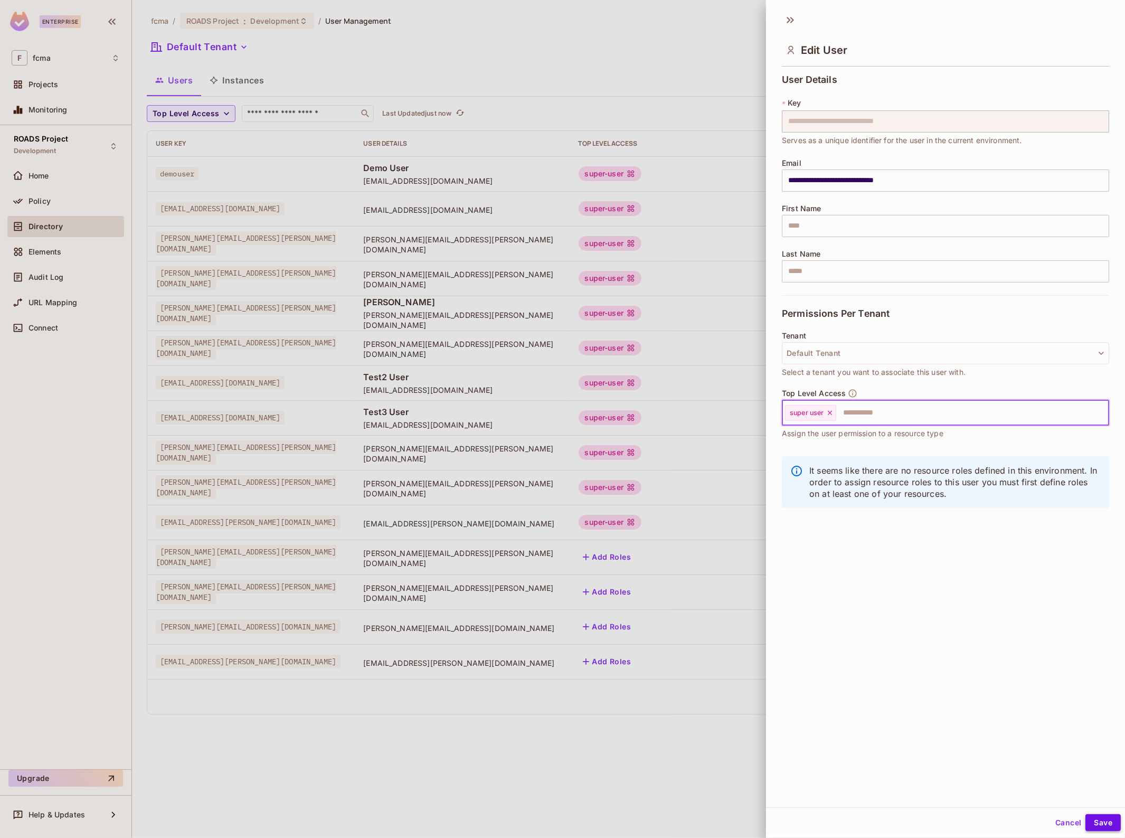
click at [1101, 826] on button "Save" at bounding box center [1102, 822] width 35 height 17
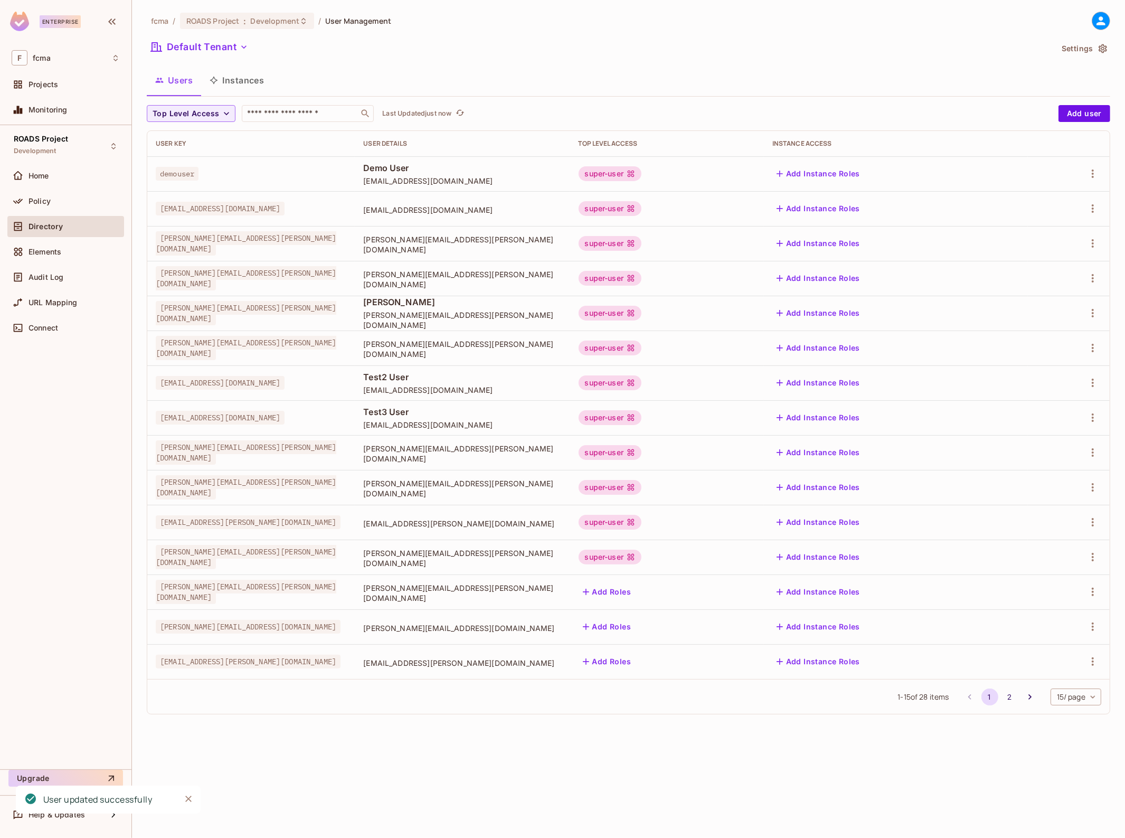
click at [636, 593] on button "Add Roles" at bounding box center [607, 591] width 57 height 17
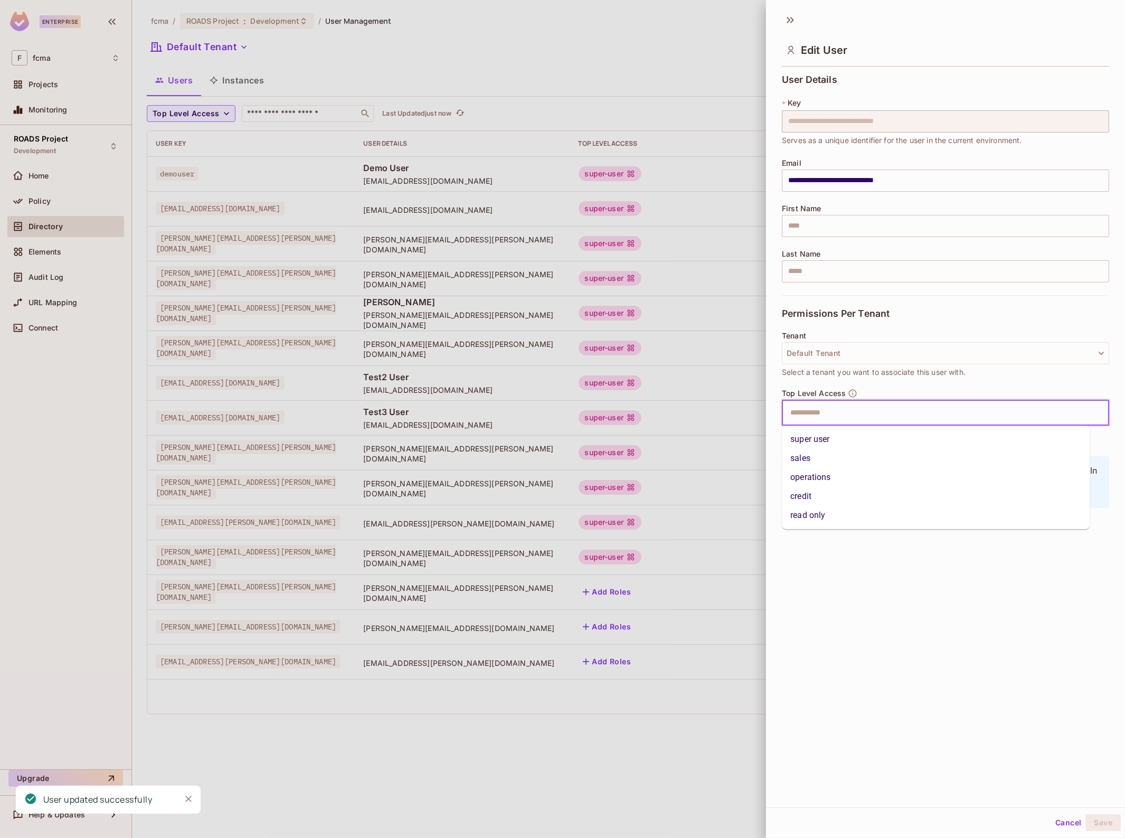
click at [832, 415] on input "text" at bounding box center [936, 412] width 305 height 21
click at [825, 436] on li "super user" at bounding box center [936, 439] width 308 height 19
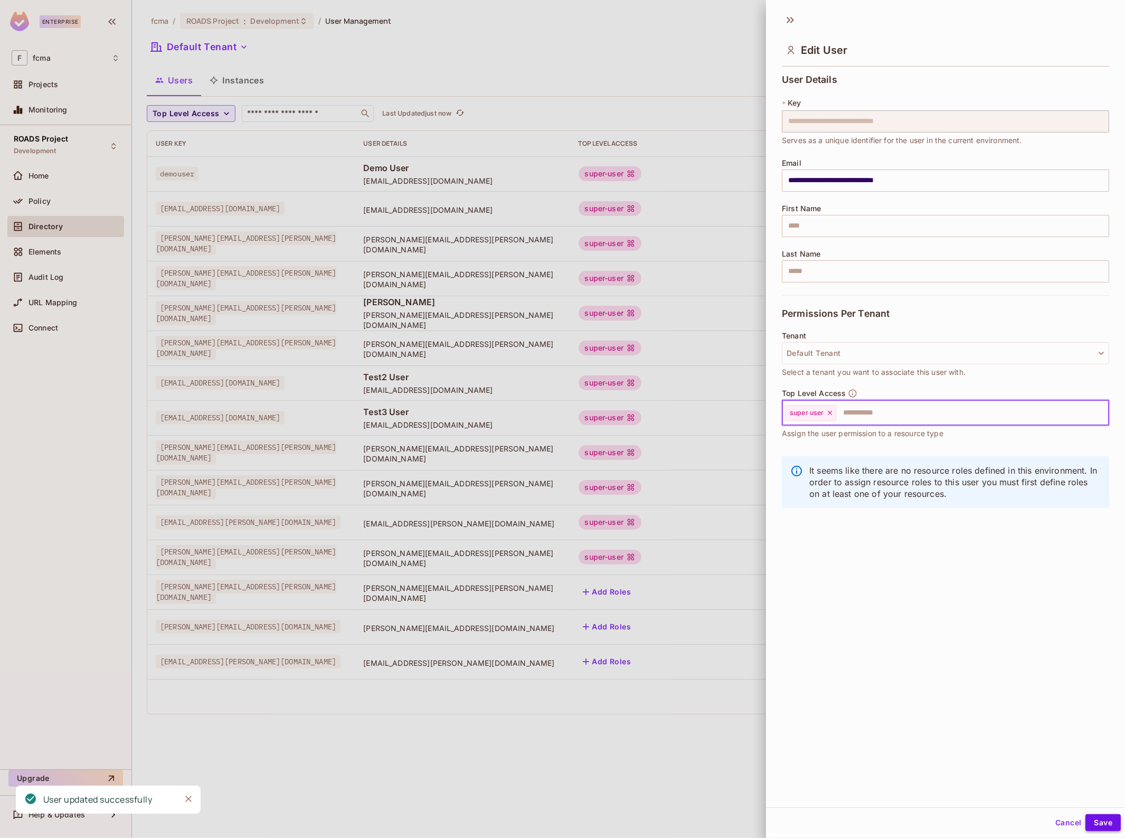
click at [1099, 825] on button "Save" at bounding box center [1102, 822] width 35 height 17
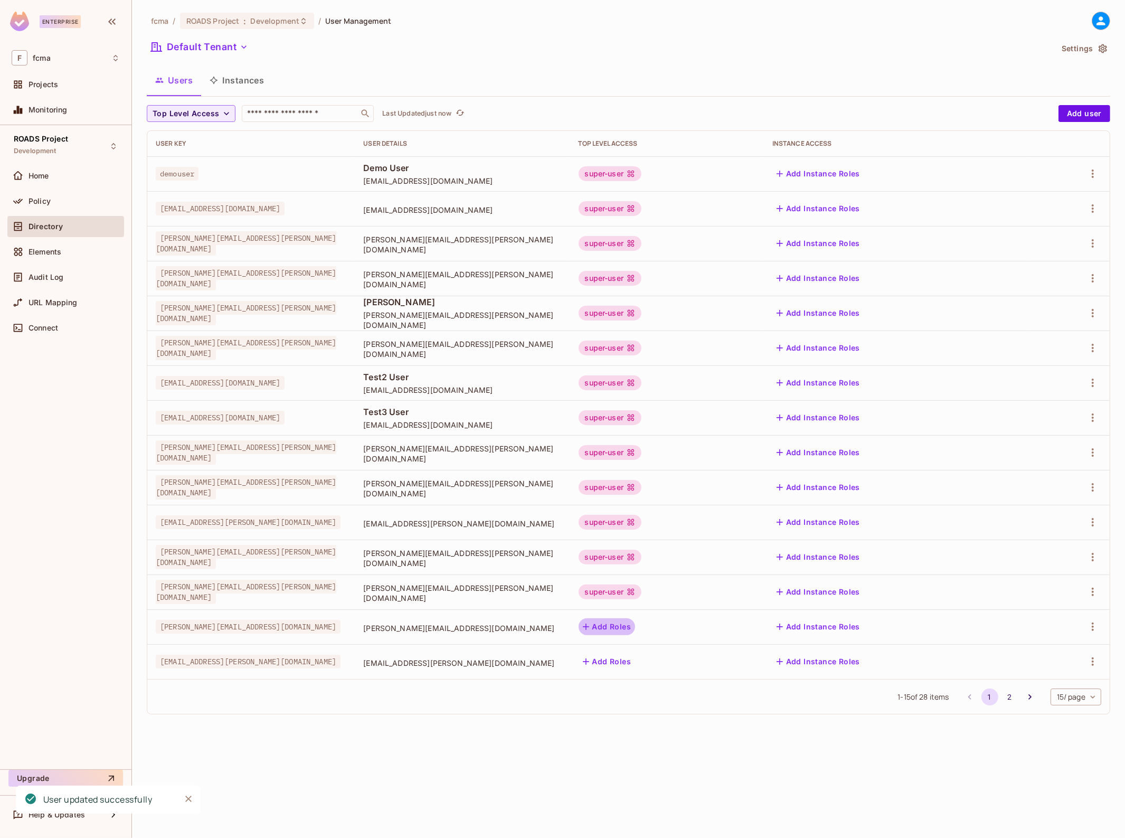
click at [636, 627] on button "Add Roles" at bounding box center [607, 626] width 57 height 17
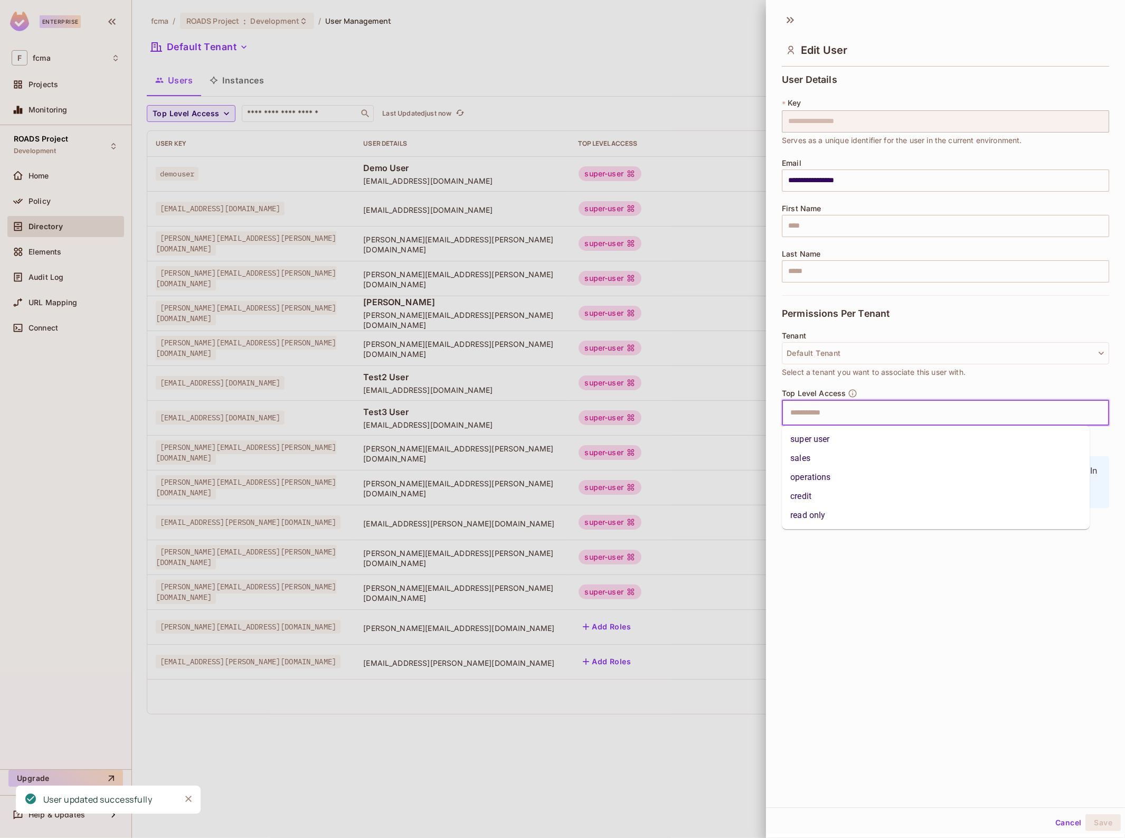
click at [815, 415] on input "text" at bounding box center [936, 412] width 305 height 21
click at [814, 442] on li "super user" at bounding box center [936, 439] width 308 height 19
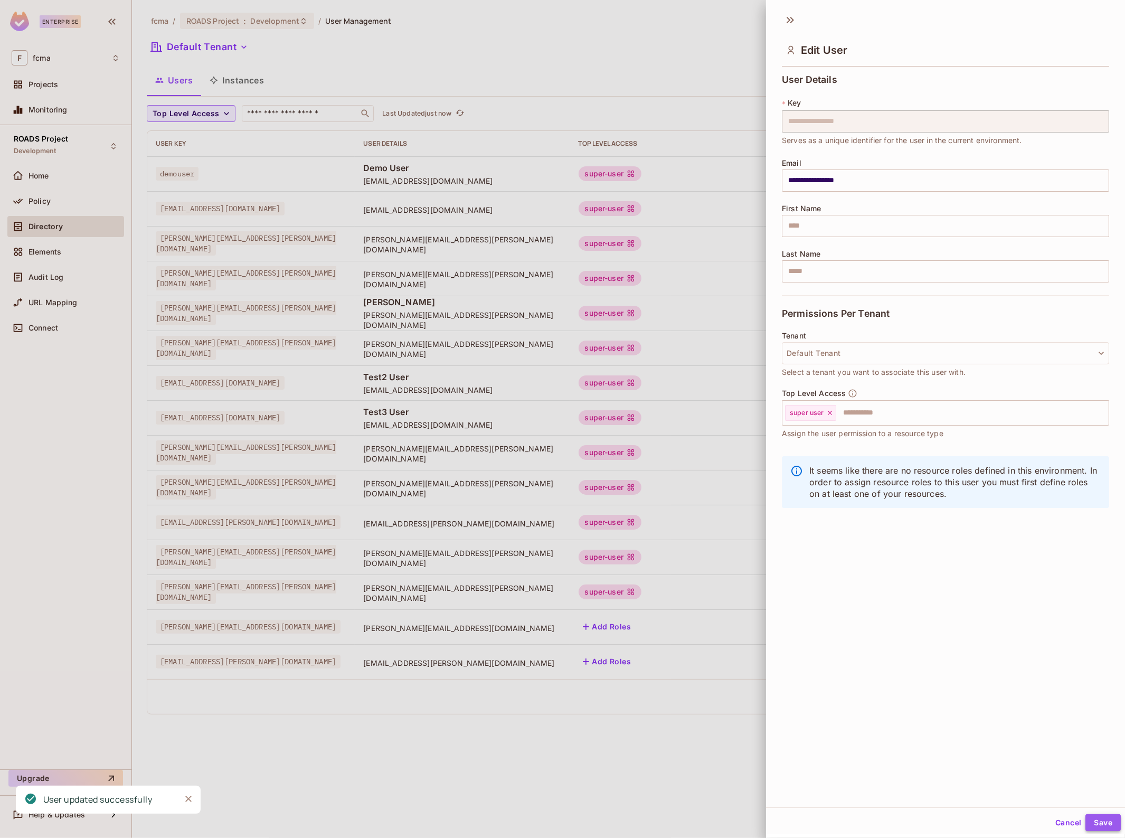
click at [1097, 820] on button "Save" at bounding box center [1102, 822] width 35 height 17
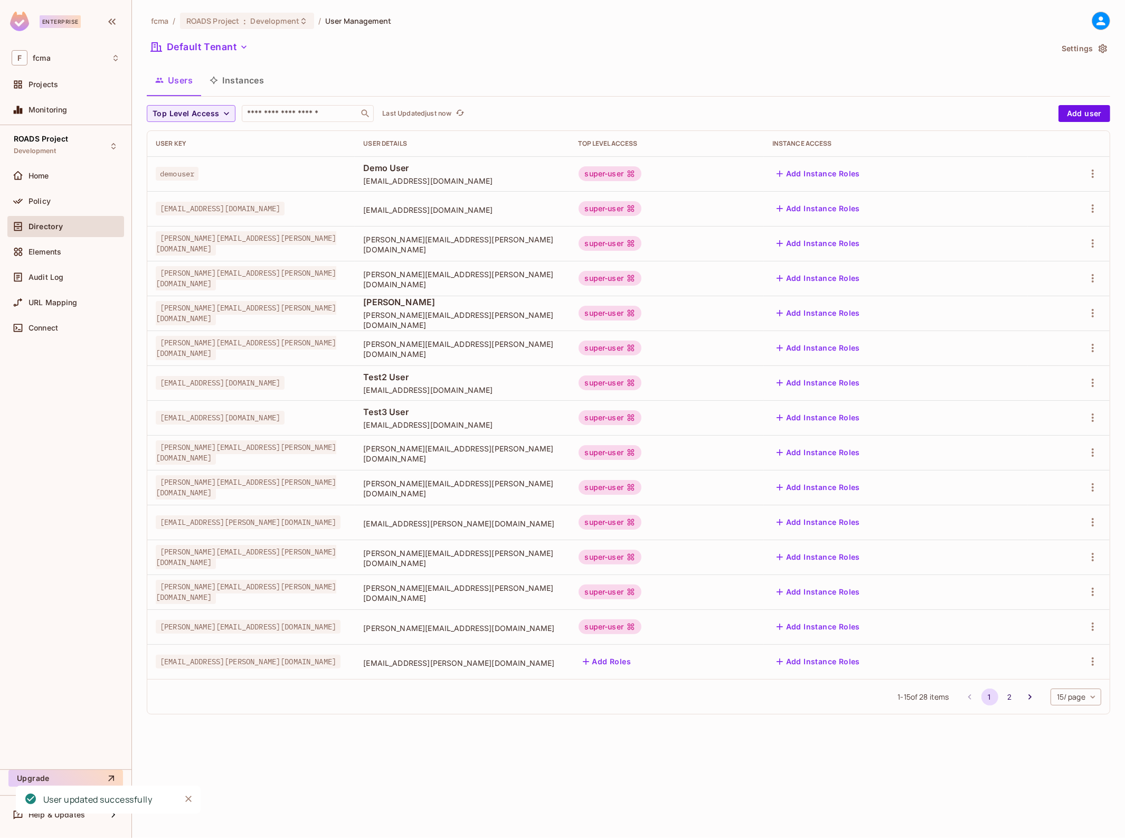
click at [636, 661] on button "Add Roles" at bounding box center [607, 661] width 57 height 17
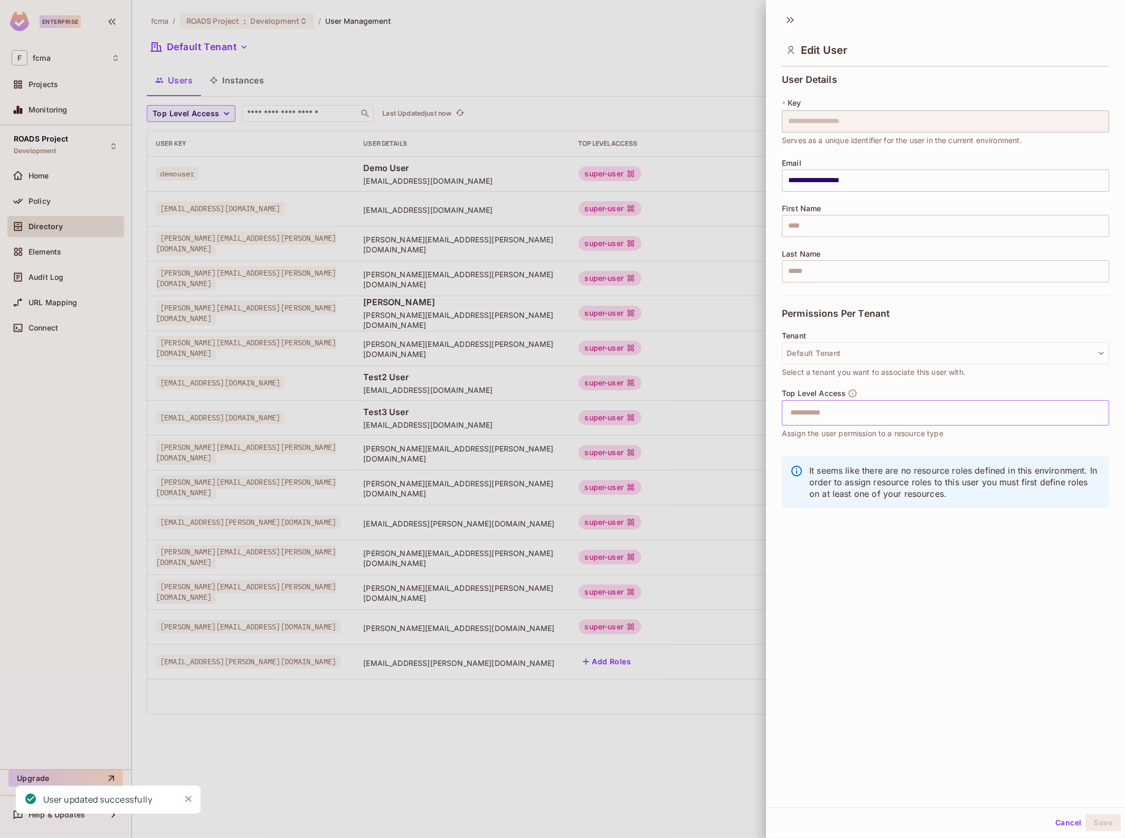
click at [853, 418] on input "text" at bounding box center [936, 412] width 305 height 21
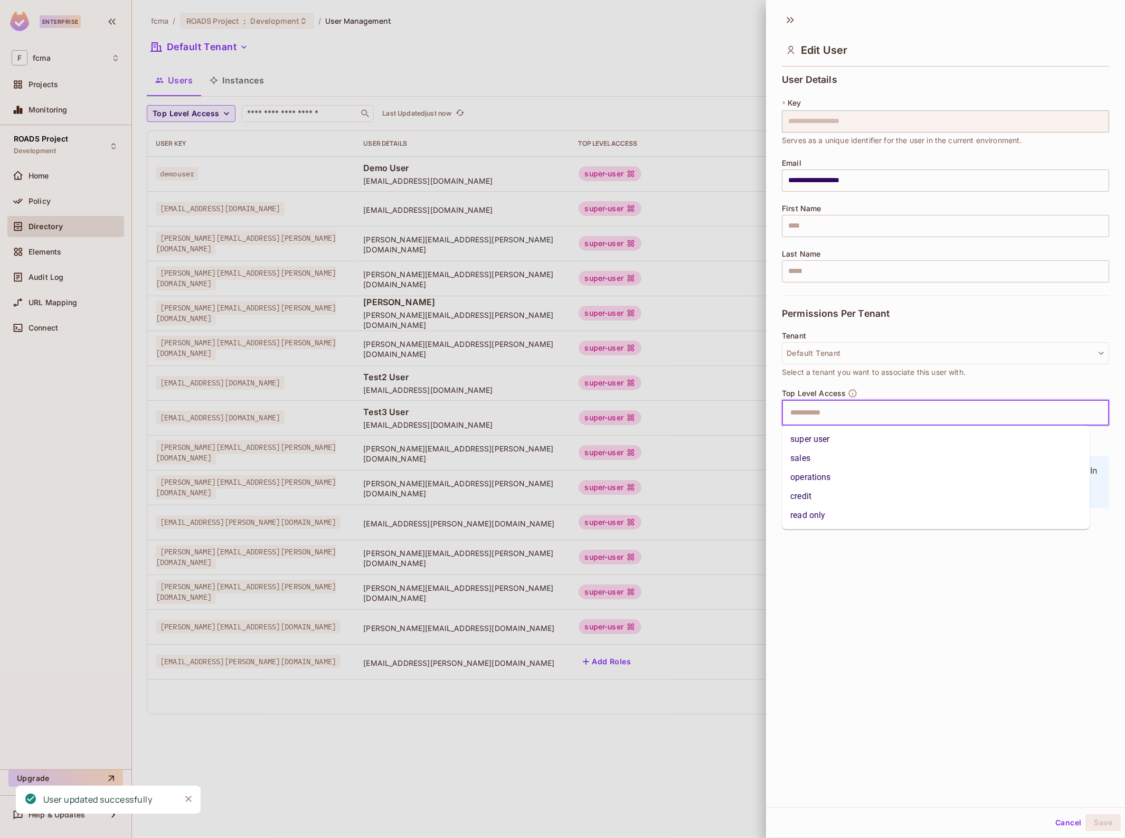
click at [837, 437] on li "super user" at bounding box center [936, 439] width 308 height 19
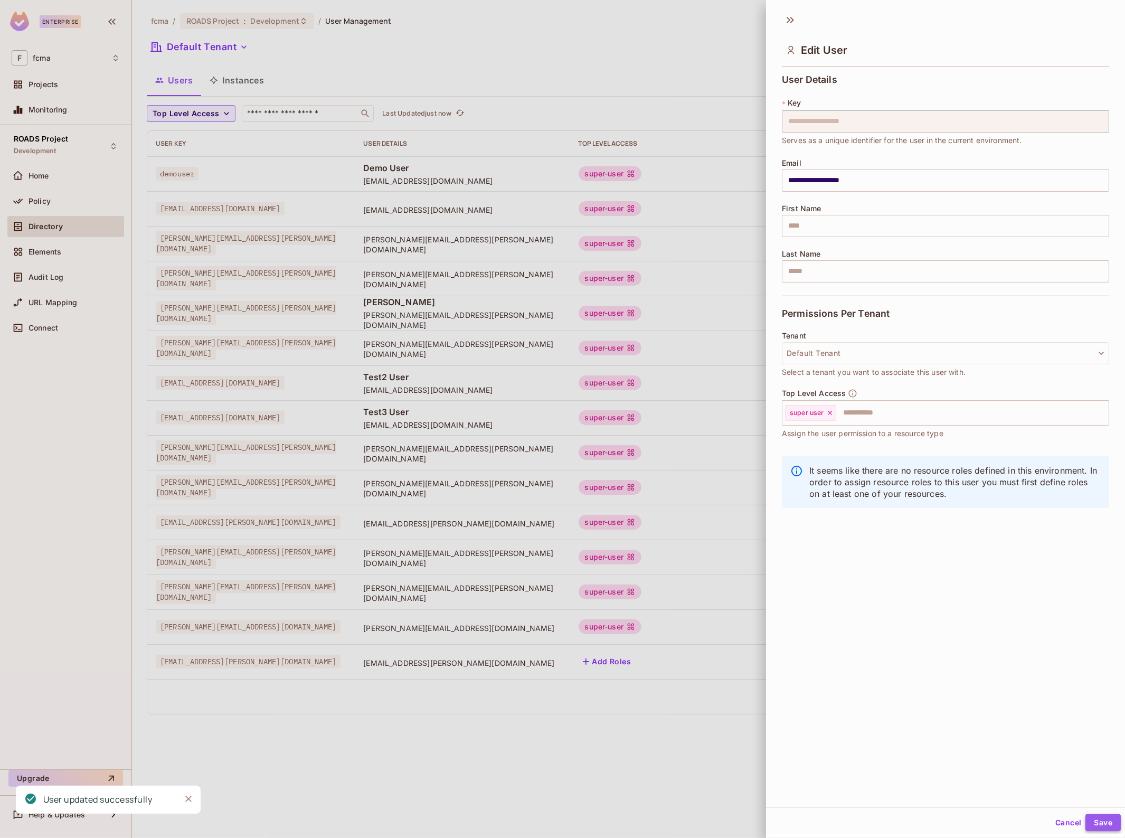
click at [1092, 826] on button "Save" at bounding box center [1102, 822] width 35 height 17
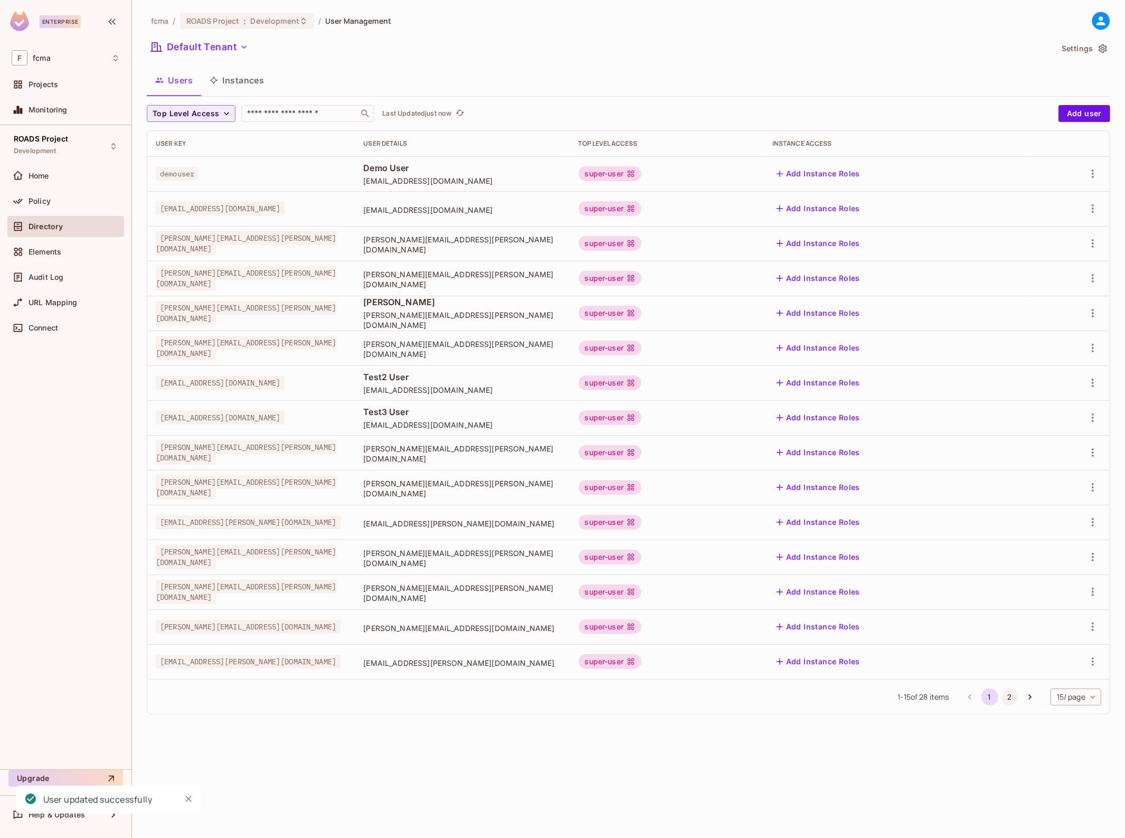
click at [1011, 698] on button "2" at bounding box center [1009, 696] width 17 height 17
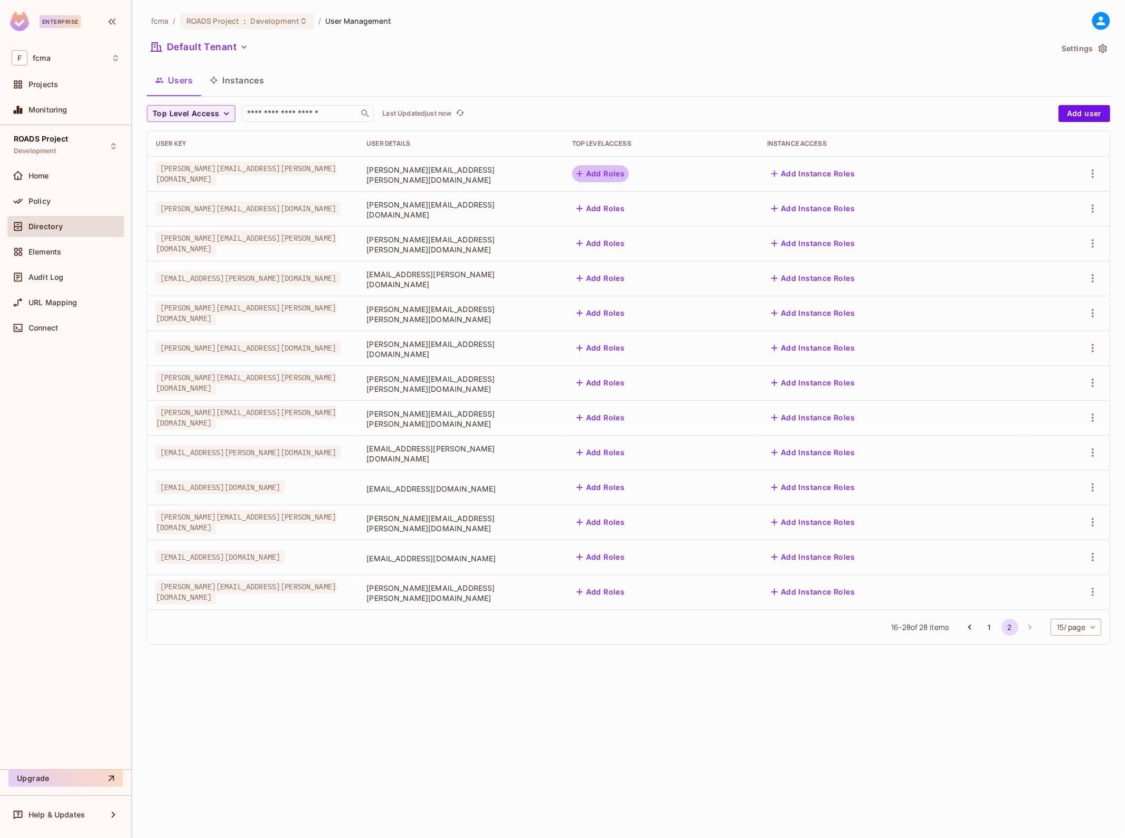
click at [629, 175] on button "Add Roles" at bounding box center [600, 173] width 57 height 17
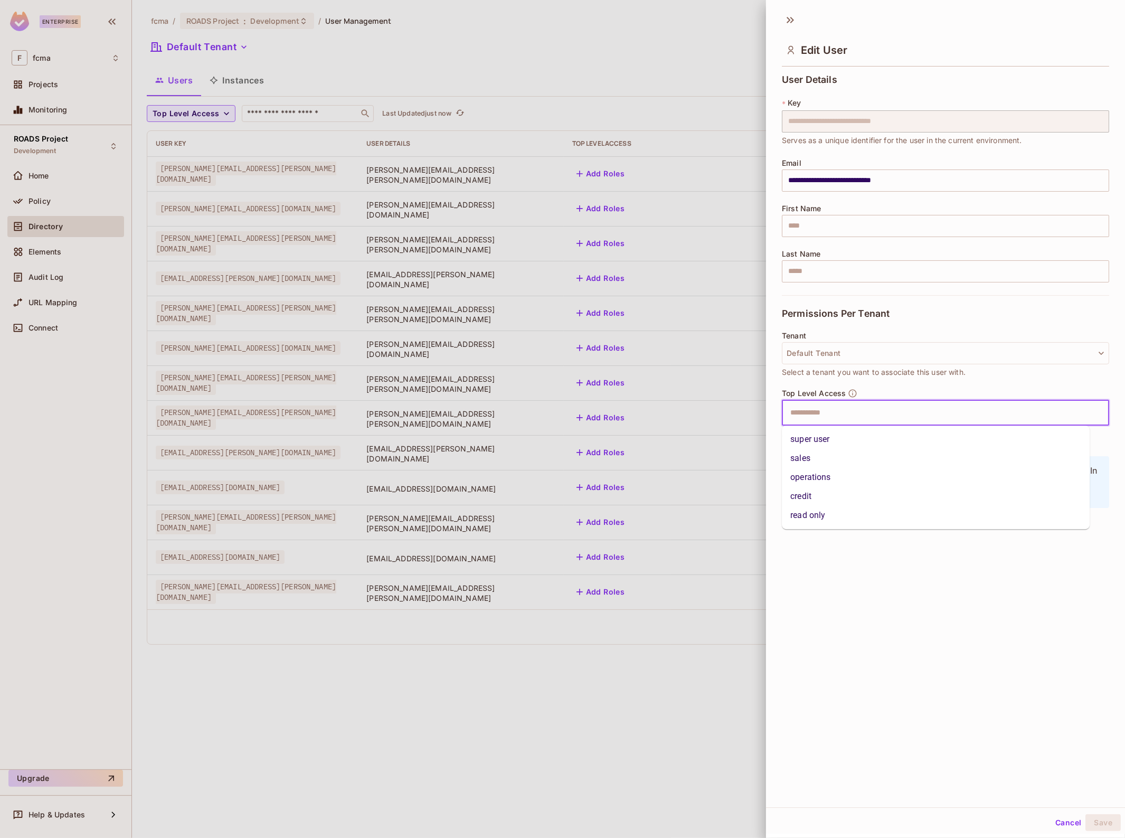
click at [826, 418] on input "text" at bounding box center [936, 412] width 305 height 21
click at [821, 437] on li "super user" at bounding box center [936, 439] width 308 height 19
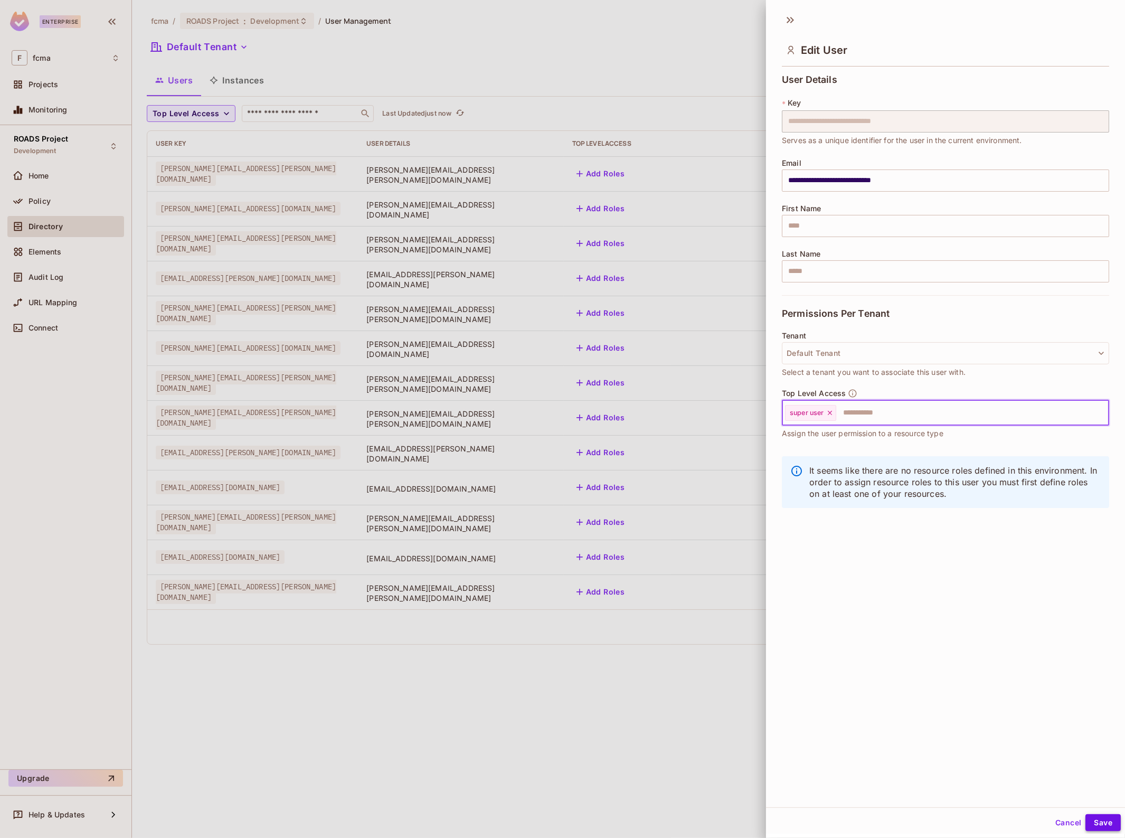
click at [1089, 825] on button "Save" at bounding box center [1102, 822] width 35 height 17
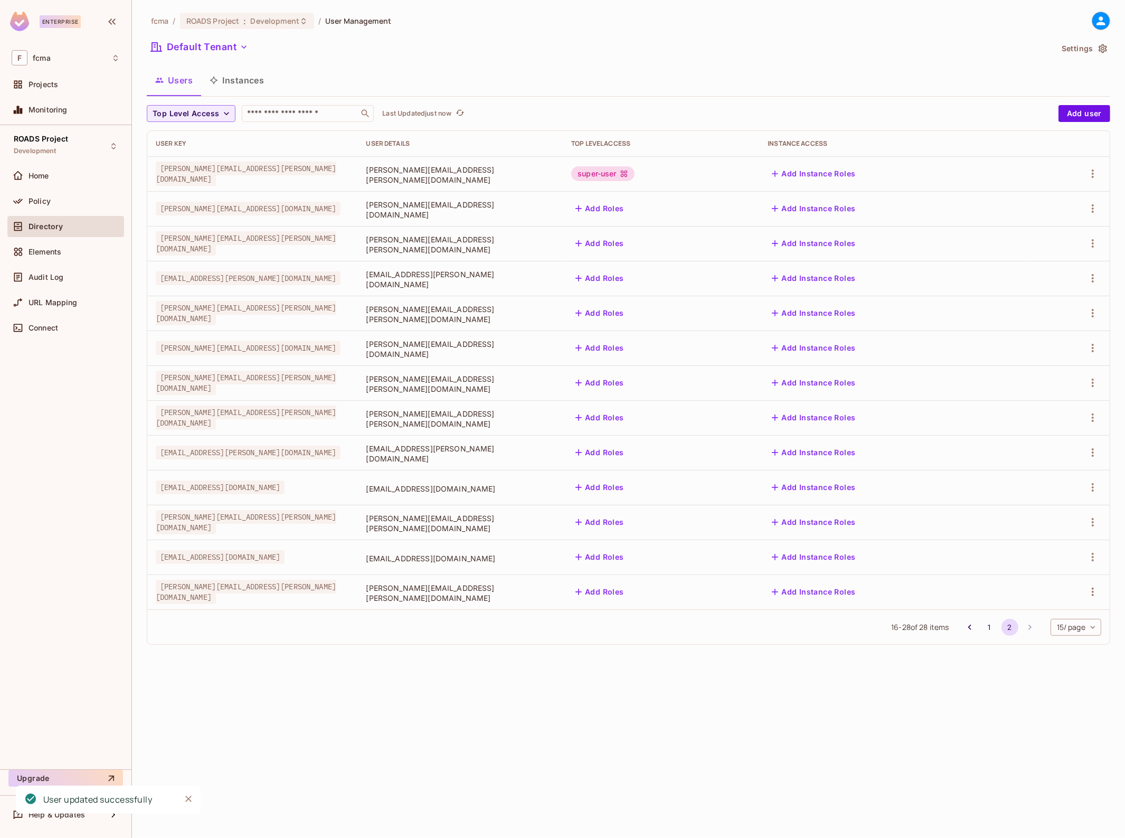
click at [628, 206] on button "Add Roles" at bounding box center [599, 208] width 57 height 17
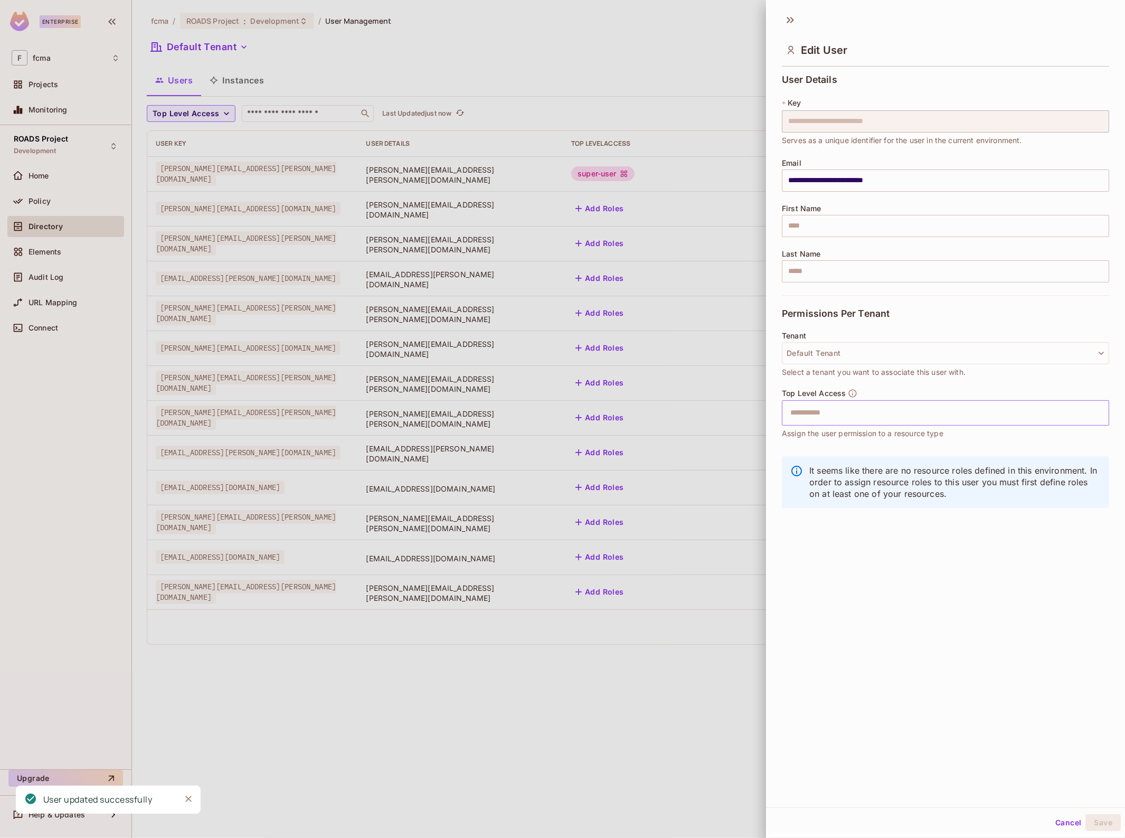
click at [855, 420] on input "text" at bounding box center [936, 412] width 305 height 21
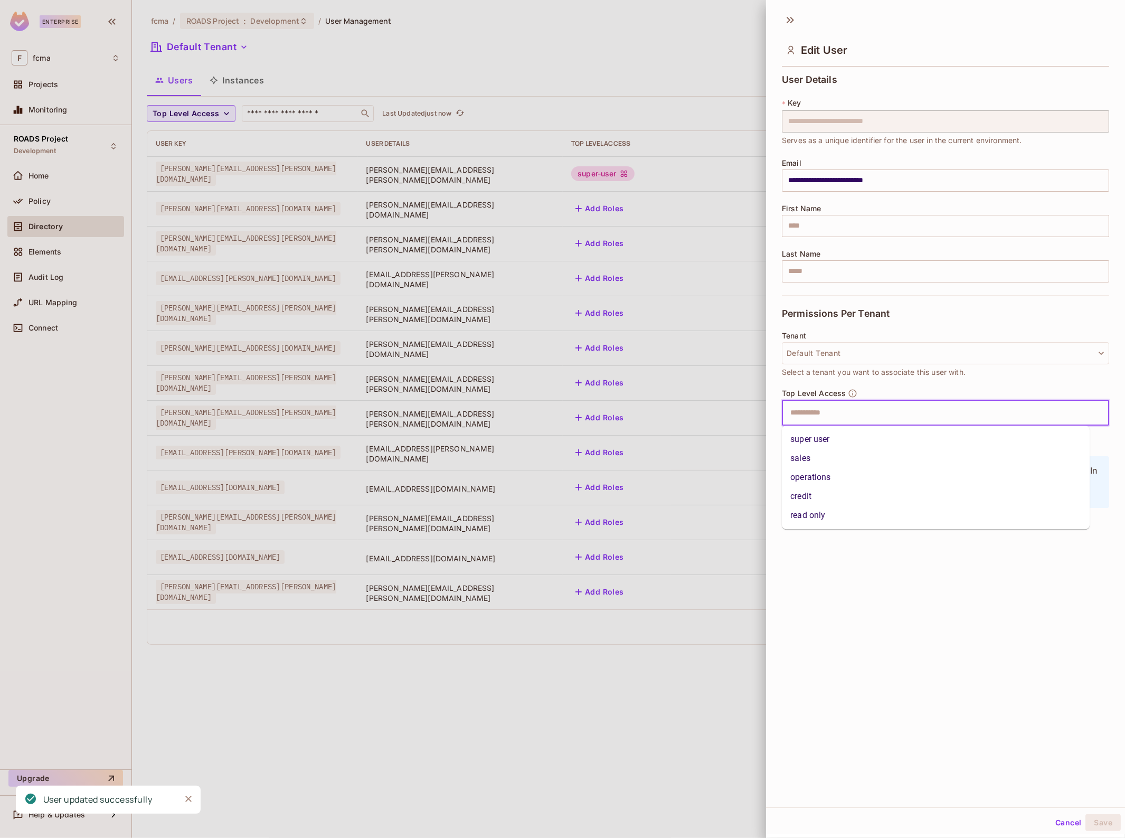
drag, startPoint x: 845, startPoint y: 438, endPoint x: 866, endPoint y: 459, distance: 29.9
click at [845, 439] on li "super user" at bounding box center [936, 439] width 308 height 19
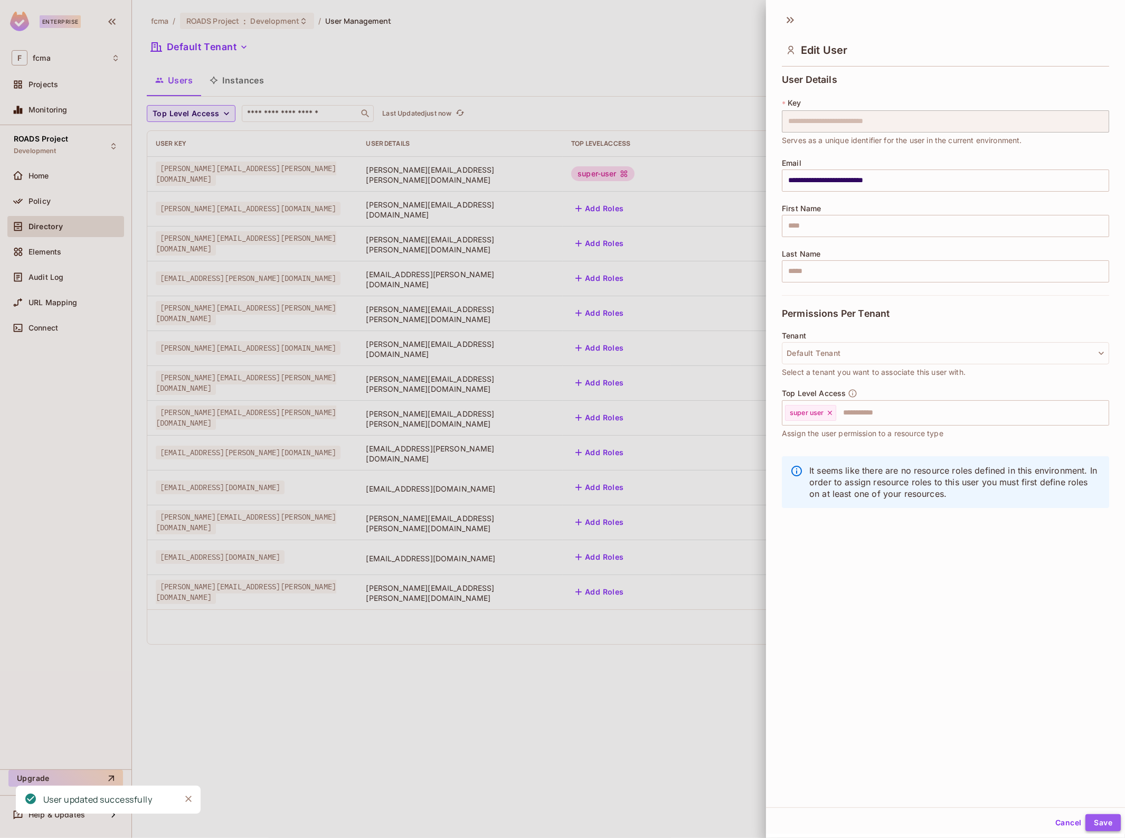
click at [1086, 821] on button "Save" at bounding box center [1102, 822] width 35 height 17
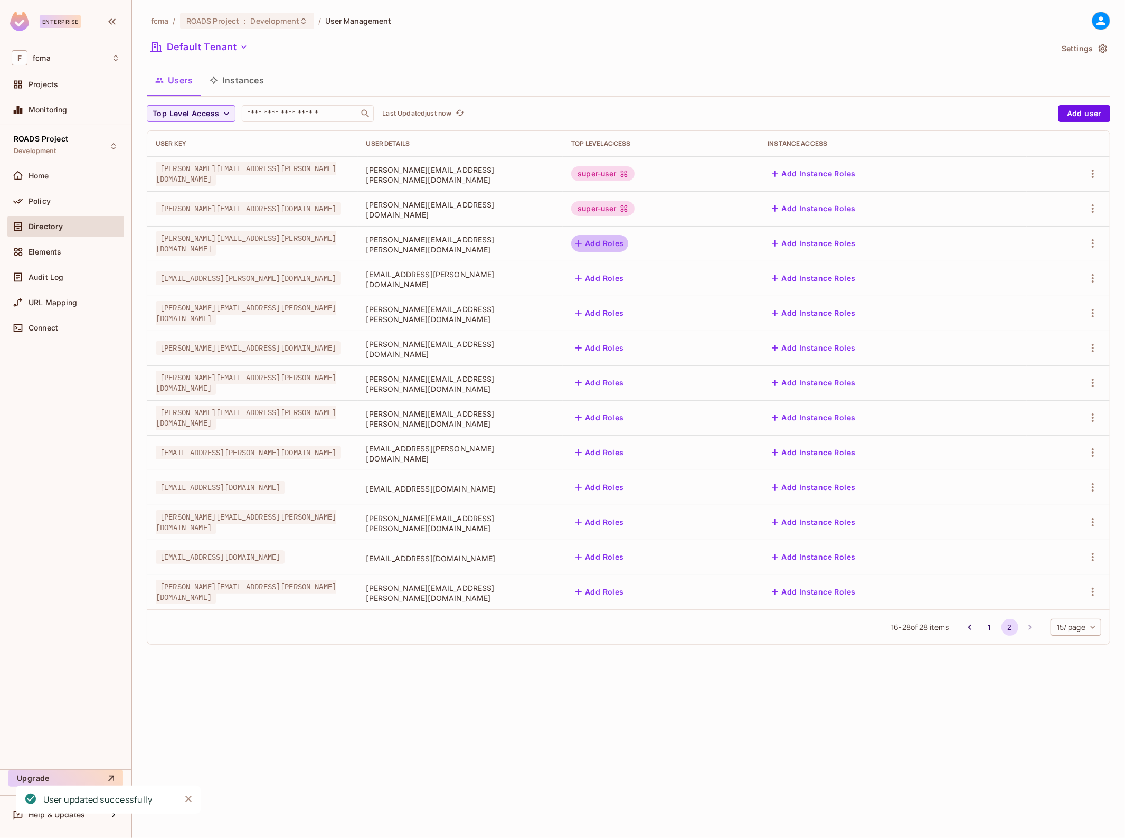
click at [628, 242] on button "Add Roles" at bounding box center [599, 243] width 57 height 17
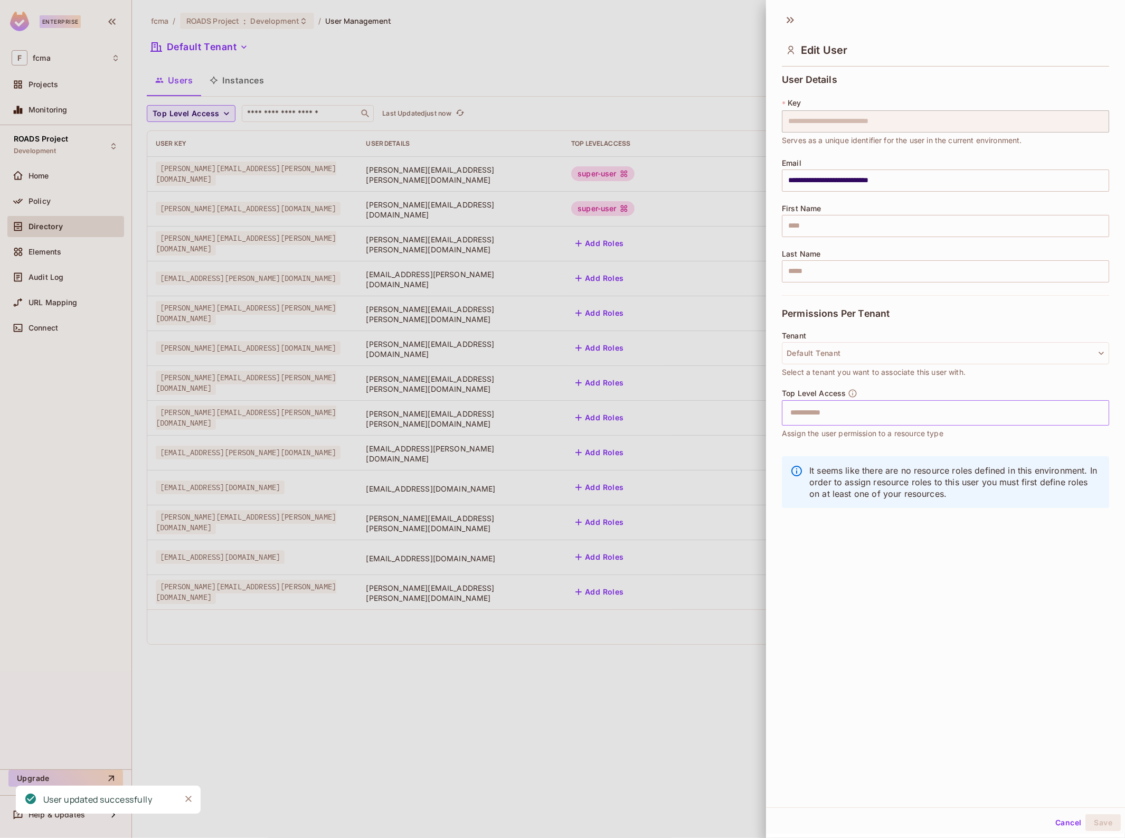
click at [821, 411] on input "text" at bounding box center [936, 412] width 305 height 21
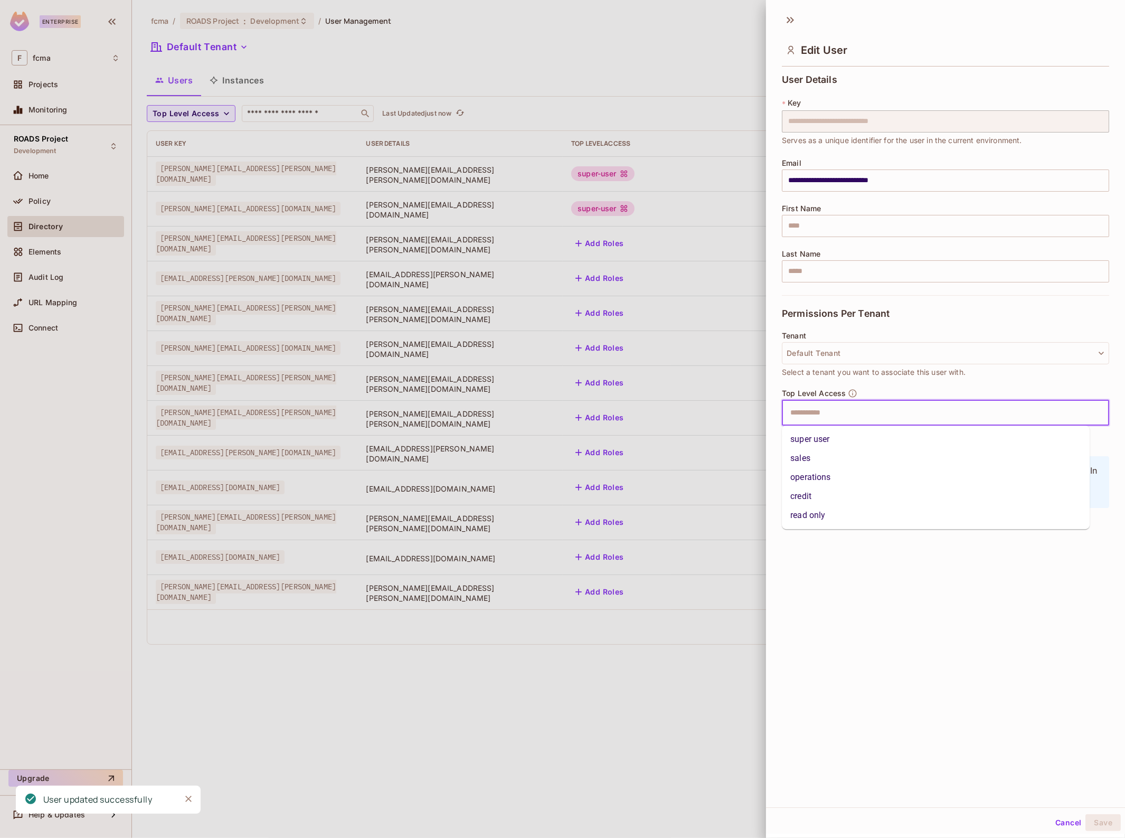
click at [819, 440] on li "super user" at bounding box center [936, 439] width 308 height 19
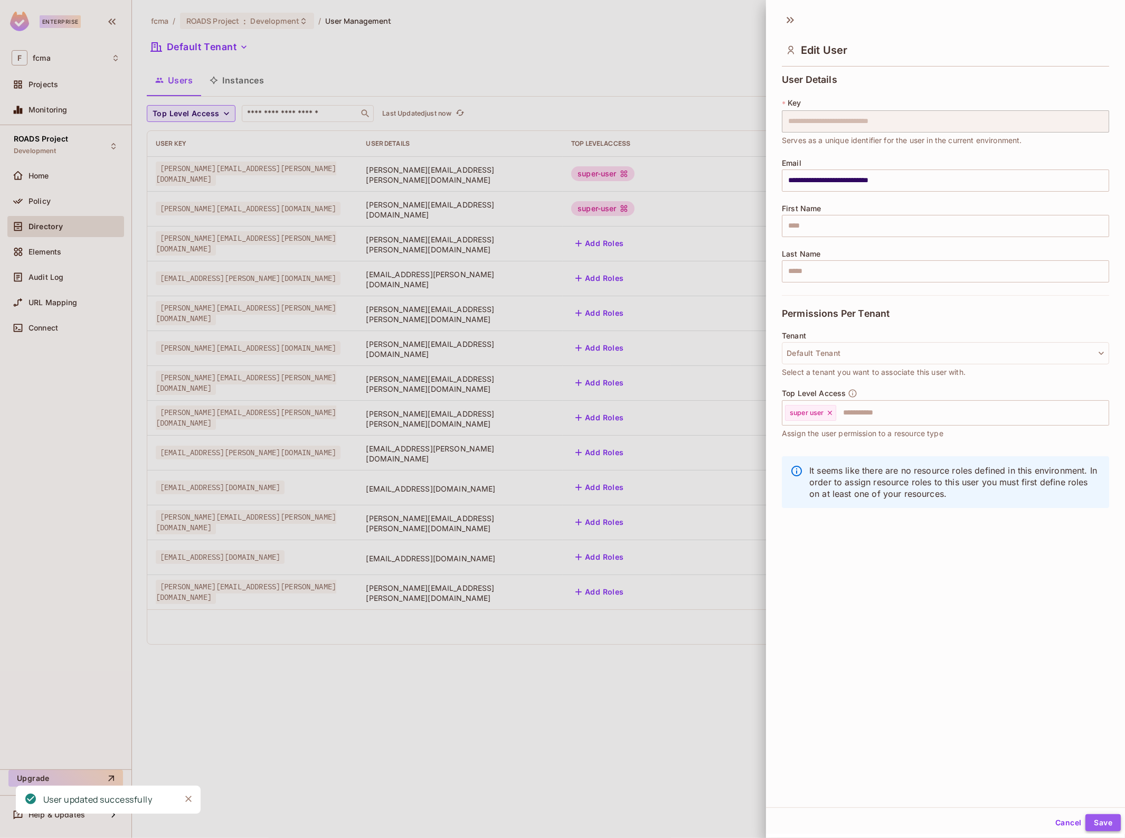
click at [1098, 824] on button "Save" at bounding box center [1102, 822] width 35 height 17
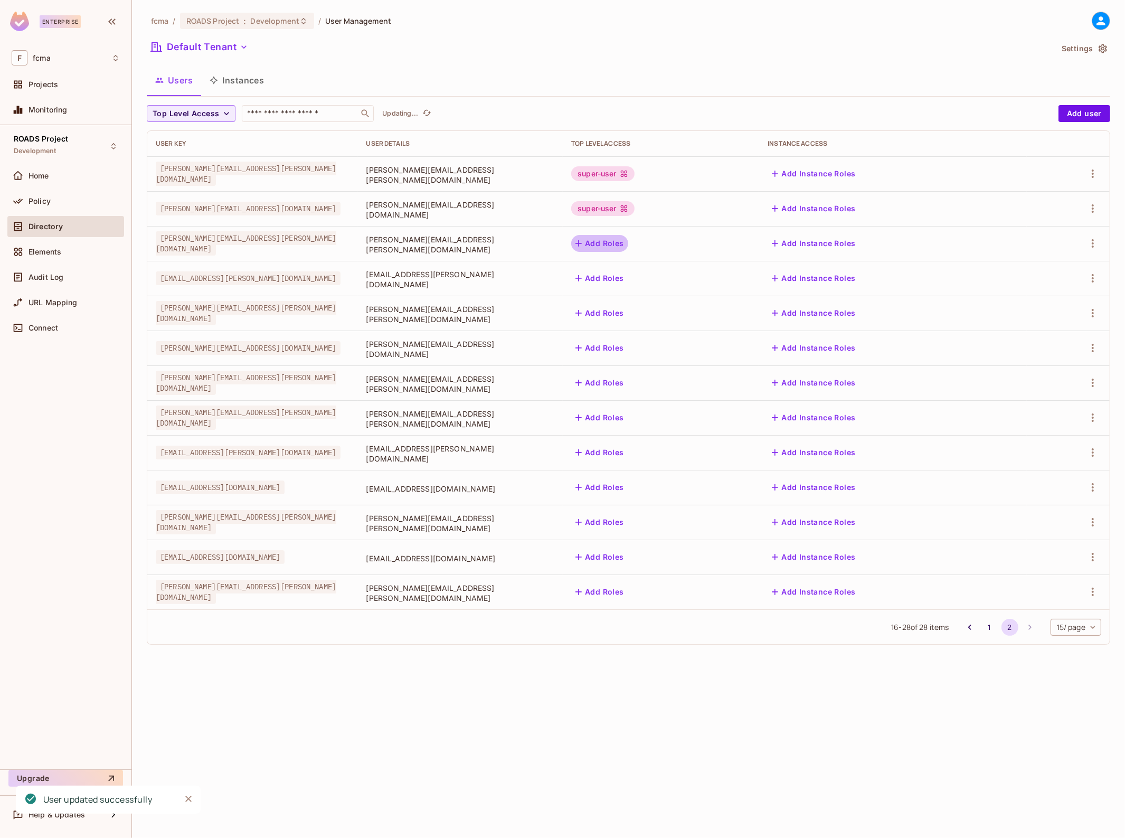
click at [628, 239] on button "Add Roles" at bounding box center [599, 243] width 57 height 17
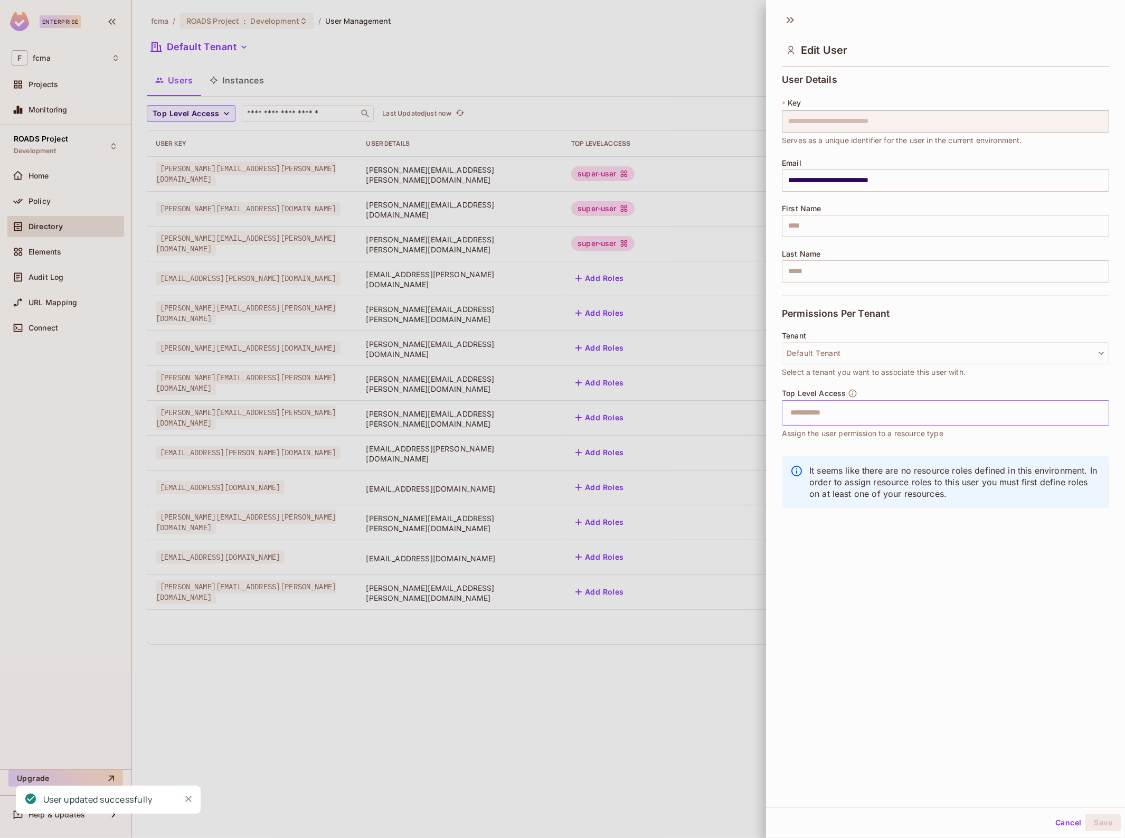
click at [814, 407] on input "text" at bounding box center [936, 412] width 305 height 21
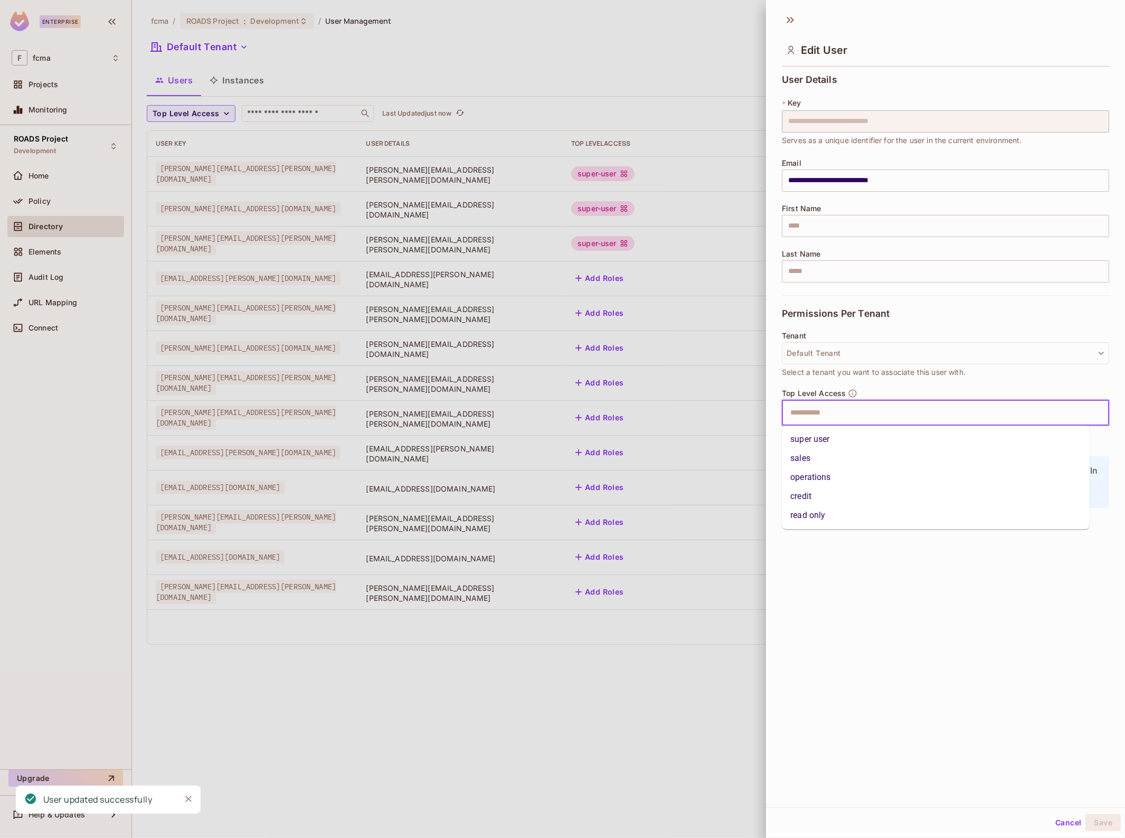
click at [851, 434] on li "super user" at bounding box center [936, 439] width 308 height 19
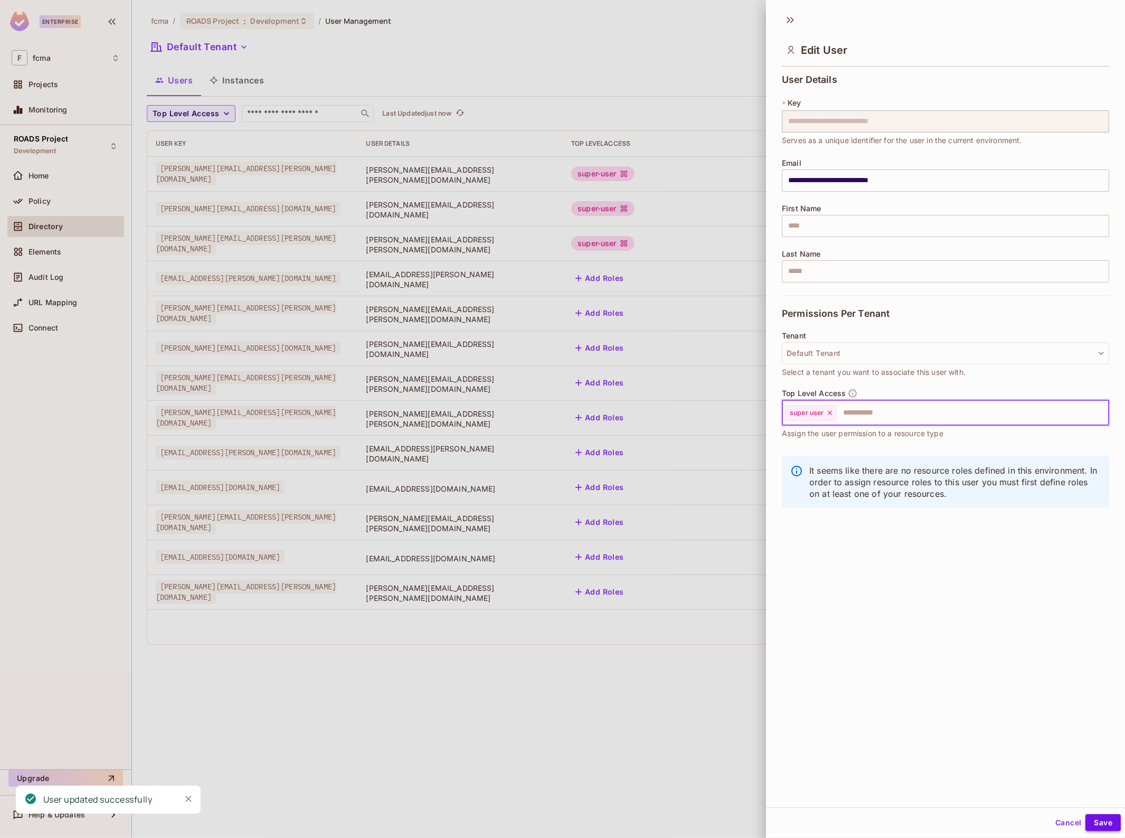
click at [1093, 821] on button "Save" at bounding box center [1102, 822] width 35 height 17
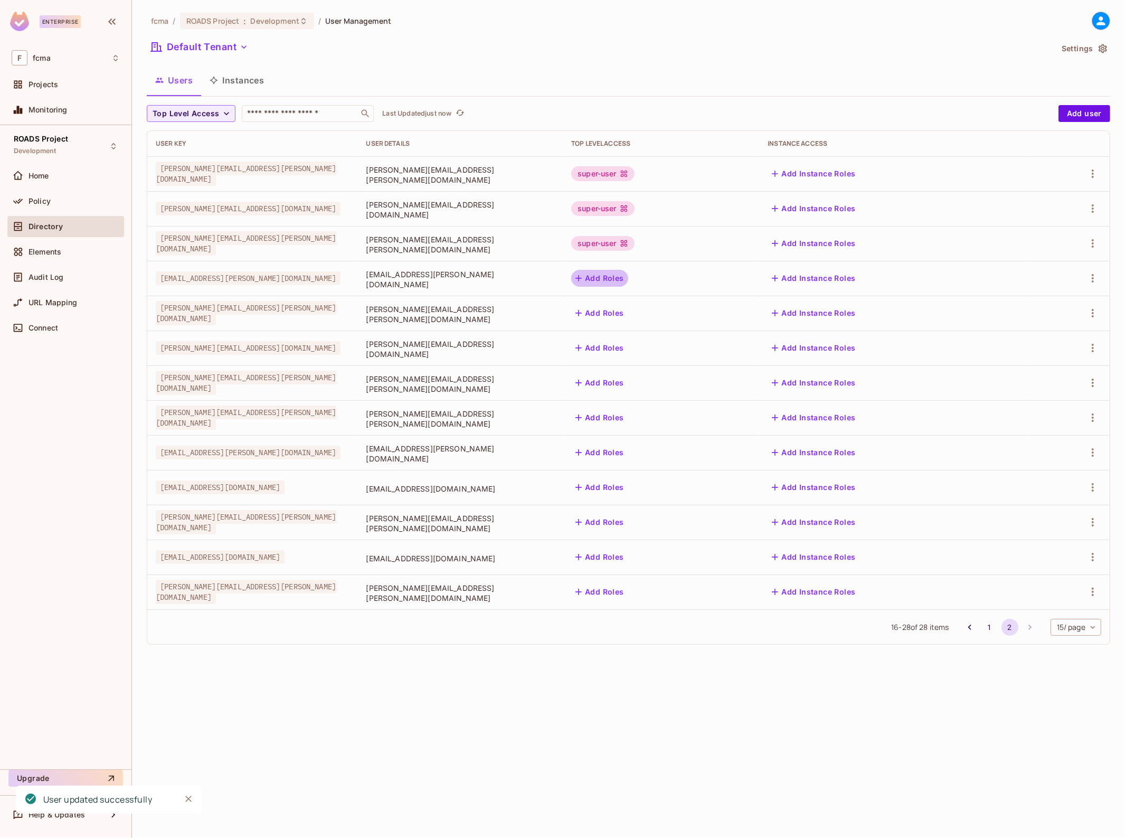
click at [628, 272] on button "Add Roles" at bounding box center [599, 278] width 57 height 17
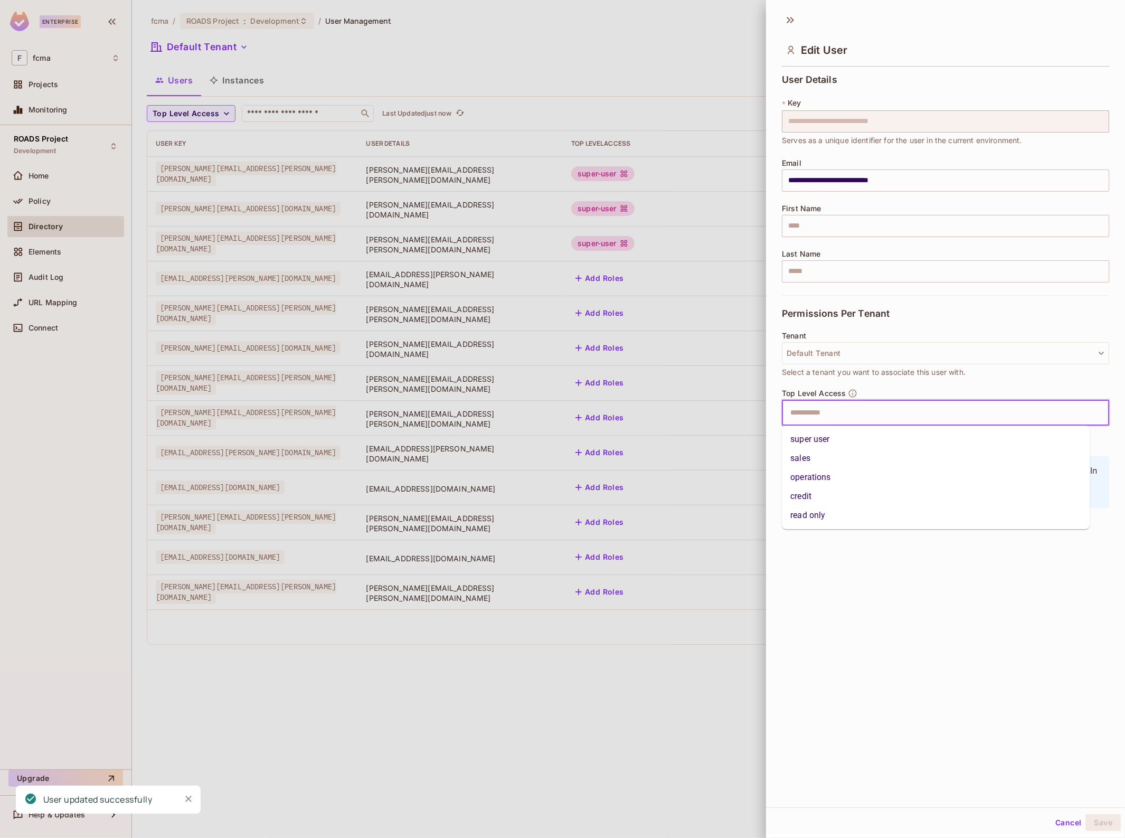
click at [809, 421] on input "text" at bounding box center [936, 412] width 305 height 21
click at [809, 439] on li "super user" at bounding box center [936, 439] width 308 height 19
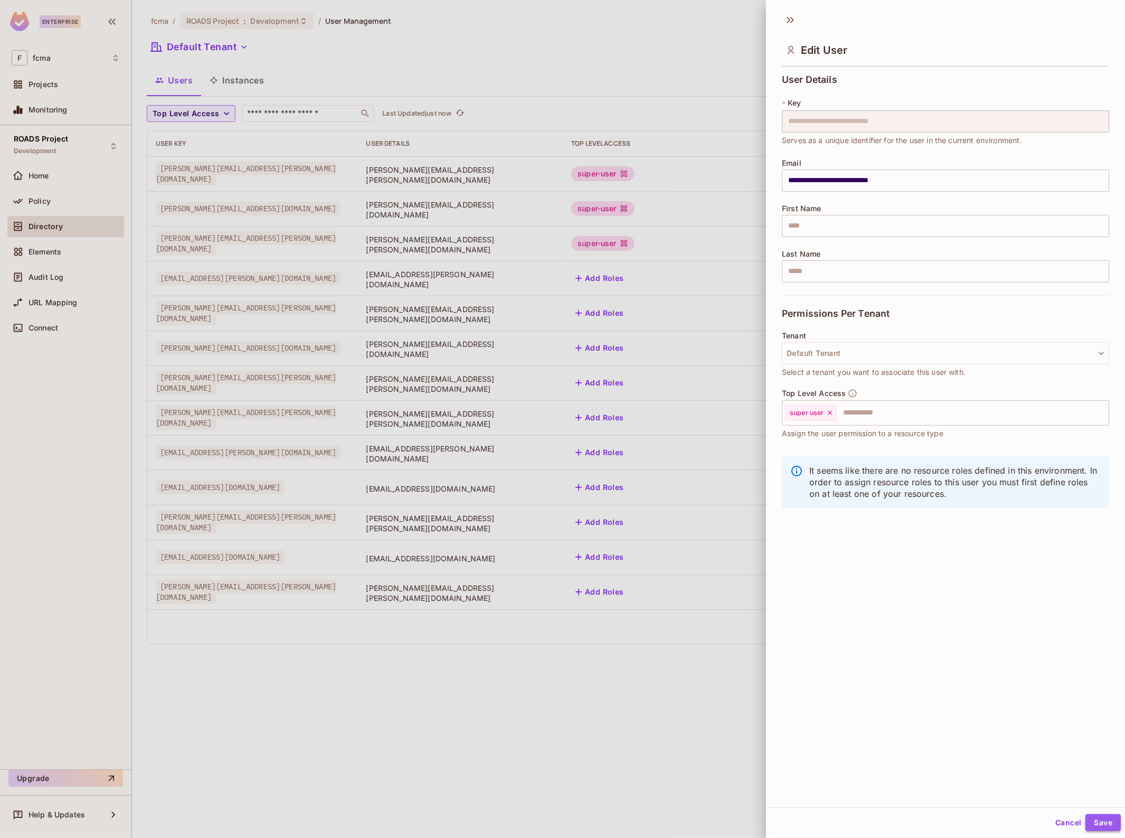
click at [1094, 821] on button "Save" at bounding box center [1102, 822] width 35 height 17
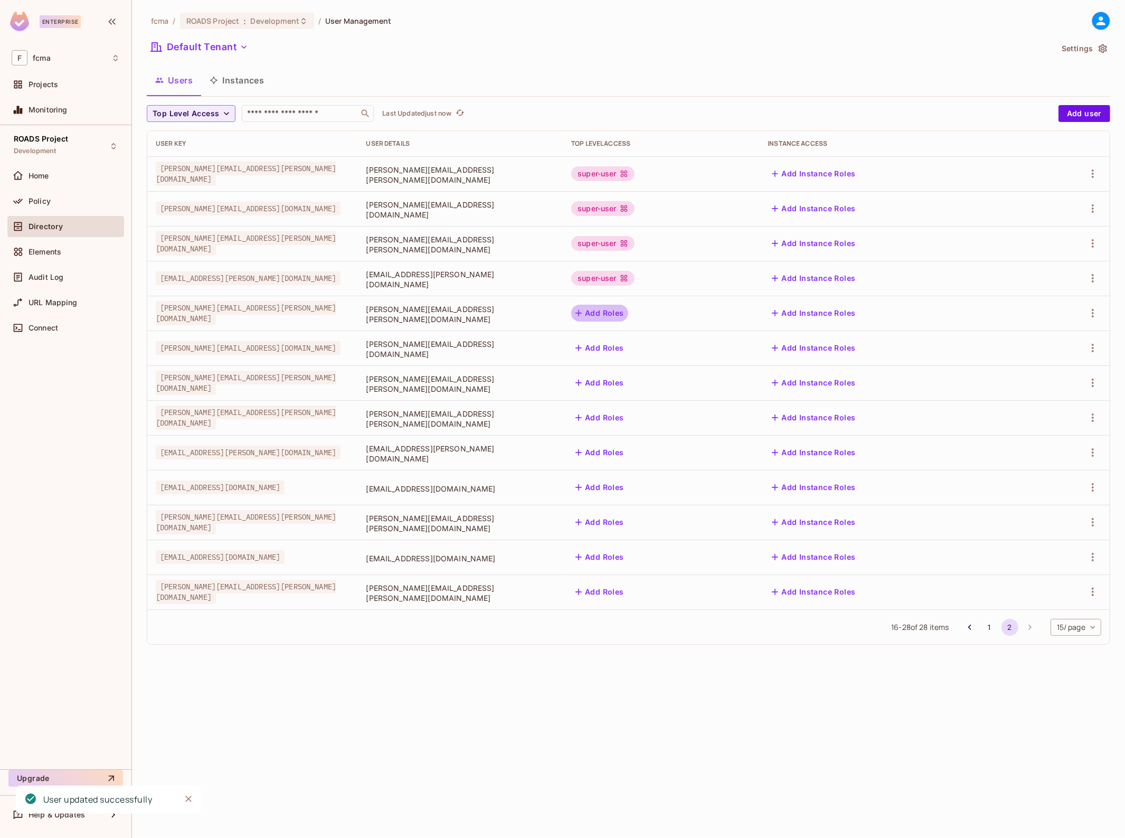
click at [628, 308] on button "Add Roles" at bounding box center [599, 313] width 57 height 17
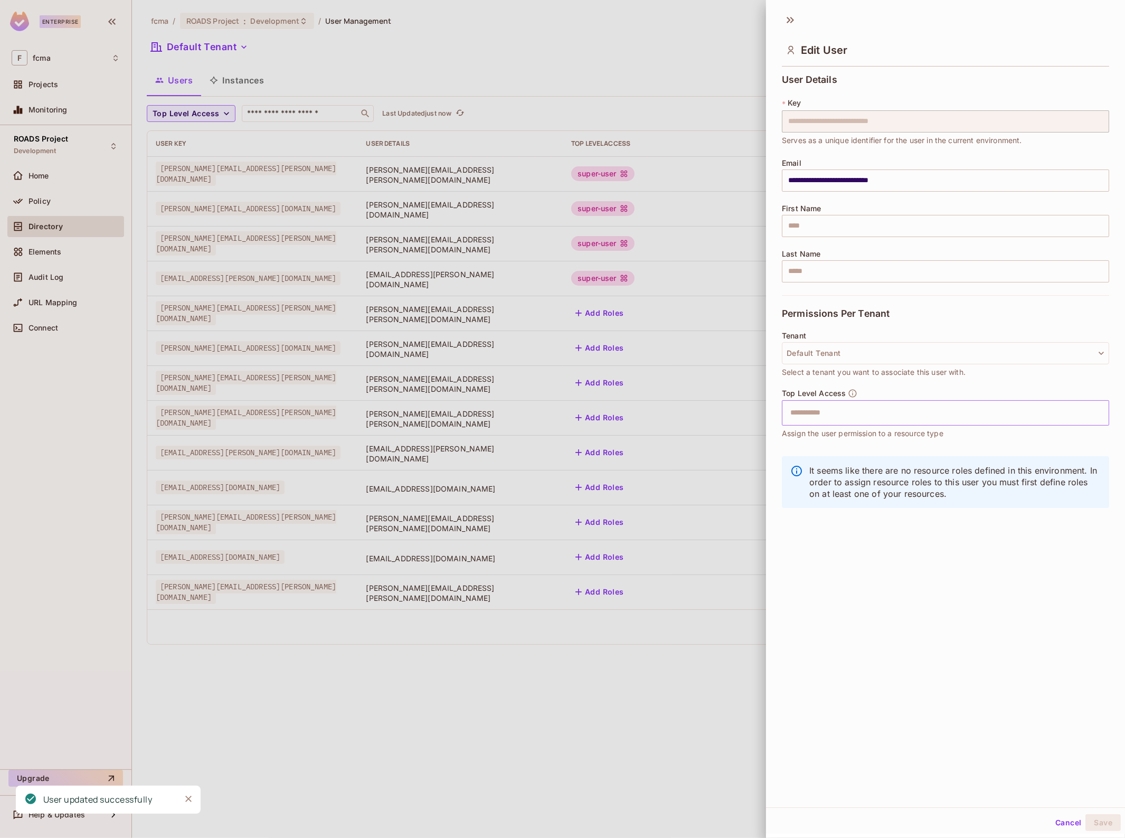
click at [833, 415] on input "text" at bounding box center [936, 412] width 305 height 21
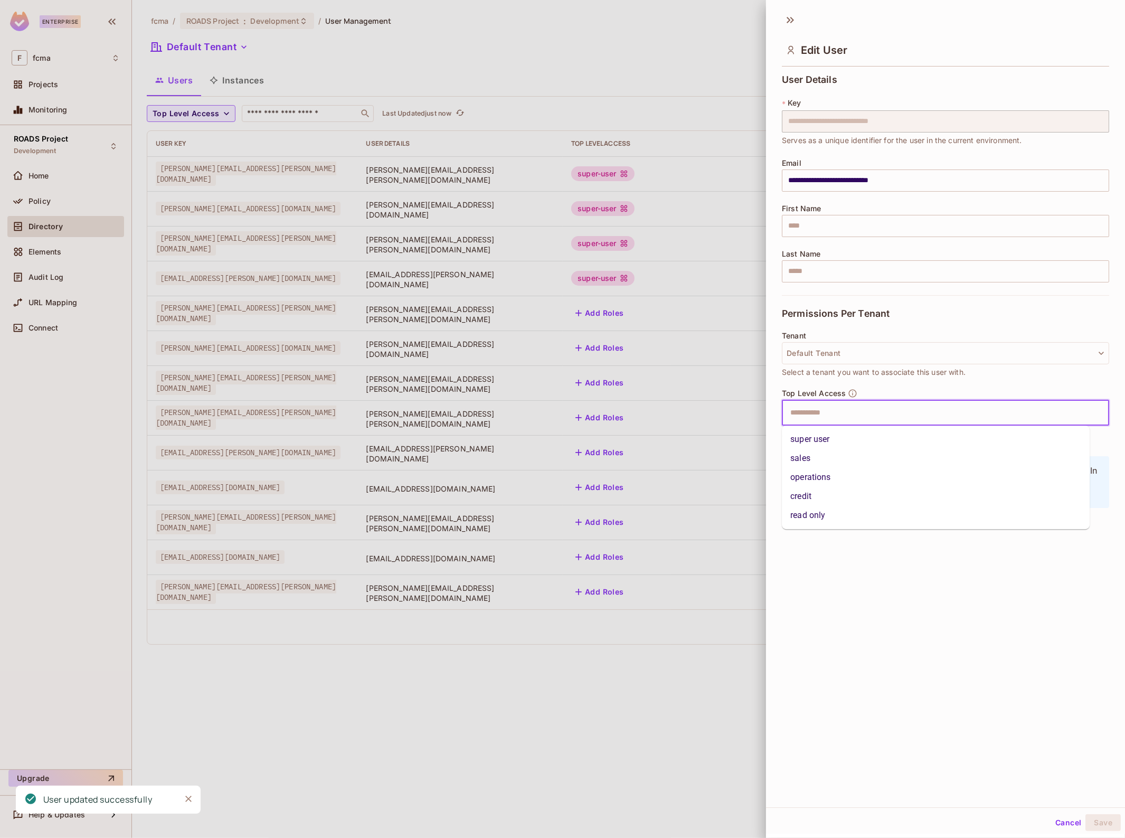
click at [822, 437] on li "super user" at bounding box center [936, 439] width 308 height 19
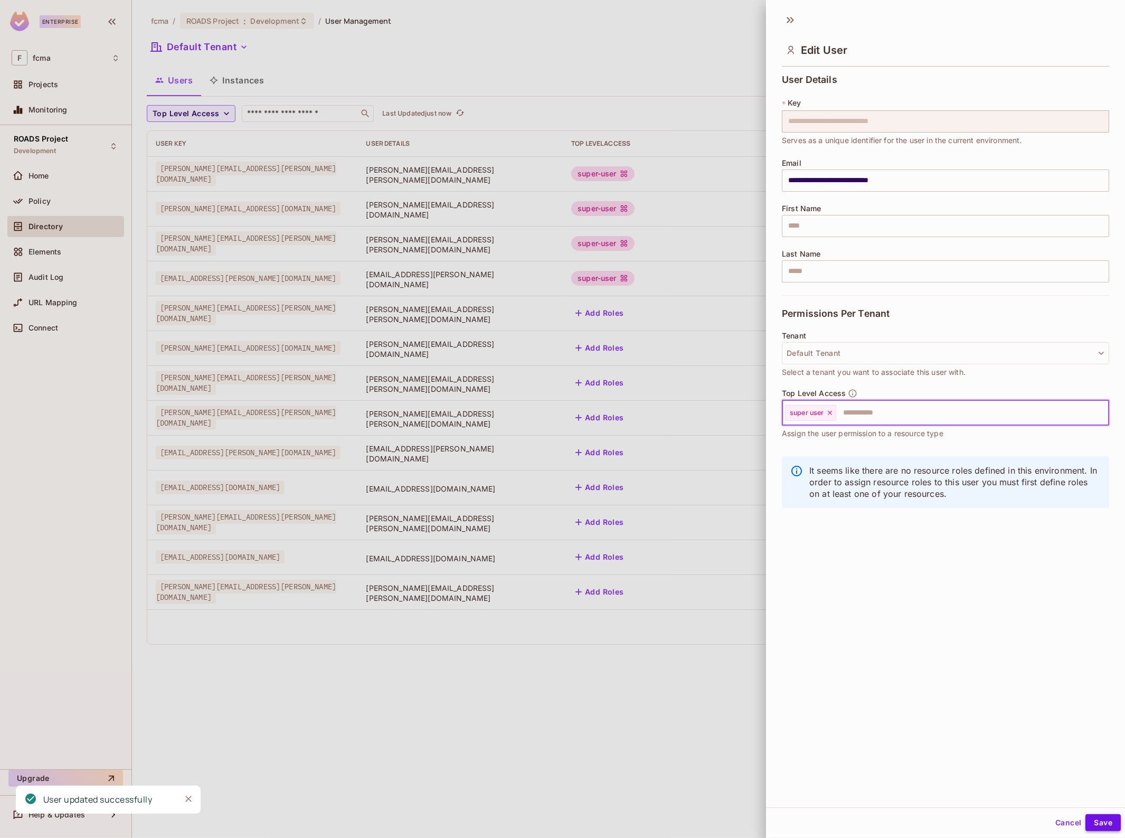
click at [1089, 825] on button "Save" at bounding box center [1102, 822] width 35 height 17
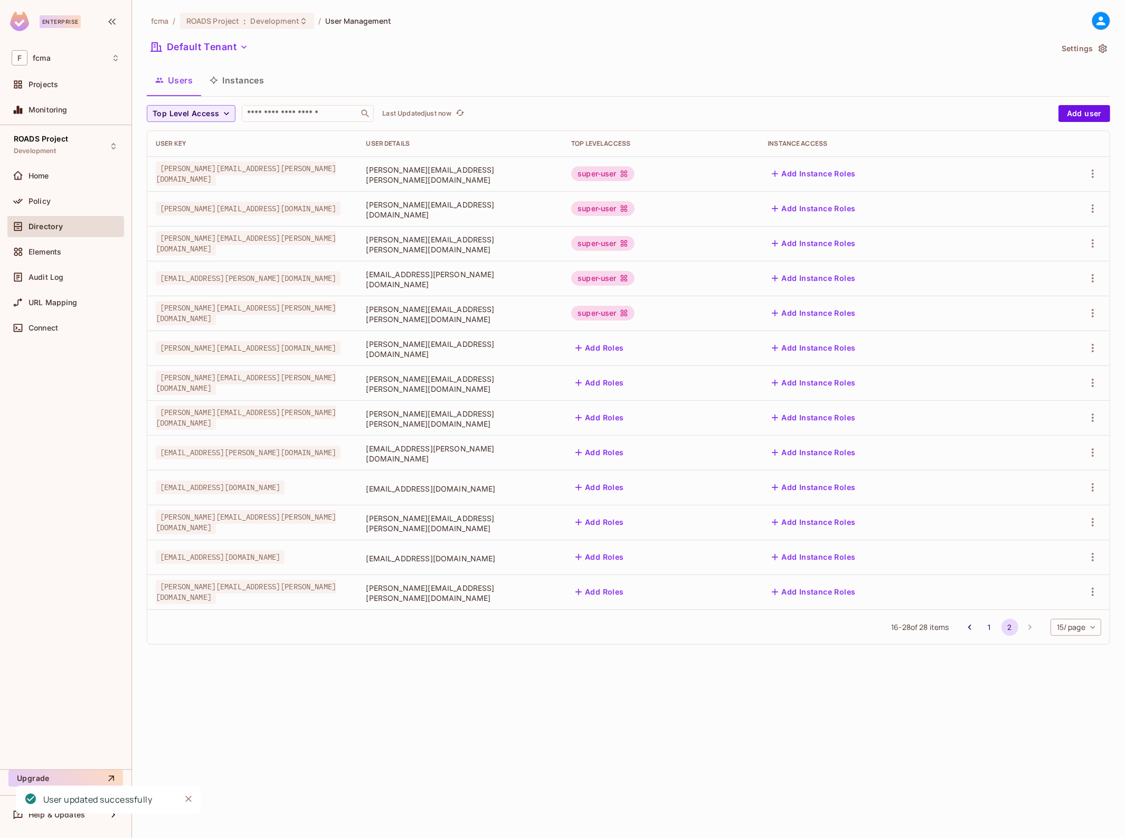
click at [628, 347] on button "Add Roles" at bounding box center [599, 347] width 57 height 17
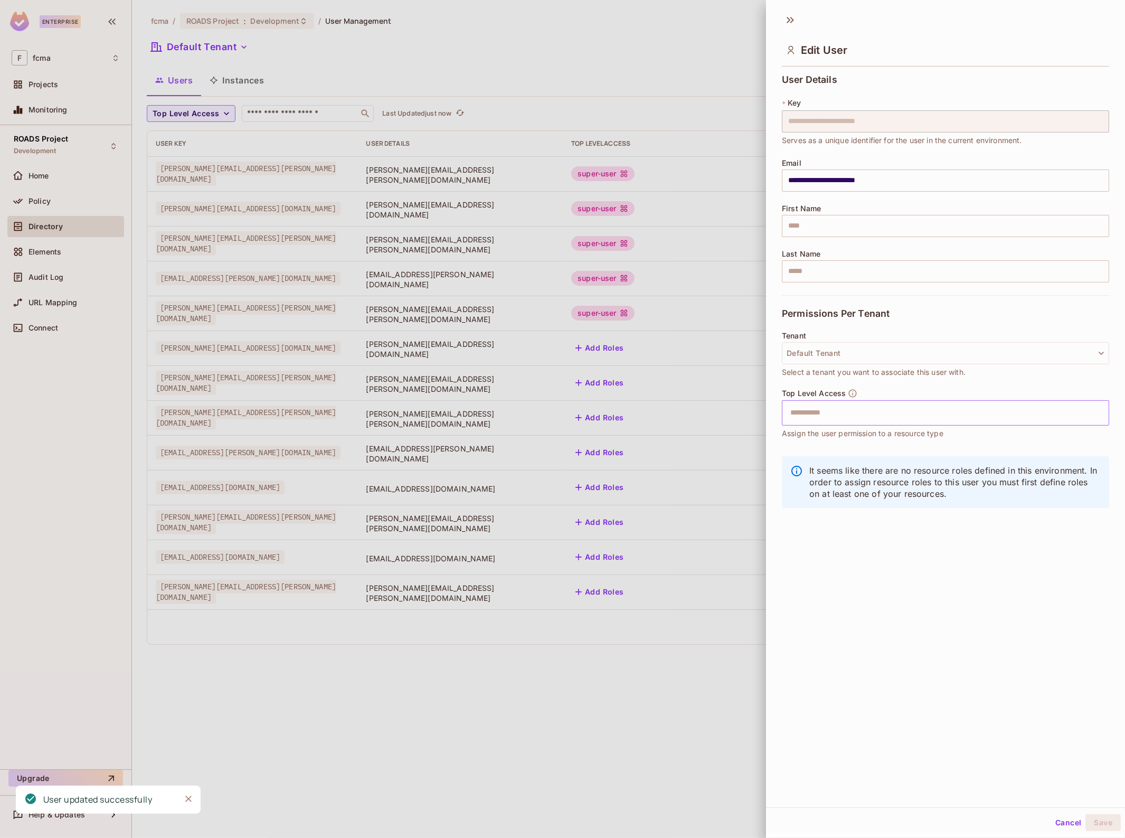
click at [812, 412] on input "text" at bounding box center [936, 412] width 305 height 21
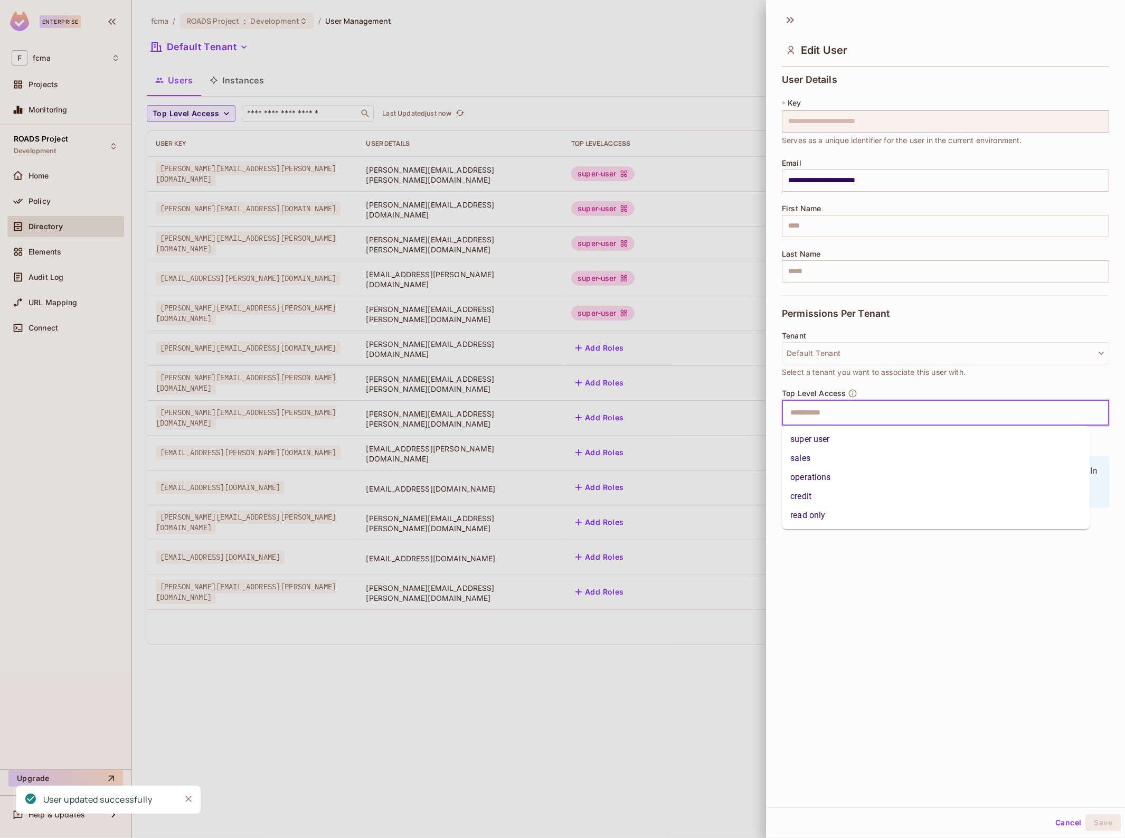
click at [848, 447] on li "super user" at bounding box center [936, 439] width 308 height 19
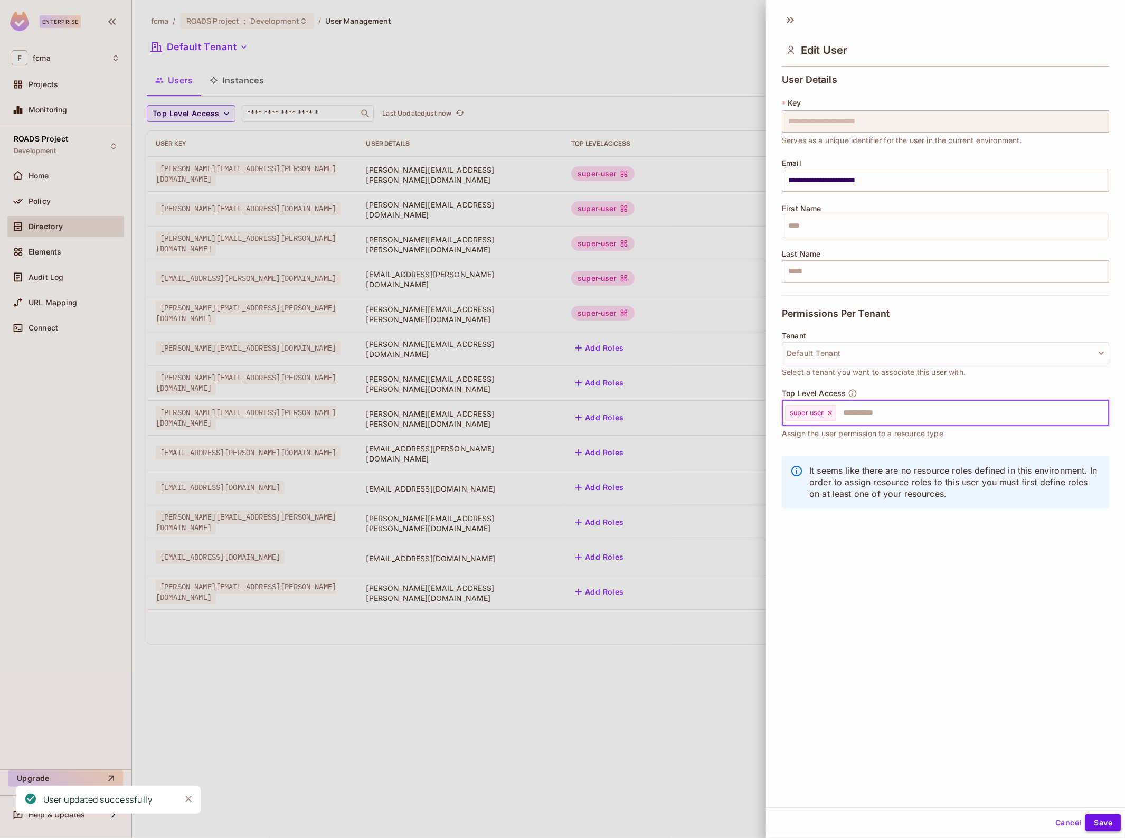
click at [1099, 822] on button "Save" at bounding box center [1102, 822] width 35 height 17
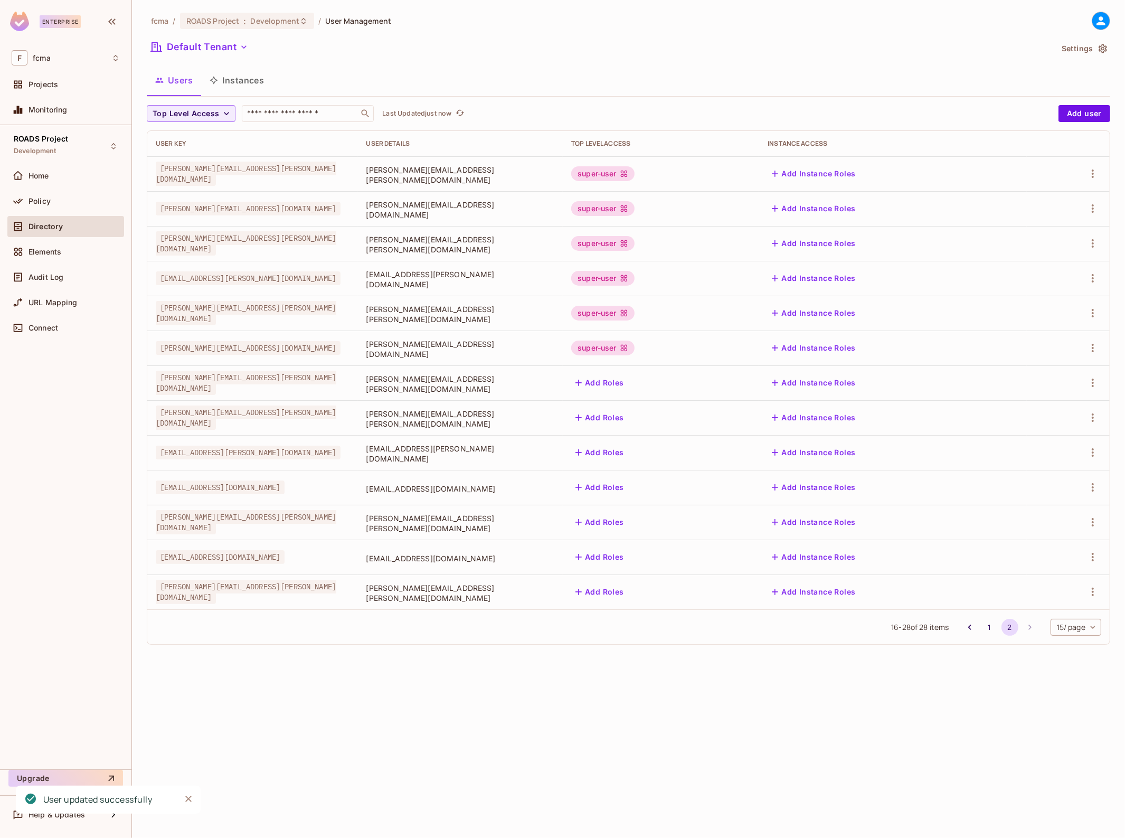
click at [628, 383] on button "Add Roles" at bounding box center [599, 382] width 57 height 17
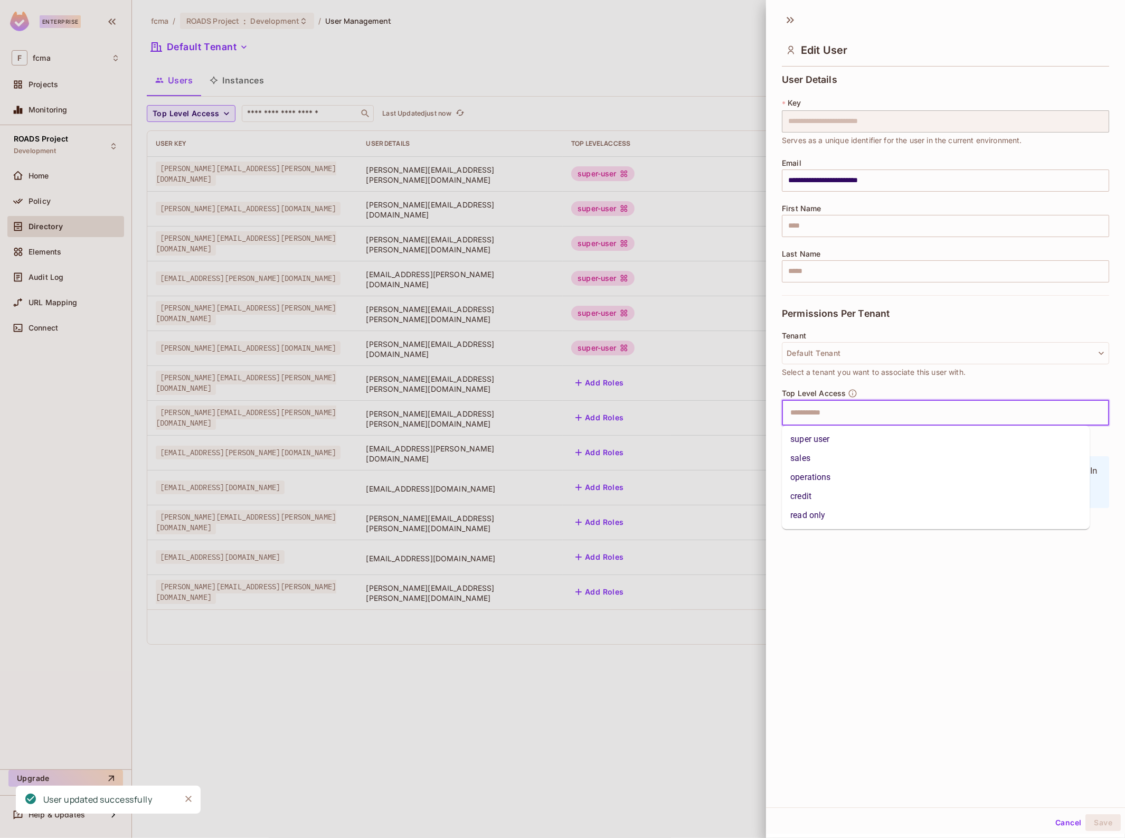
click at [817, 408] on input "text" at bounding box center [936, 412] width 305 height 21
click at [830, 434] on li "super user" at bounding box center [936, 439] width 308 height 19
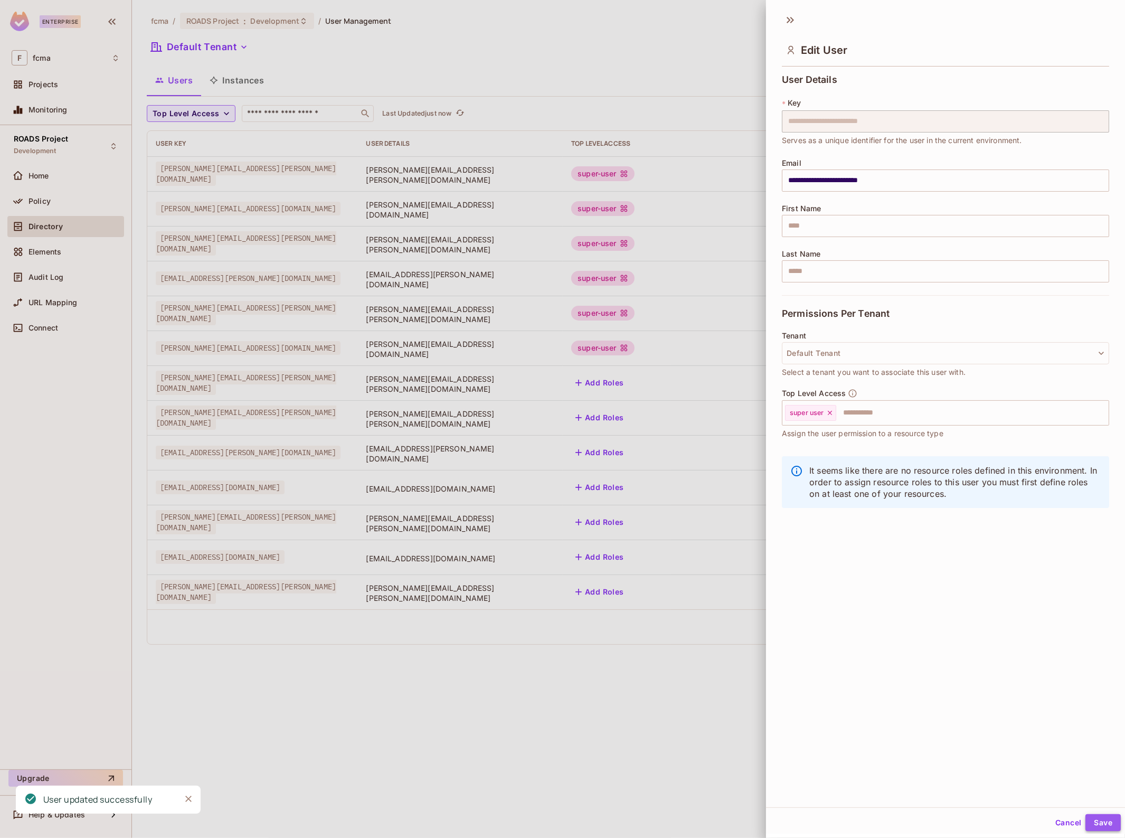
click at [1091, 821] on button "Save" at bounding box center [1102, 822] width 35 height 17
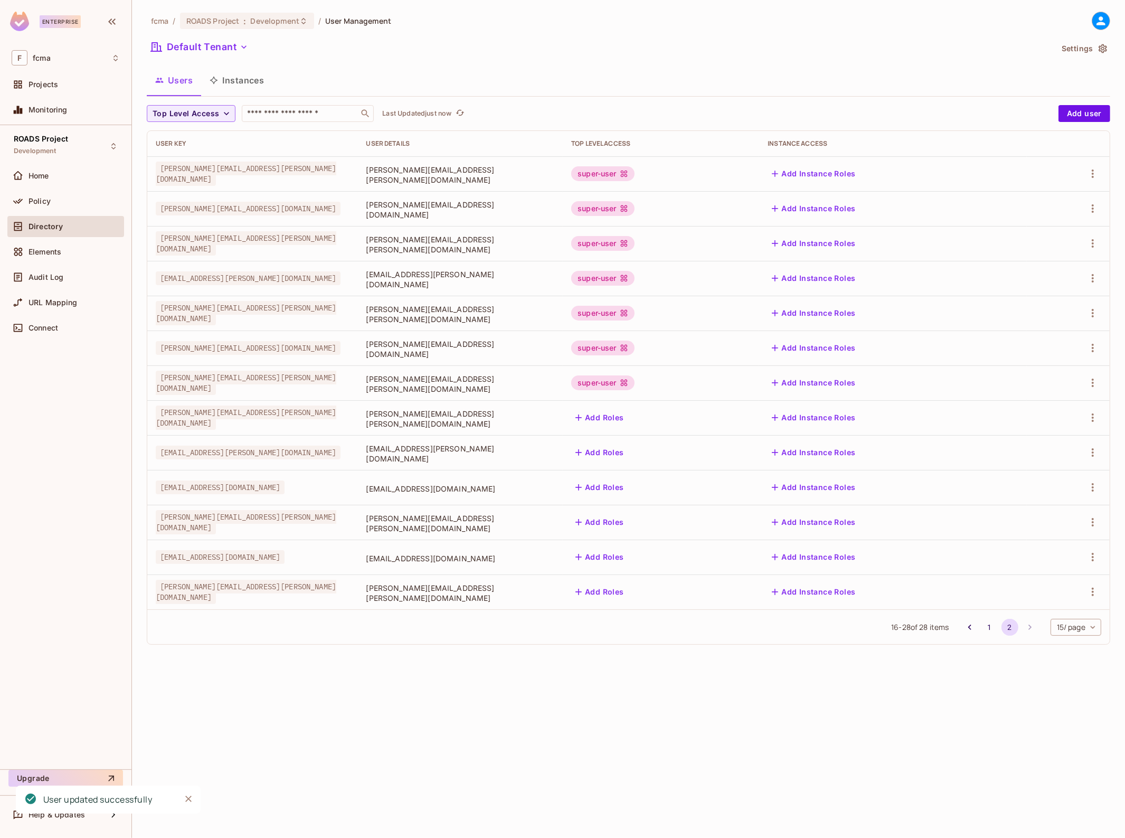
click at [628, 417] on button "Add Roles" at bounding box center [599, 417] width 57 height 17
click at [628, 418] on button "Add Roles" at bounding box center [599, 417] width 57 height 17
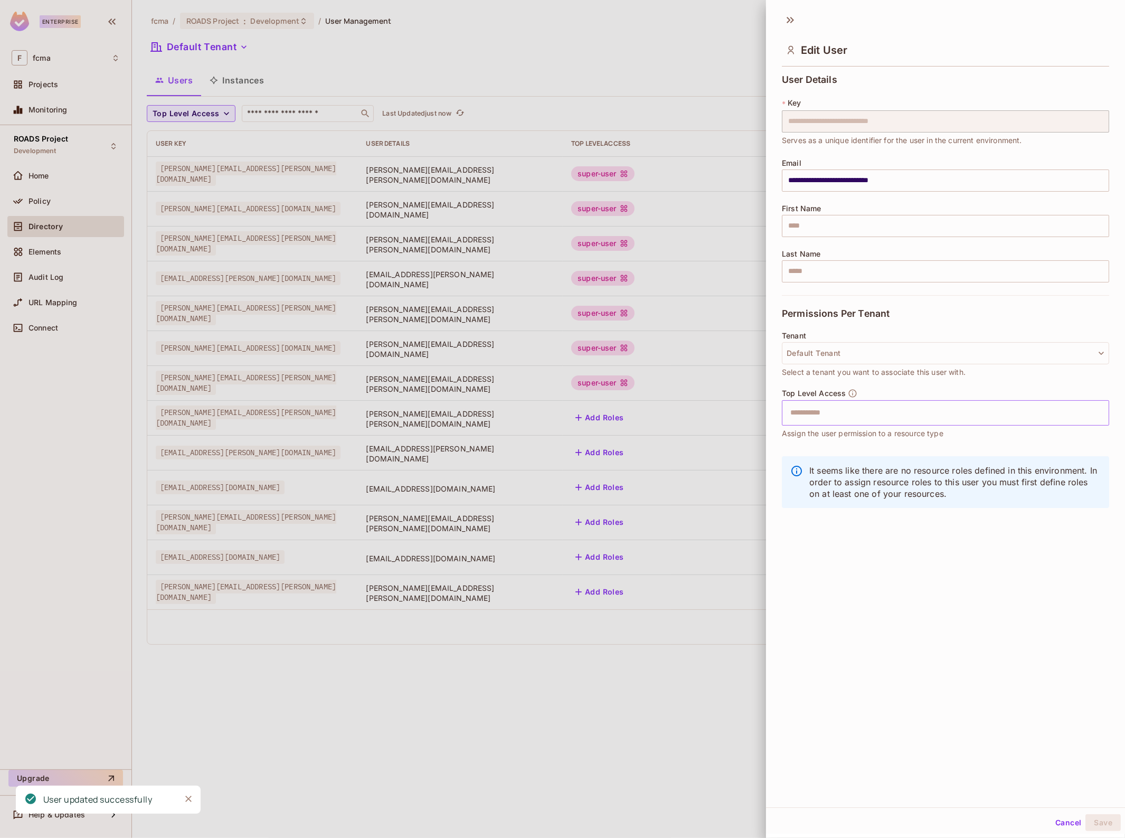
click at [832, 418] on input "text" at bounding box center [936, 412] width 305 height 21
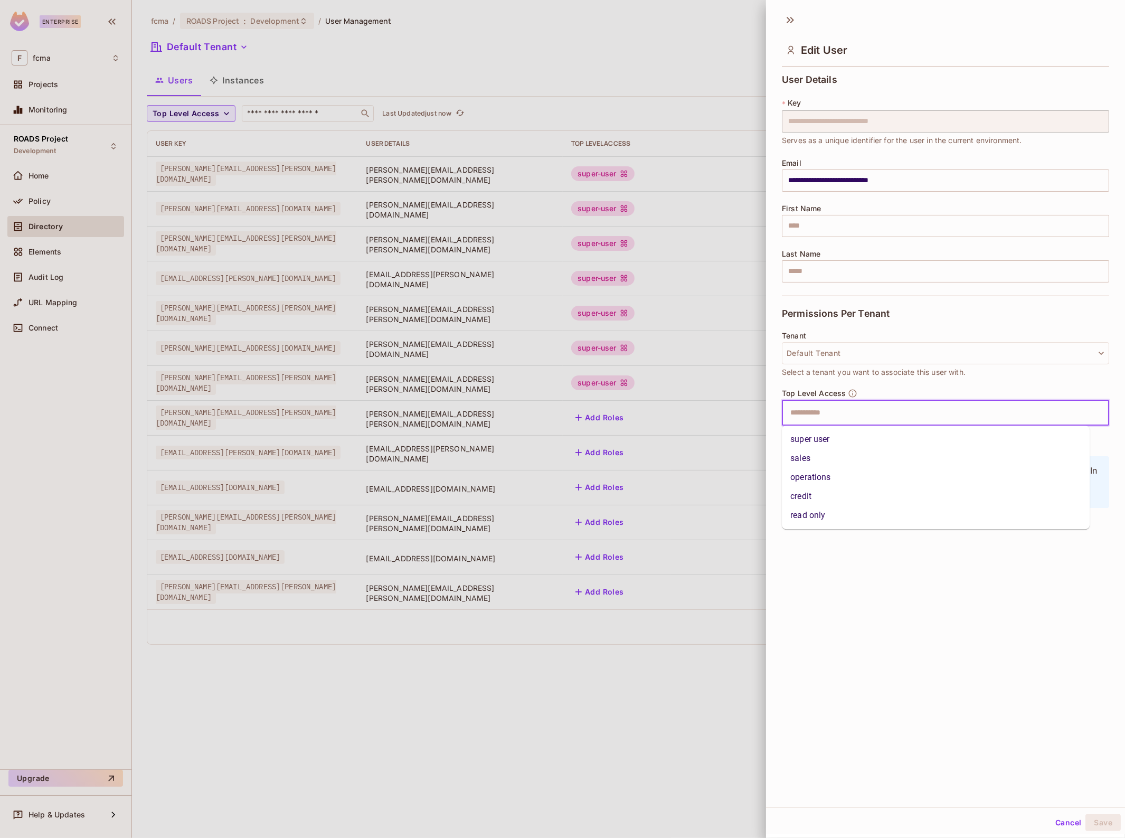
drag, startPoint x: 833, startPoint y: 436, endPoint x: 839, endPoint y: 444, distance: 10.1
click at [833, 437] on li "super user" at bounding box center [936, 439] width 308 height 19
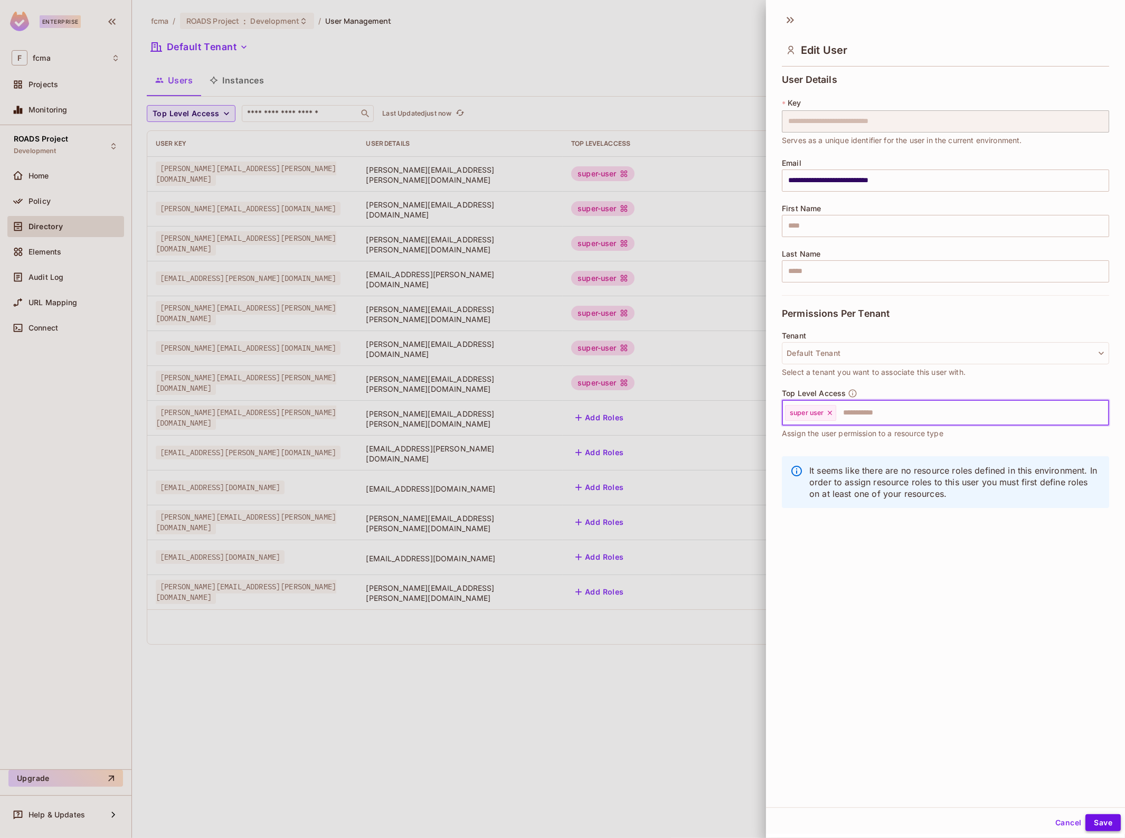
click at [1094, 817] on button "Save" at bounding box center [1102, 822] width 35 height 17
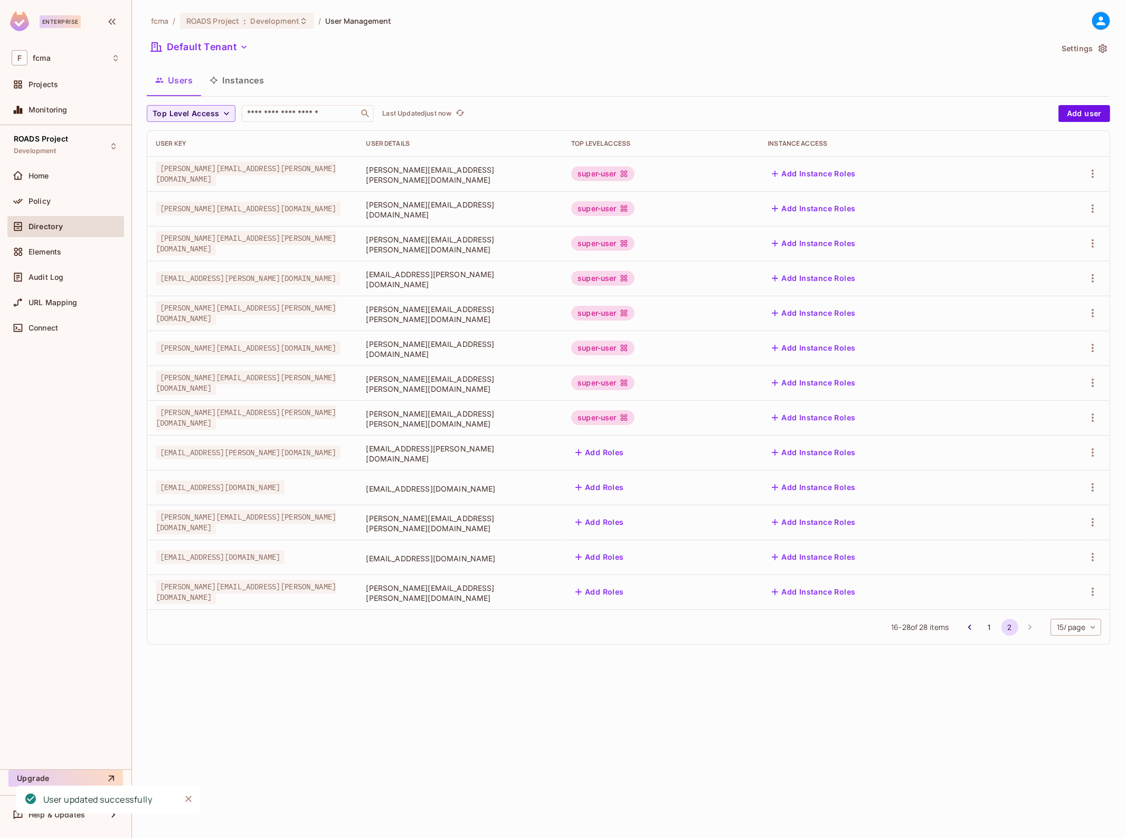
click at [628, 451] on button "Add Roles" at bounding box center [599, 452] width 57 height 17
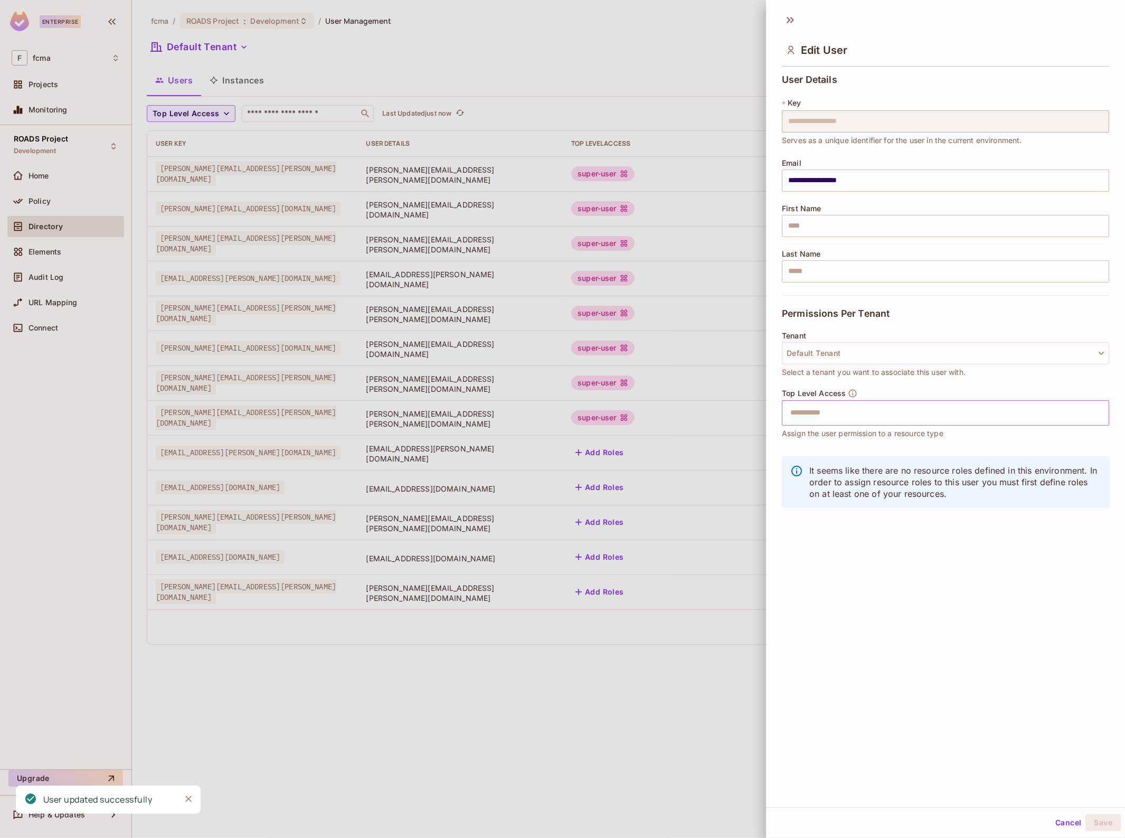
click at [848, 412] on input "text" at bounding box center [936, 412] width 305 height 21
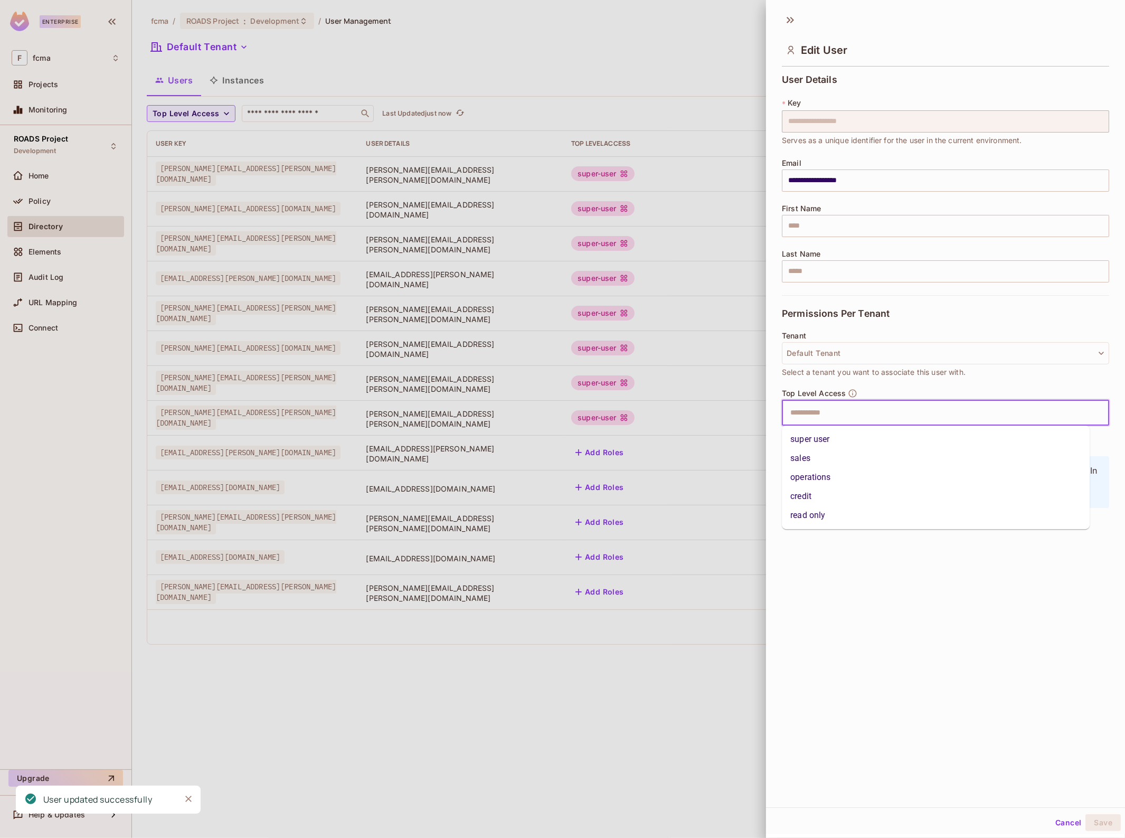
click at [827, 438] on li "super user" at bounding box center [936, 439] width 308 height 19
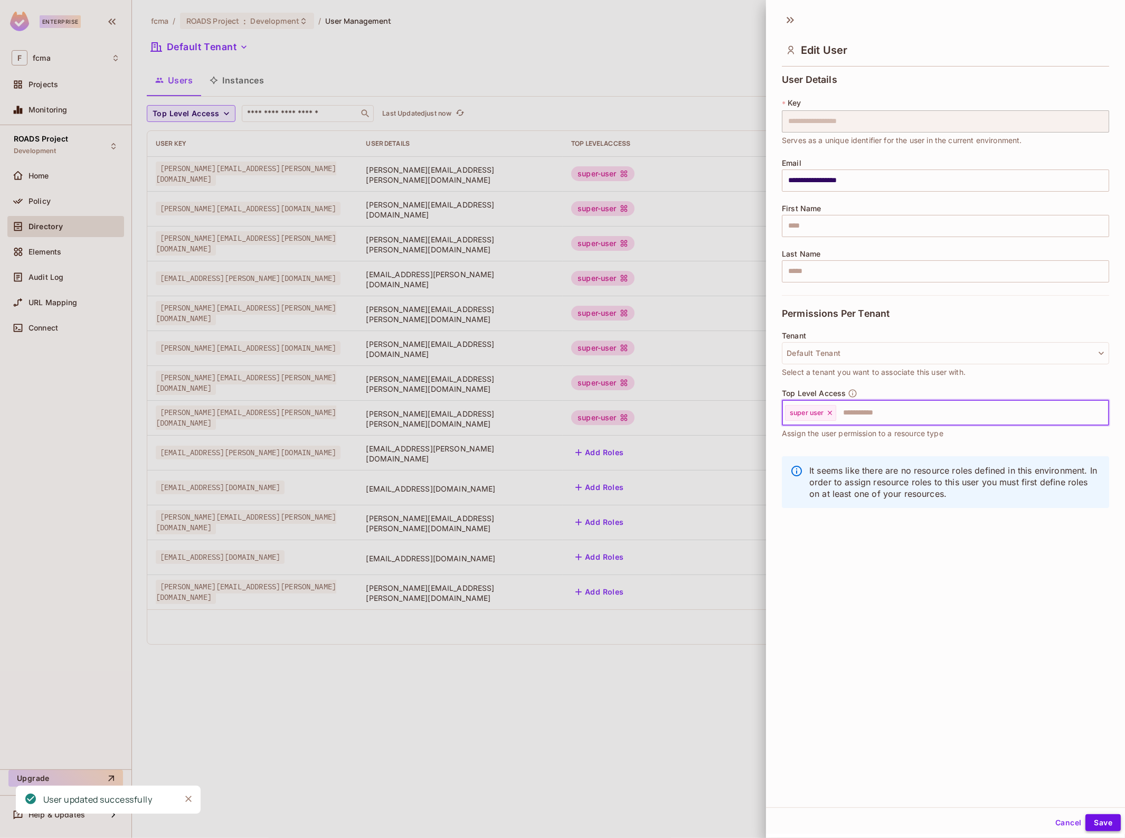
click at [1094, 825] on button "Save" at bounding box center [1102, 822] width 35 height 17
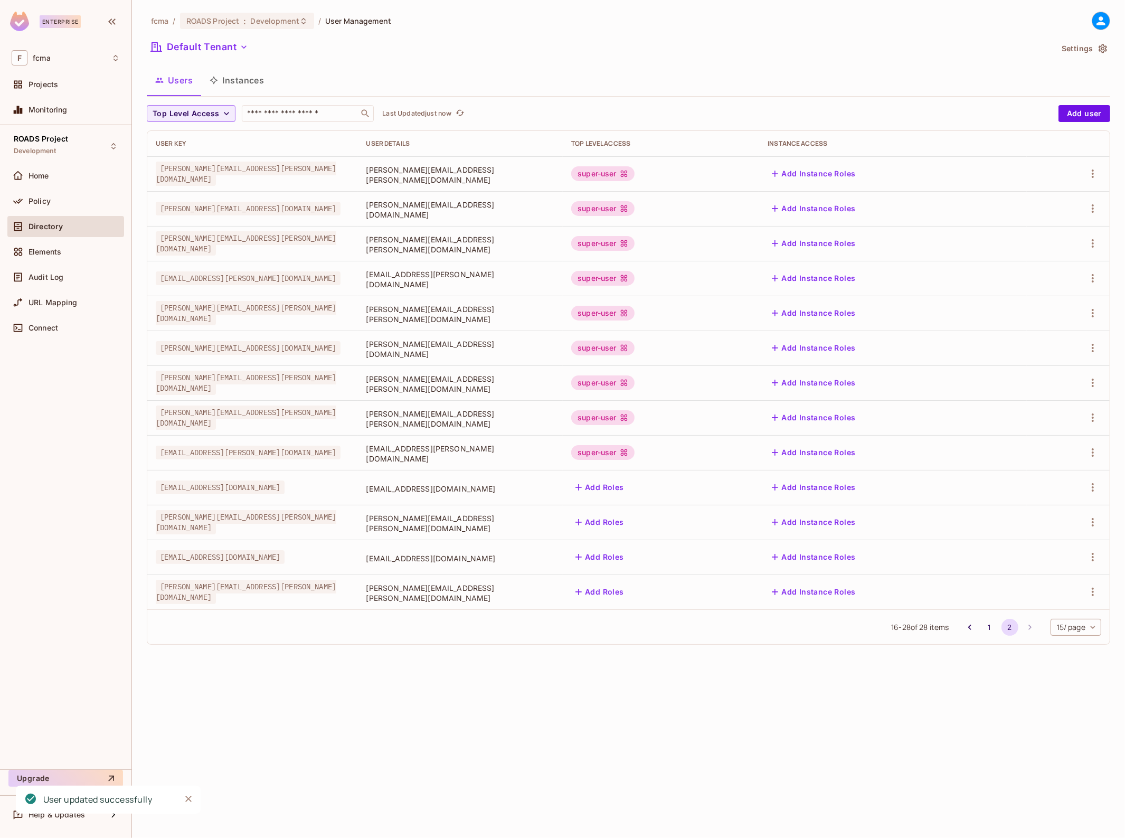
click at [628, 479] on button "Add Roles" at bounding box center [599, 487] width 57 height 17
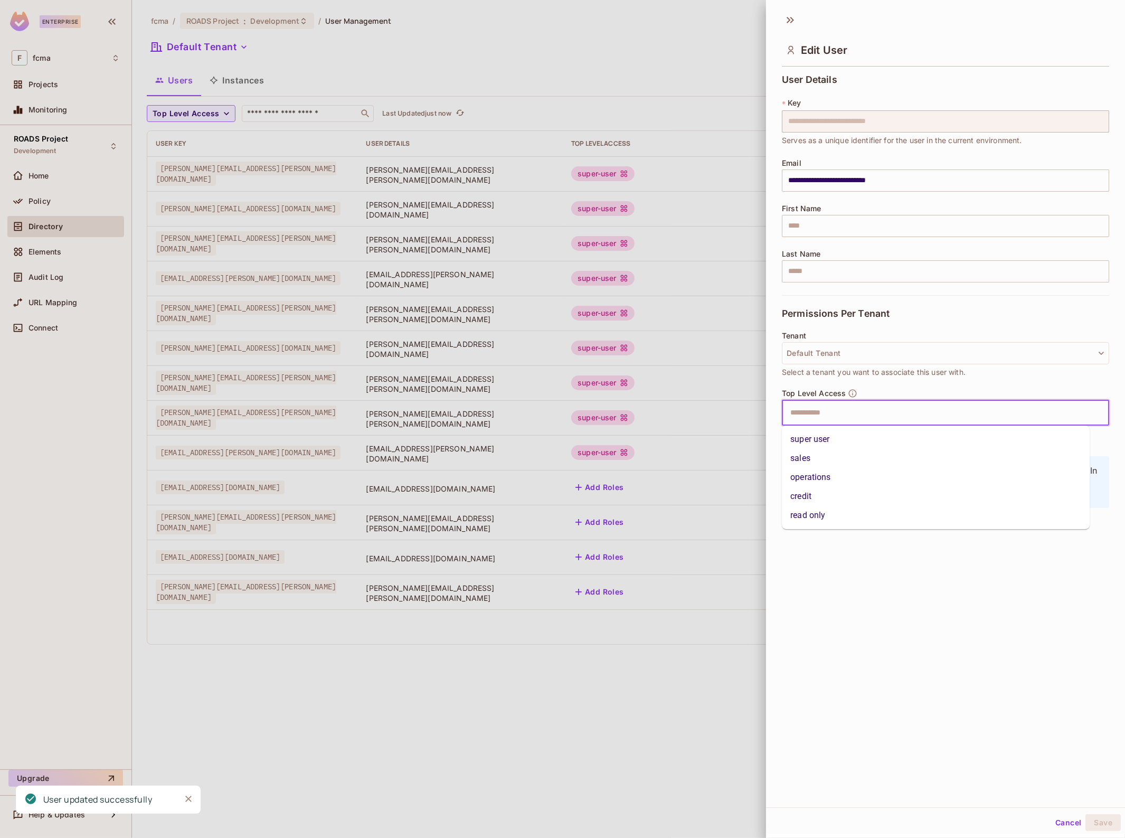
click at [809, 419] on input "text" at bounding box center [936, 412] width 305 height 21
click at [809, 439] on li "super user" at bounding box center [936, 439] width 308 height 19
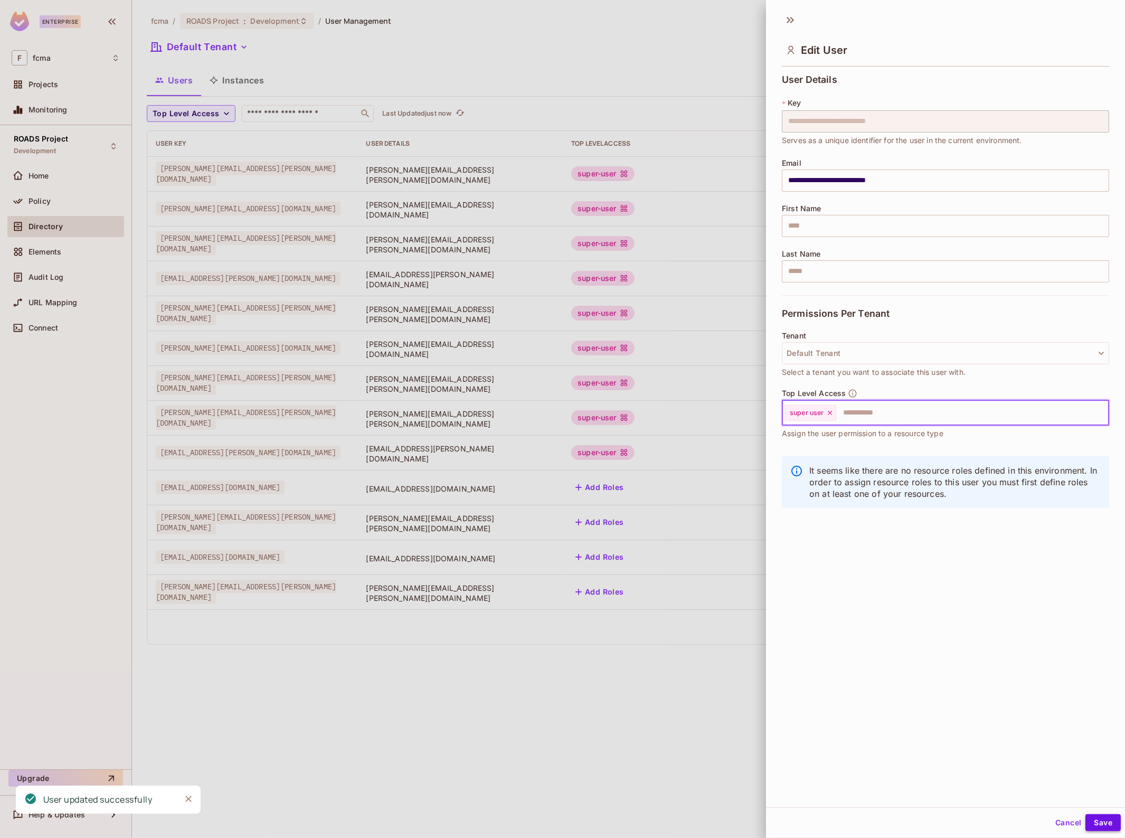
click at [1107, 821] on button "Save" at bounding box center [1102, 822] width 35 height 17
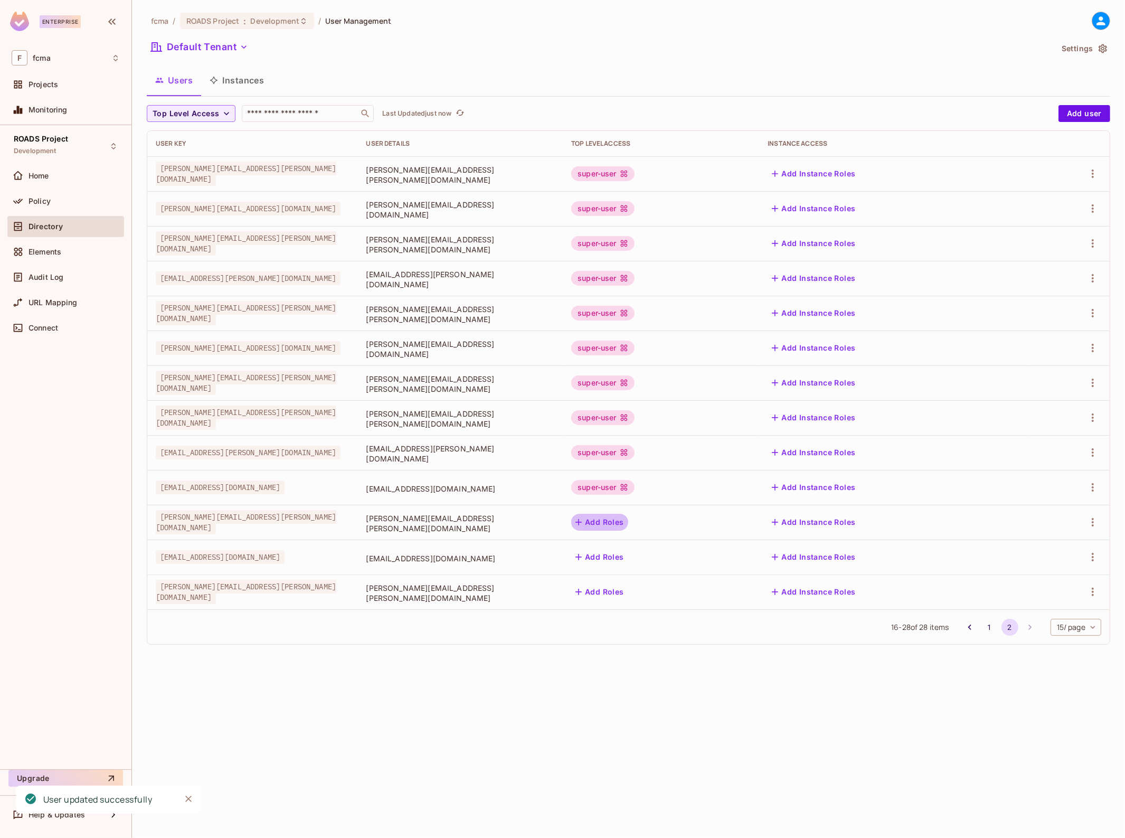
click at [628, 516] on button "Add Roles" at bounding box center [599, 522] width 57 height 17
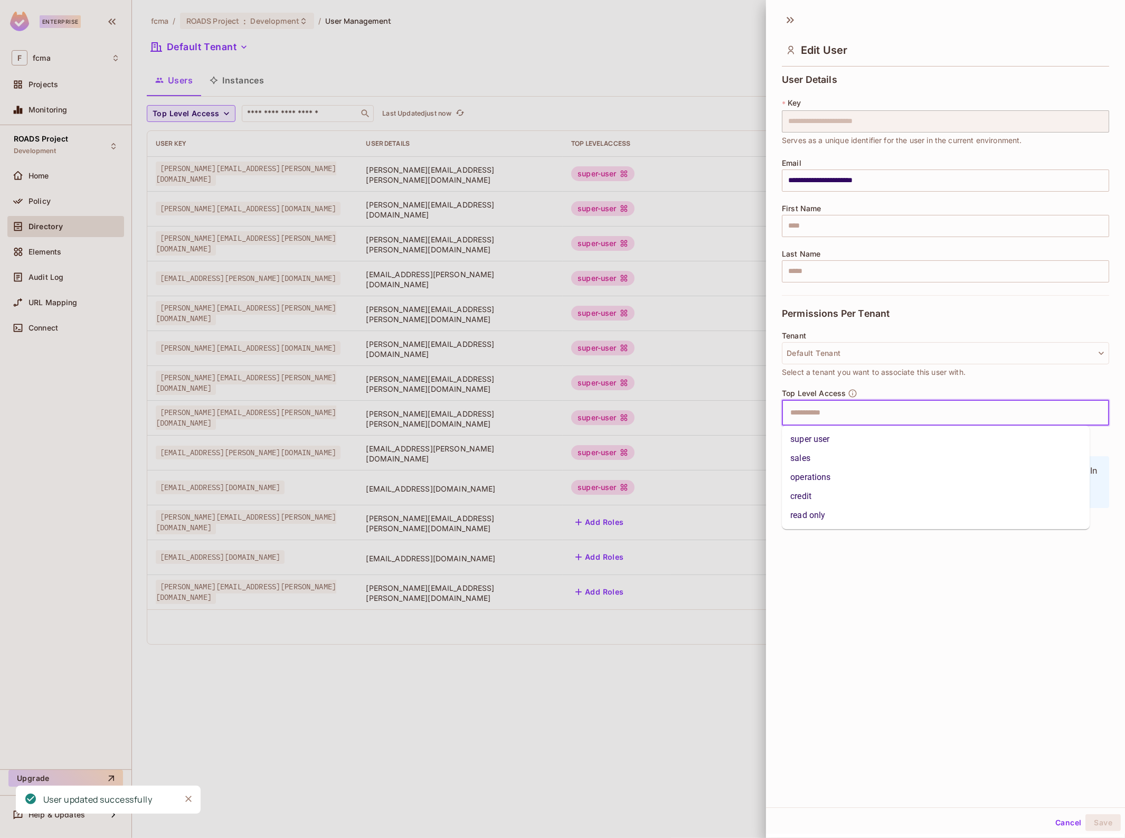
click at [831, 413] on input "text" at bounding box center [936, 412] width 305 height 21
click at [830, 431] on li "super user" at bounding box center [936, 439] width 308 height 19
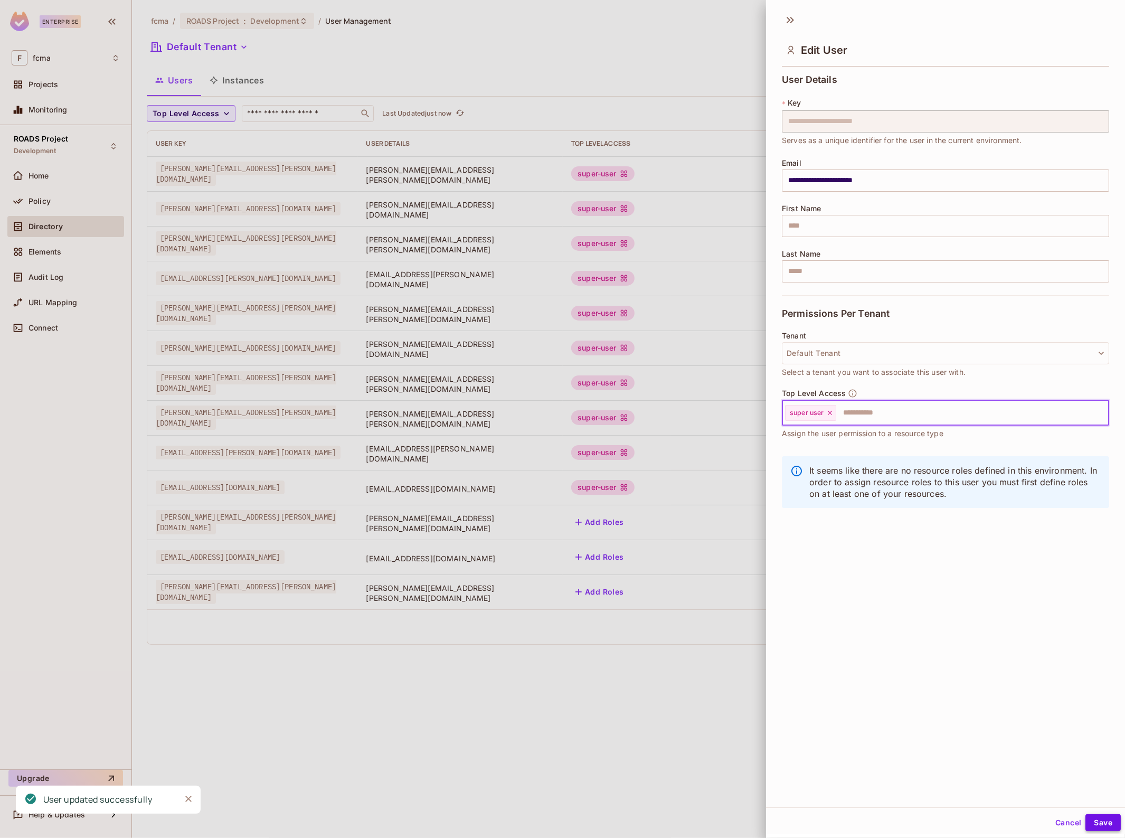
click at [1098, 824] on button "Save" at bounding box center [1102, 822] width 35 height 17
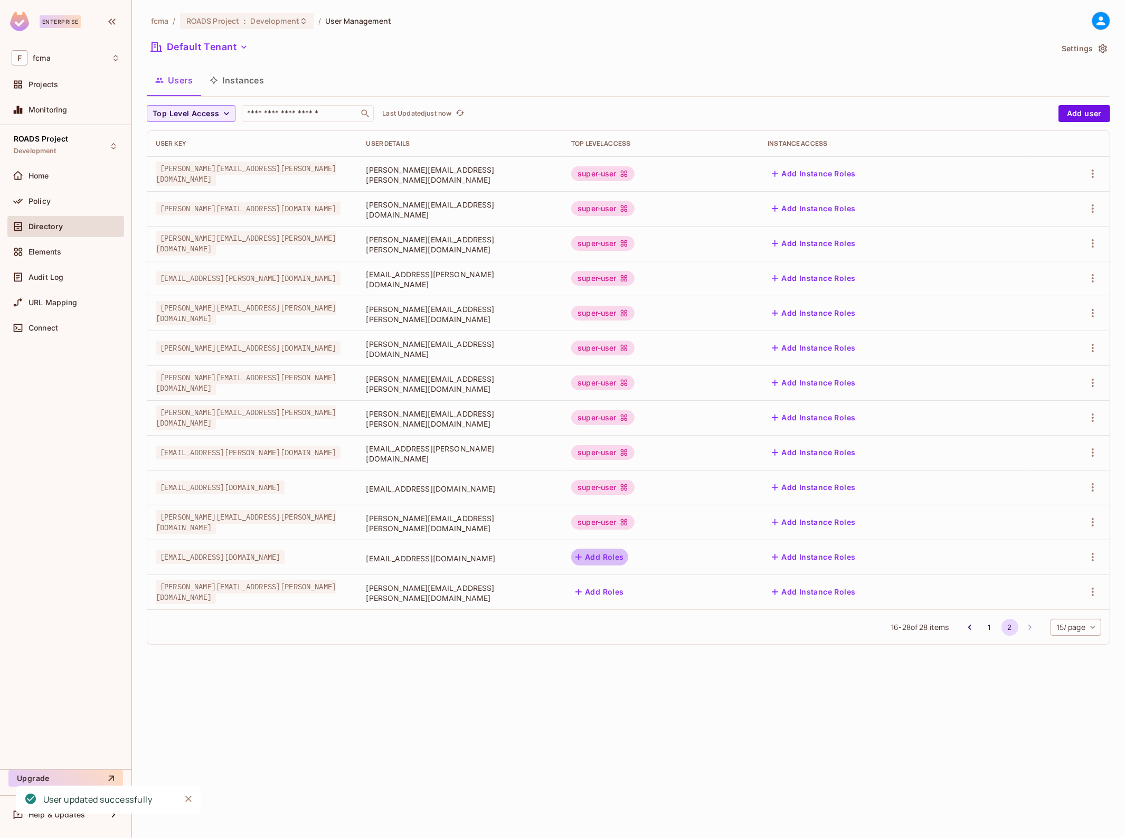
click at [628, 555] on button "Add Roles" at bounding box center [599, 557] width 57 height 17
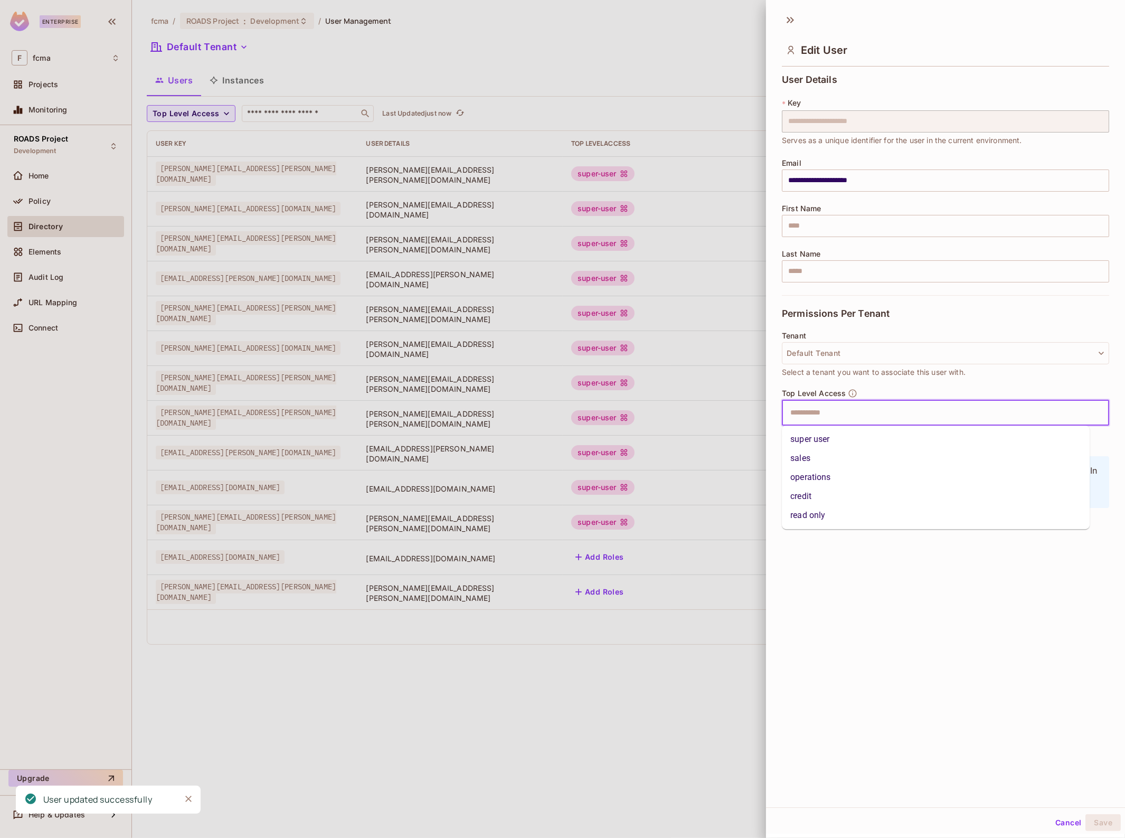
click at [803, 412] on input "text" at bounding box center [936, 412] width 305 height 21
click at [815, 430] on li "super user" at bounding box center [936, 439] width 308 height 19
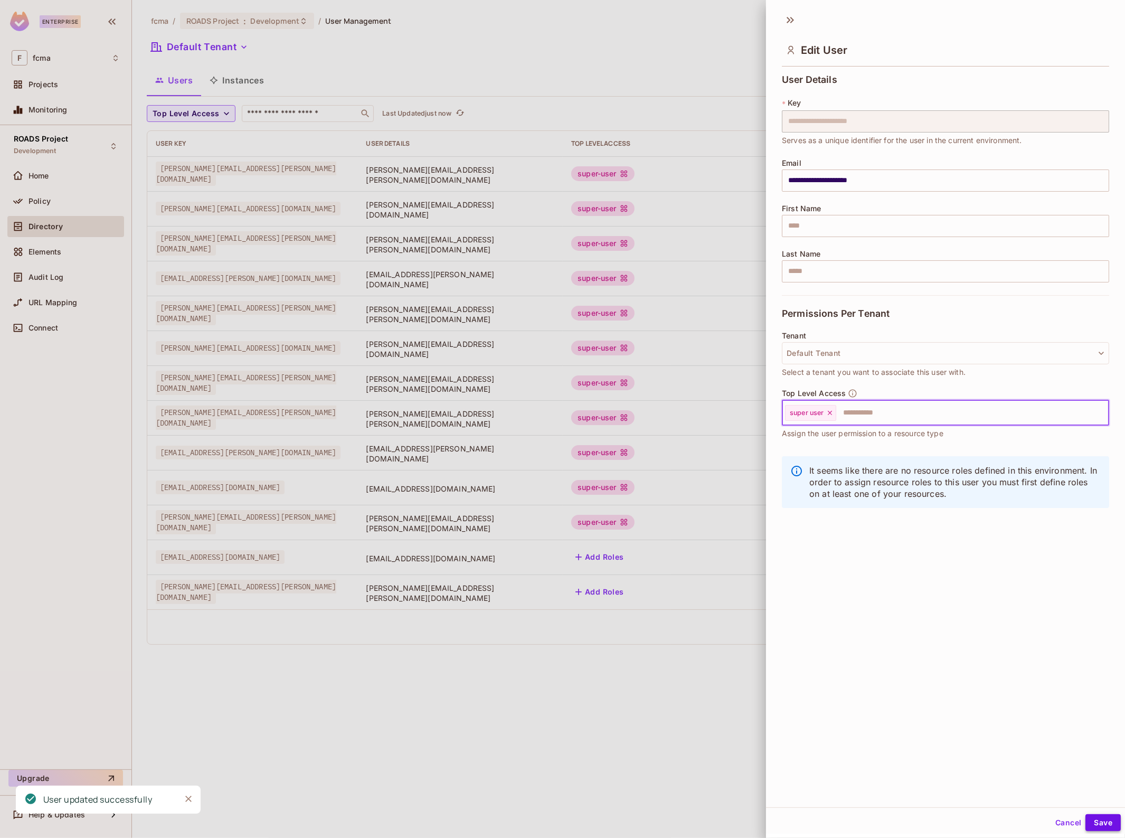
click at [1089, 818] on button "Save" at bounding box center [1102, 822] width 35 height 17
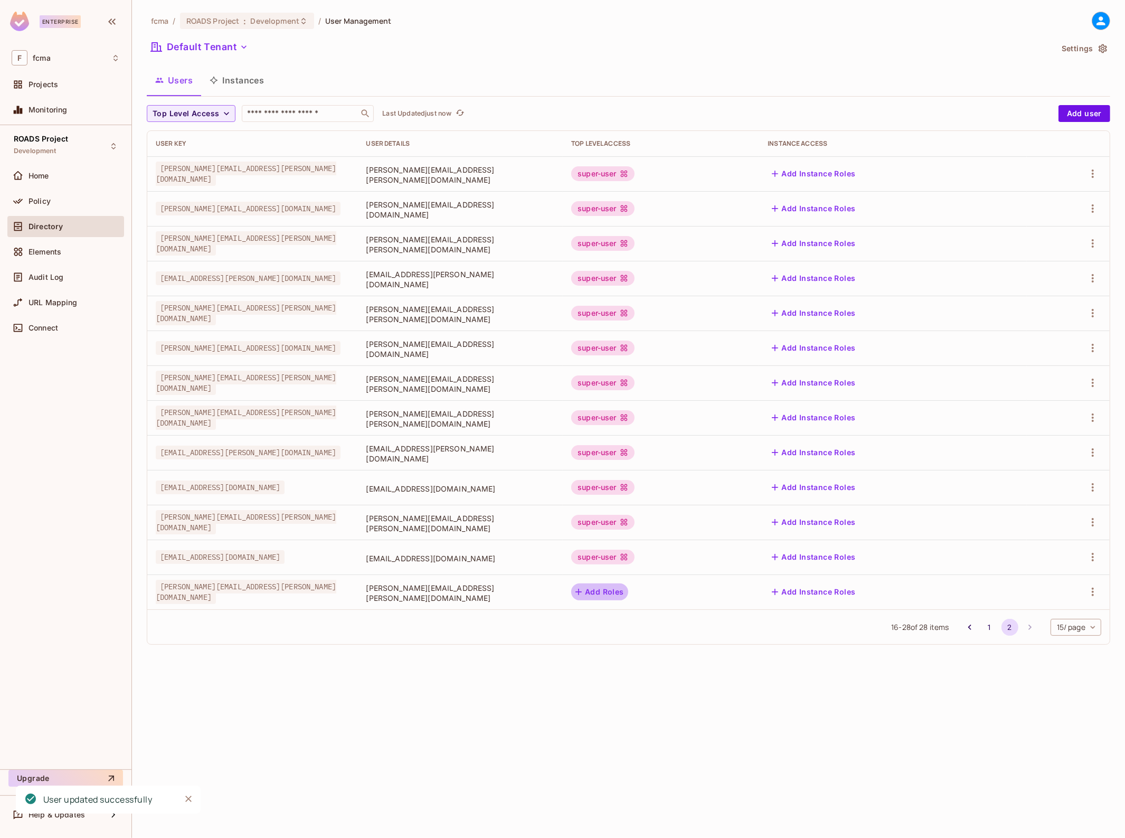
click at [628, 597] on button "Add Roles" at bounding box center [599, 591] width 57 height 17
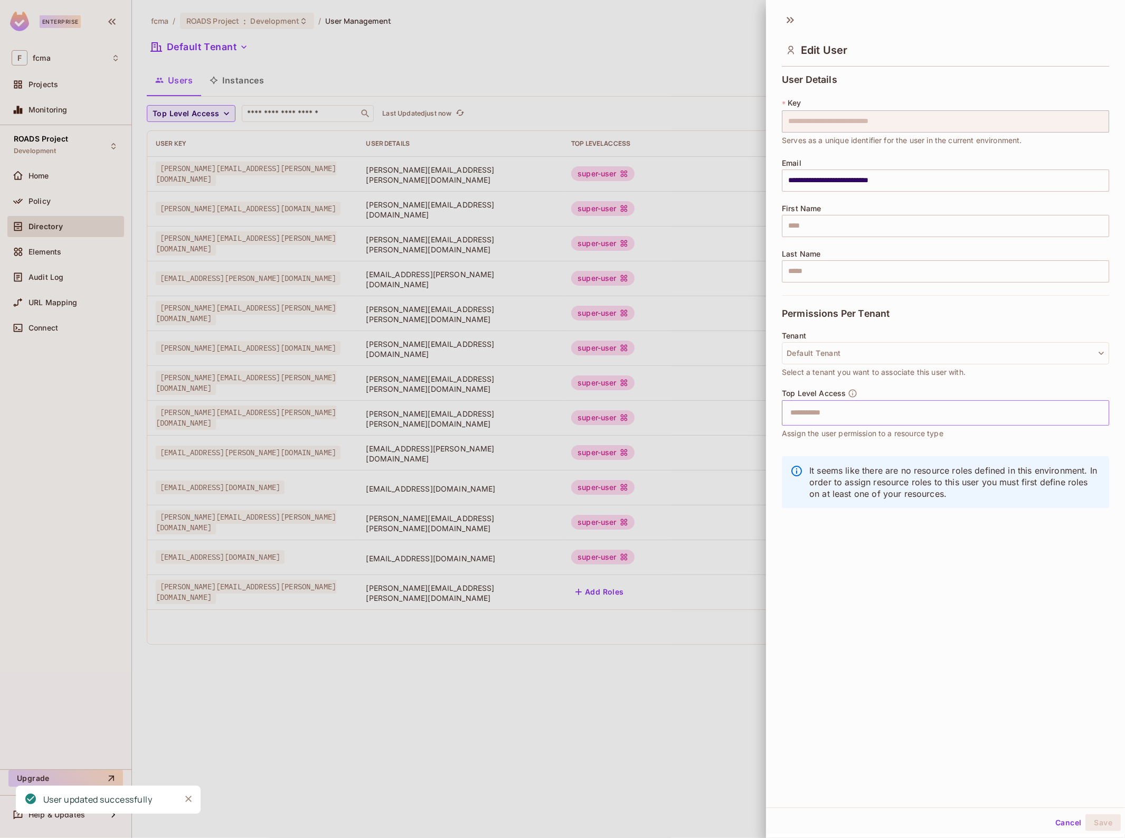
click at [825, 402] on input "text" at bounding box center [936, 412] width 305 height 21
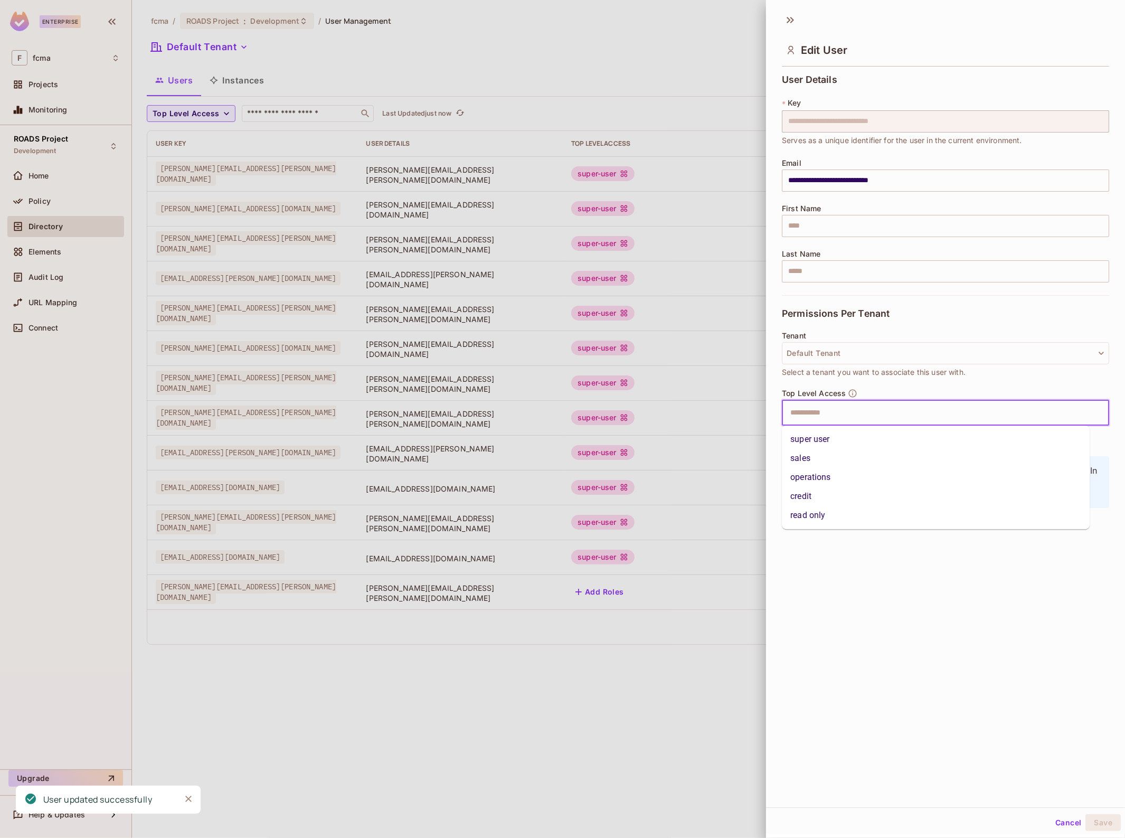
click at [821, 438] on li "super user" at bounding box center [936, 439] width 308 height 19
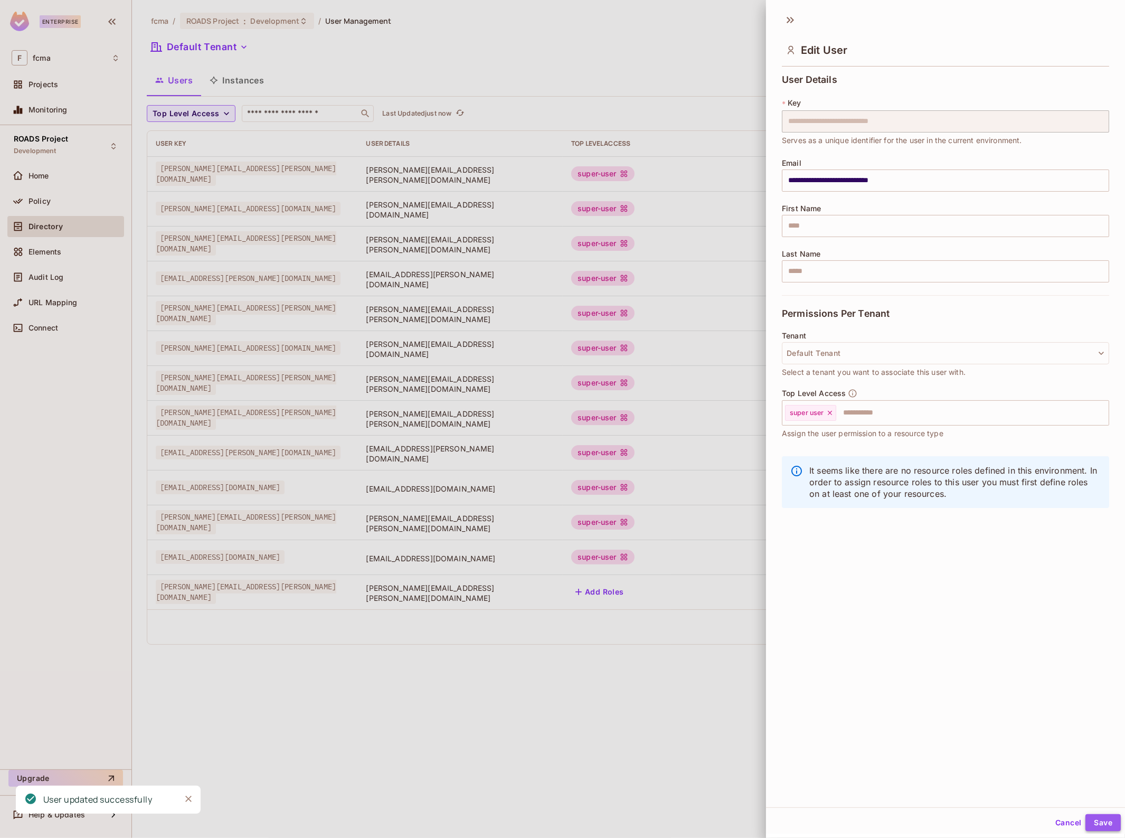
click at [1096, 822] on button "Save" at bounding box center [1102, 822] width 35 height 17
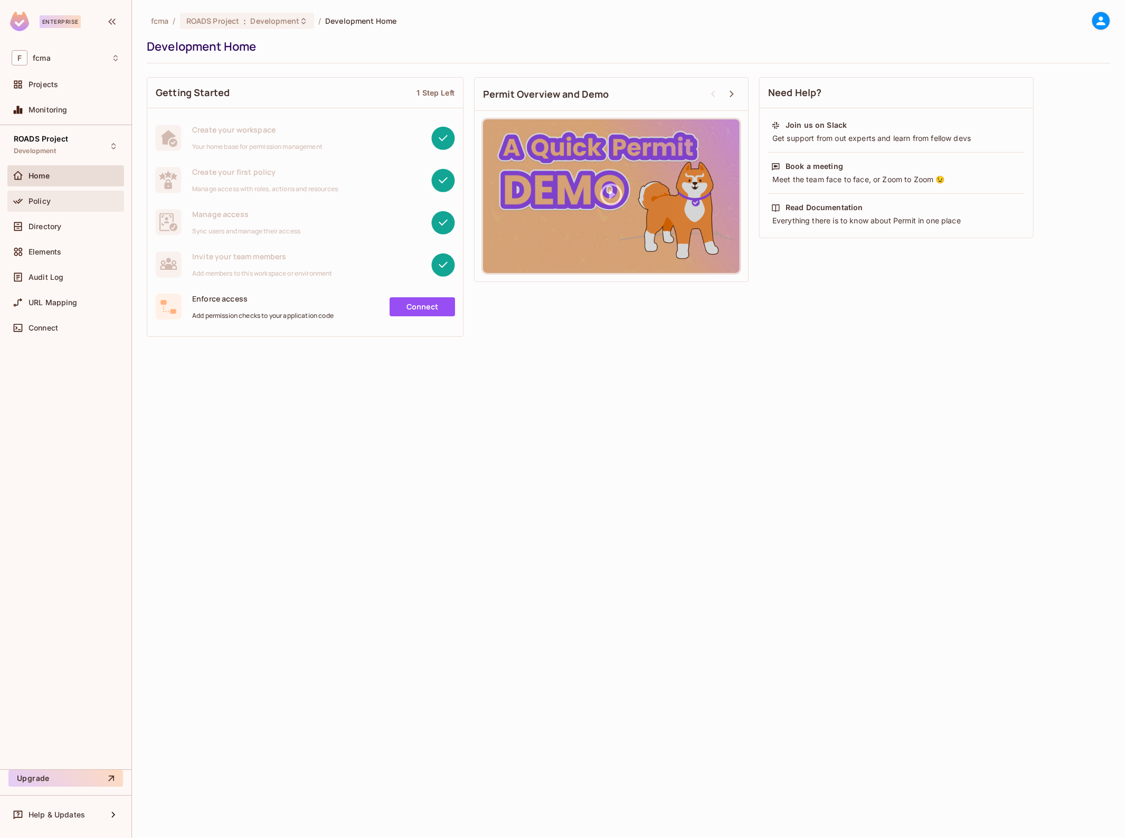
click at [43, 198] on span "Policy" at bounding box center [40, 201] width 22 height 8
